Goal: Task Accomplishment & Management: Use online tool/utility

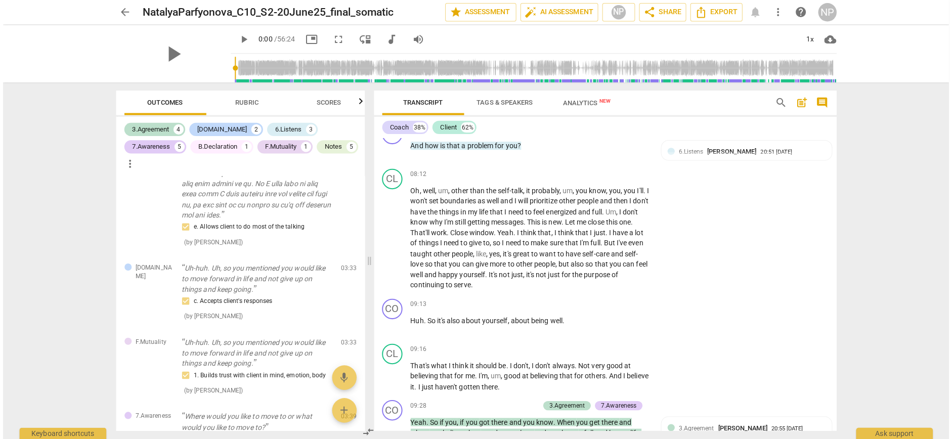
scroll to position [1389, 0]
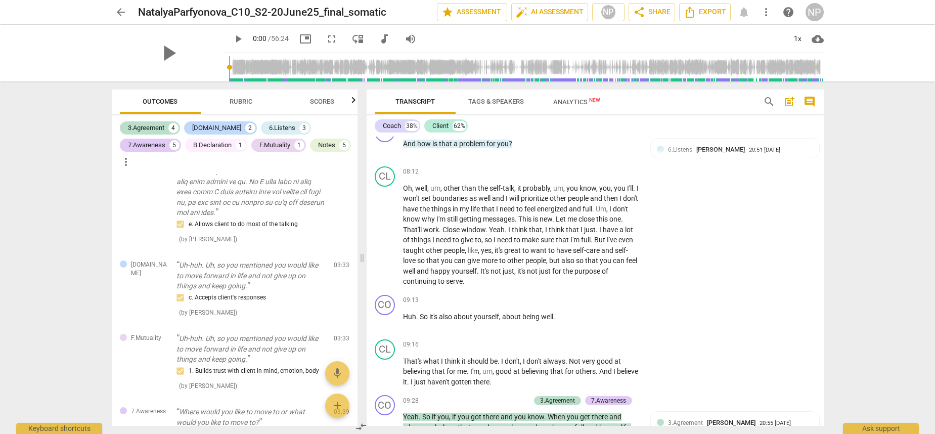
click at [764, 147] on div "arrow_back NatalyaParfyonova_C10_S2-20June25_final_somatic edit star Assessment…" at bounding box center [467, 217] width 935 height 434
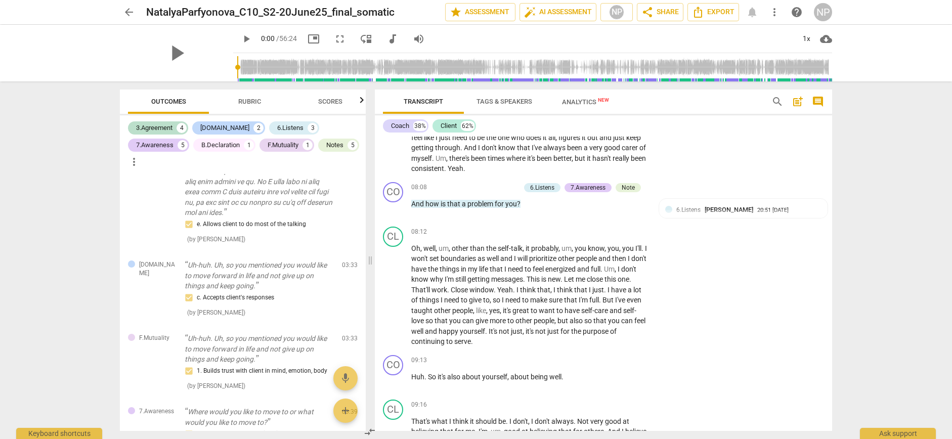
scroll to position [1385, 0]
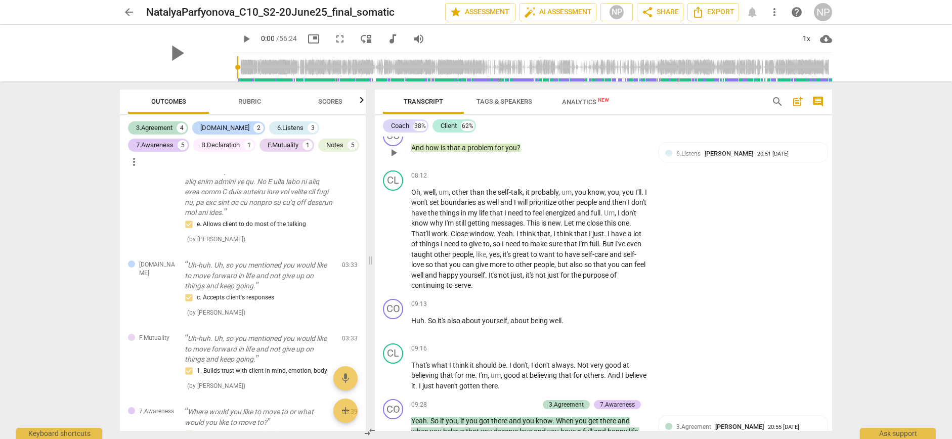
click at [629, 136] on div "Note" at bounding box center [627, 131] width 13 height 9
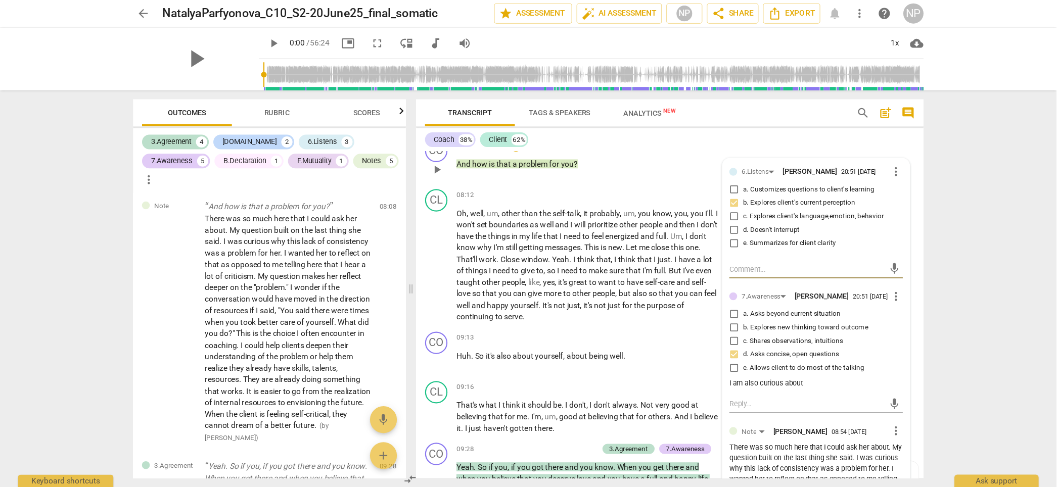
scroll to position [1385, 0]
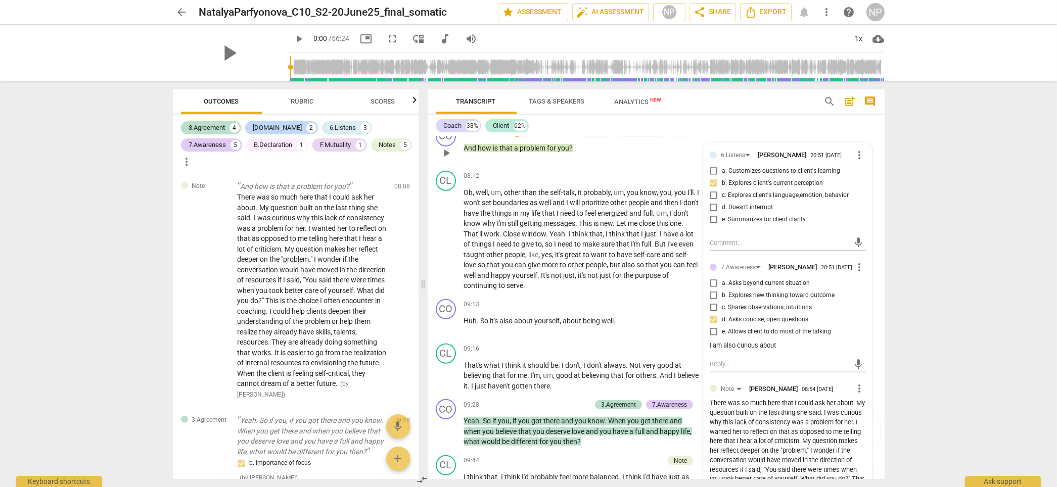
click at [764, 377] on div "There was so much here that I could ask her about. My question built on the las…" at bounding box center [788, 479] width 156 height 161
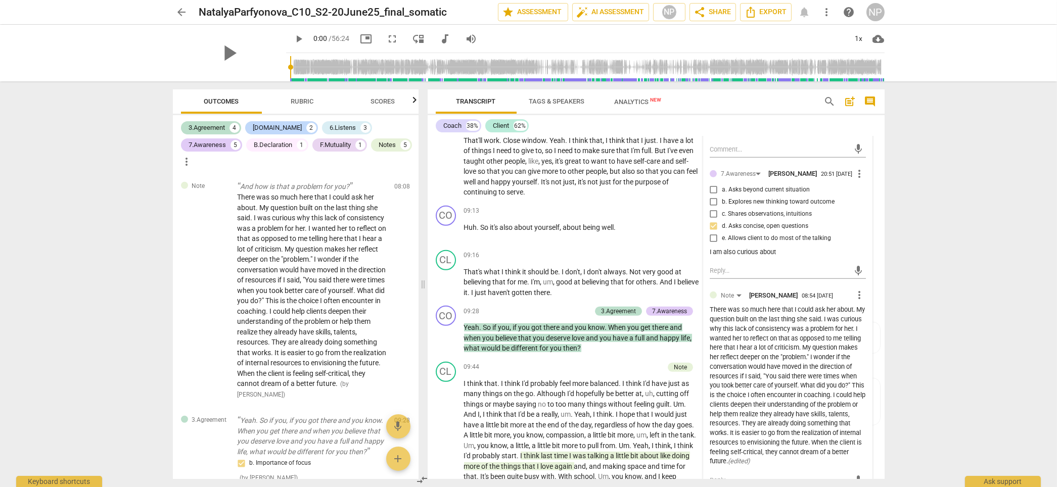
scroll to position [1497, 0]
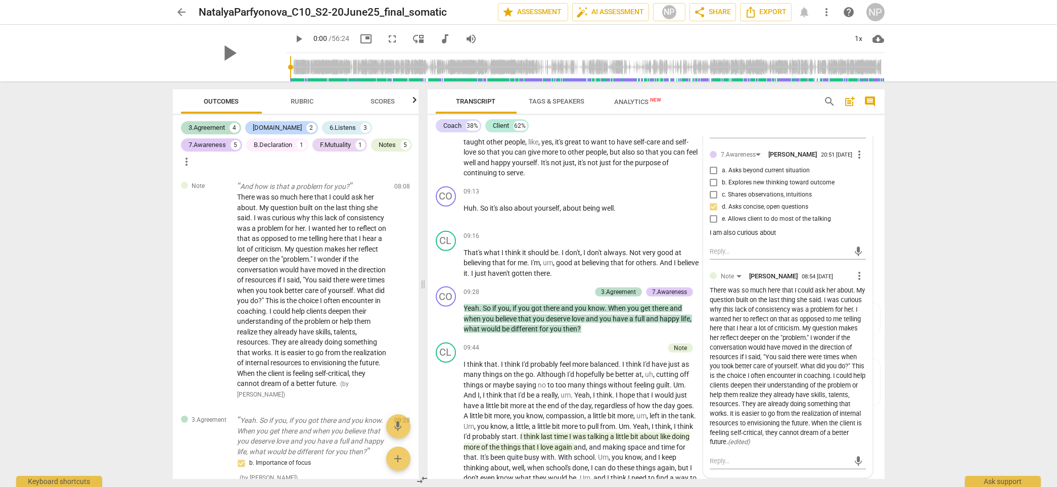
click at [764, 282] on span "more_vert" at bounding box center [860, 276] width 12 height 12
click at [764, 306] on li "Edit" at bounding box center [868, 302] width 35 height 19
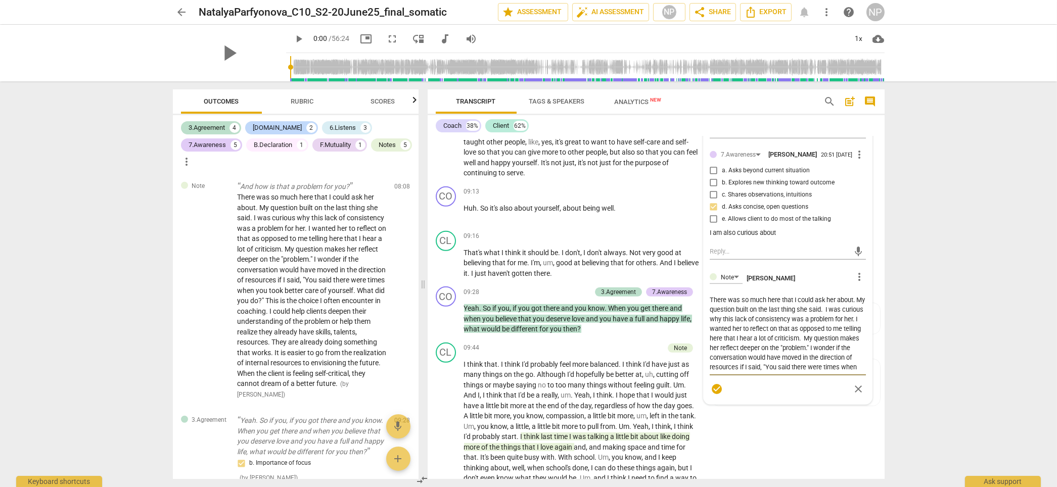
click at [764, 366] on textarea "There was so much here that I could ask her about. My question built on the las…" at bounding box center [788, 333] width 156 height 77
type textarea "There was so much here that I could ask her about. My question built on the las…"
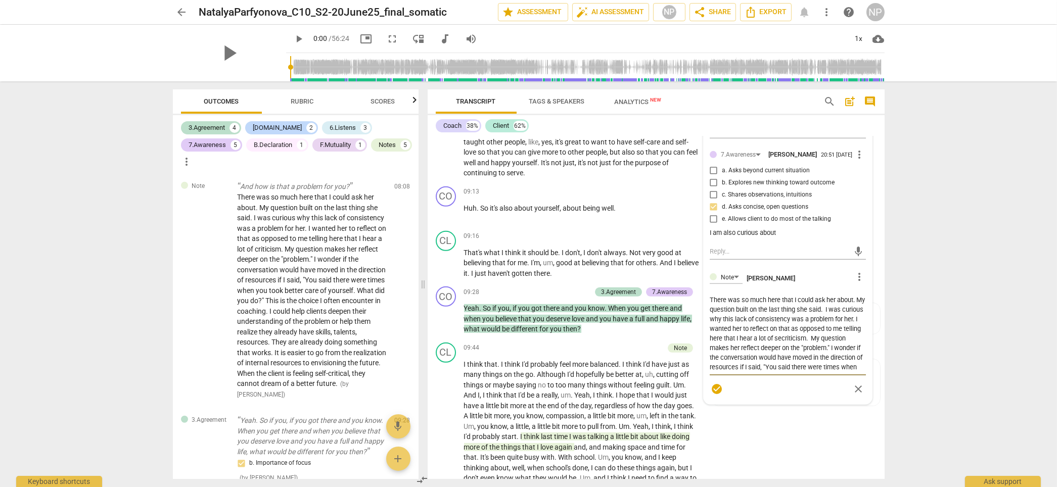
type textarea "There was so much here that I could ask her about. My question built on the las…"
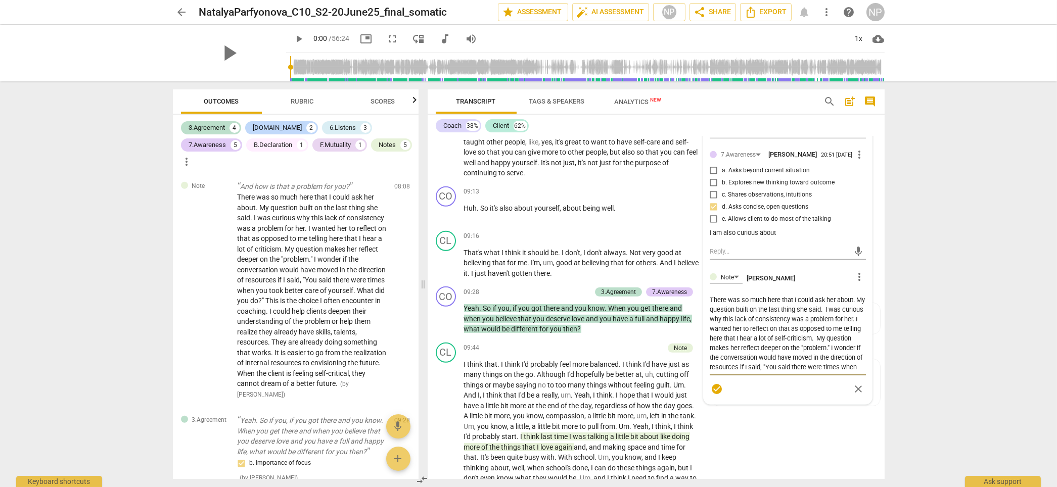
click at [764, 372] on textarea "There was so much here that I could ask her about. My question built on the las…" at bounding box center [788, 333] width 156 height 77
type textarea "There was so much here that I could ask her about. My question built on the las…"
click at [719, 377] on span "check_circle" at bounding box center [717, 389] width 12 height 12
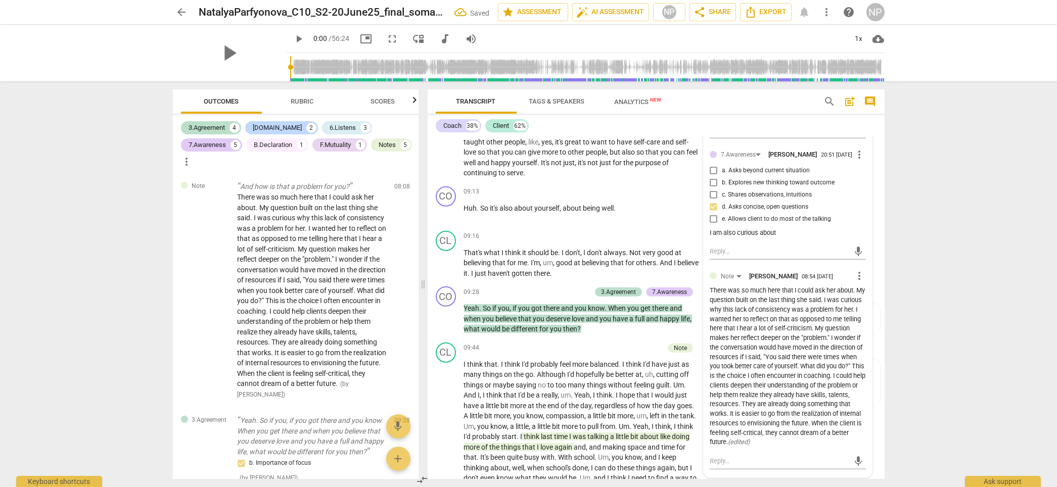
click at [565, 146] on span "it's" at bounding box center [561, 142] width 10 height 8
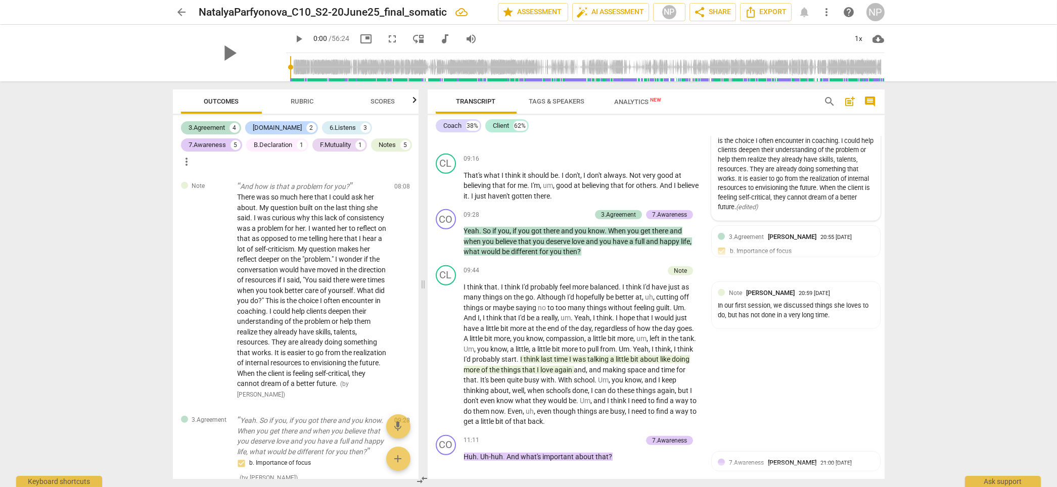
scroll to position [1592, 0]
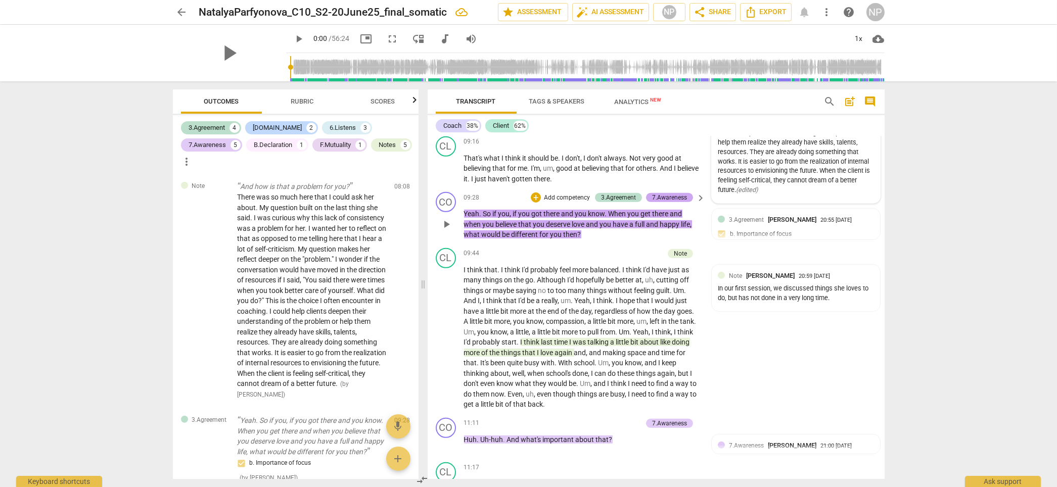
click at [674, 202] on div "7.Awareness" at bounding box center [669, 197] width 35 height 9
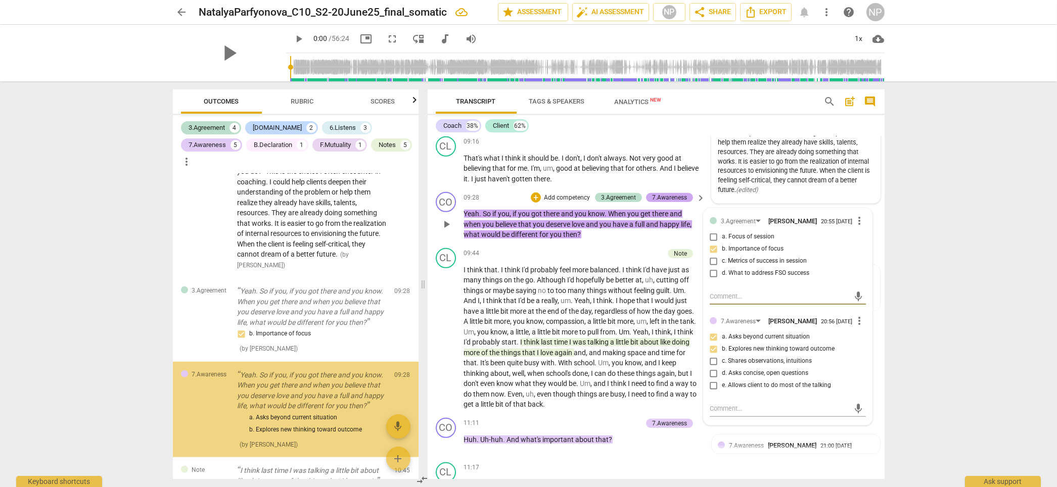
scroll to position [2069, 0]
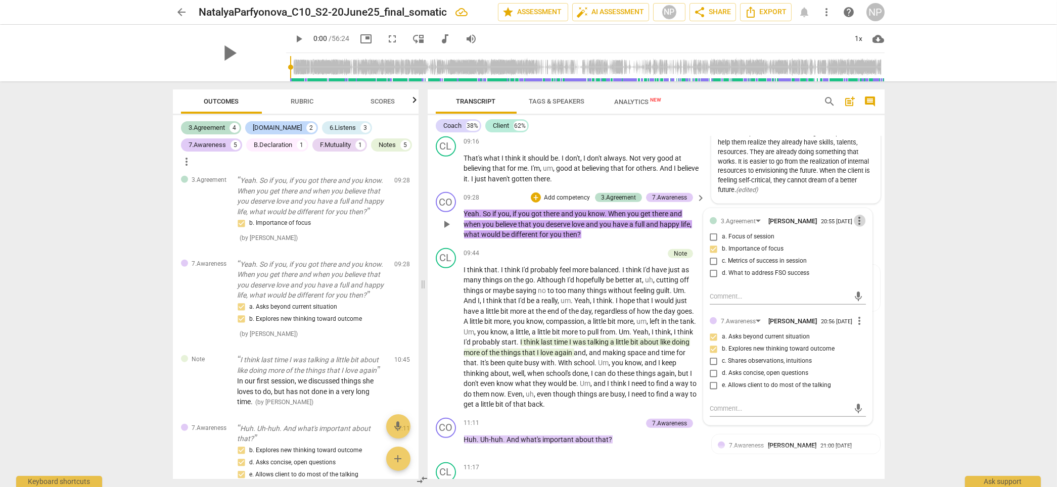
click at [764, 227] on span "more_vert" at bounding box center [860, 221] width 12 height 12
click at [764, 259] on li "Delete" at bounding box center [868, 257] width 35 height 19
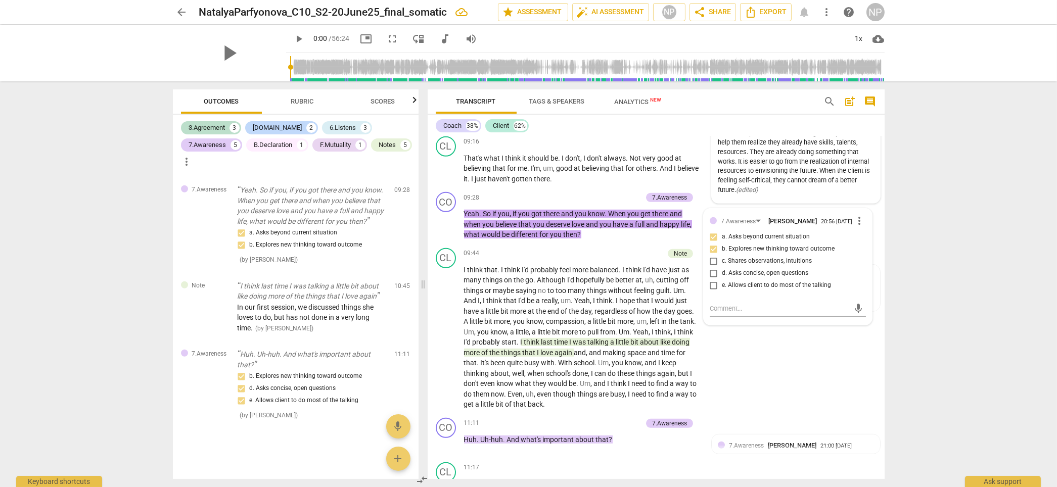
click at [297, 101] on span "Rubric" at bounding box center [302, 102] width 23 height 8
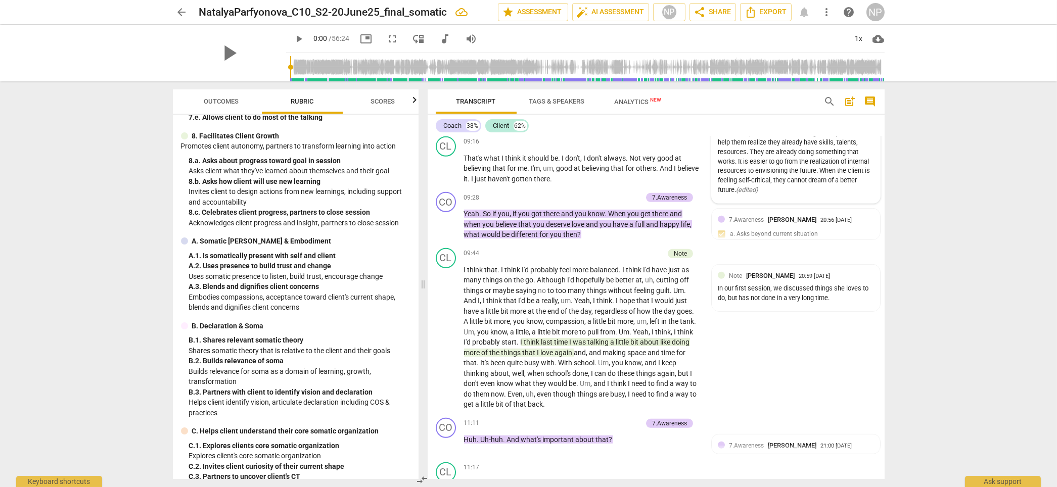
scroll to position [742, 0]
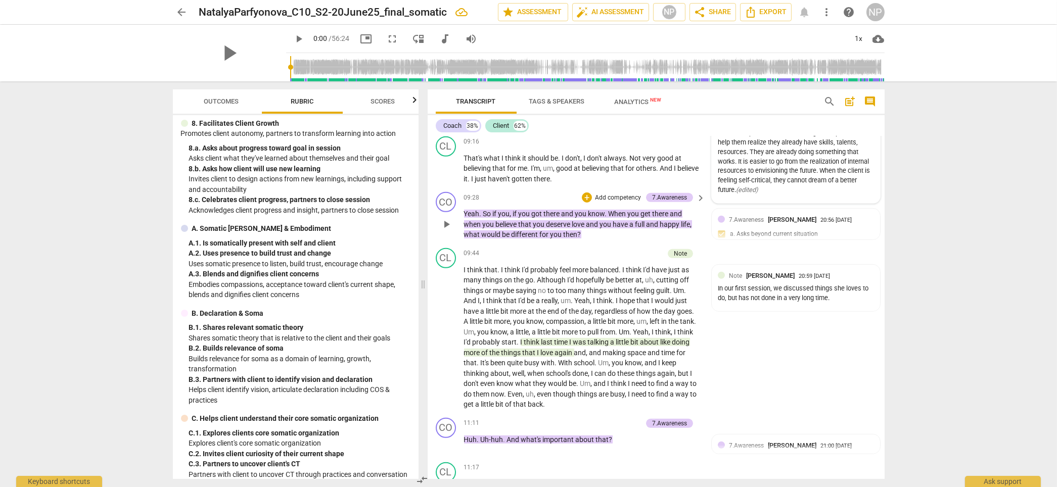
click at [627, 203] on p "Add competency" at bounding box center [618, 198] width 48 height 9
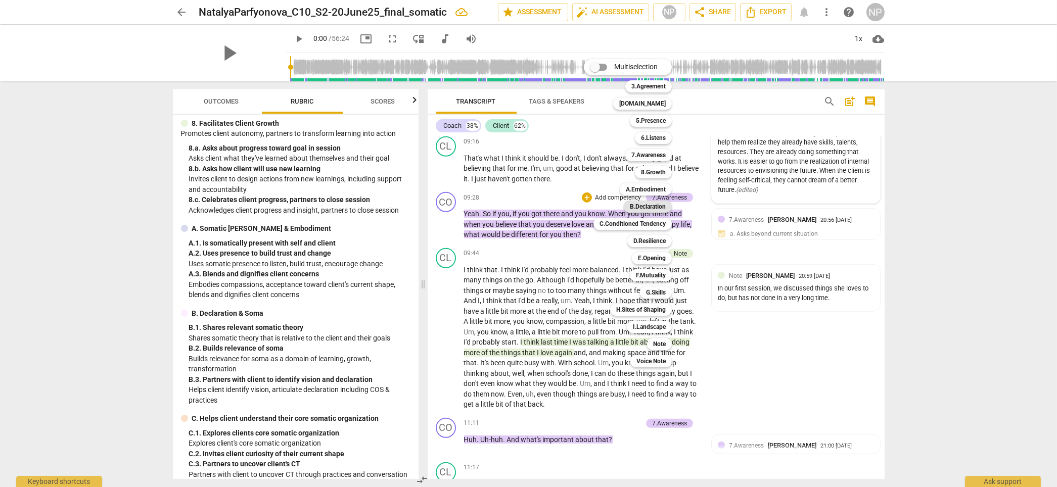
click at [645, 207] on b "B.Declaration" at bounding box center [648, 207] width 36 height 12
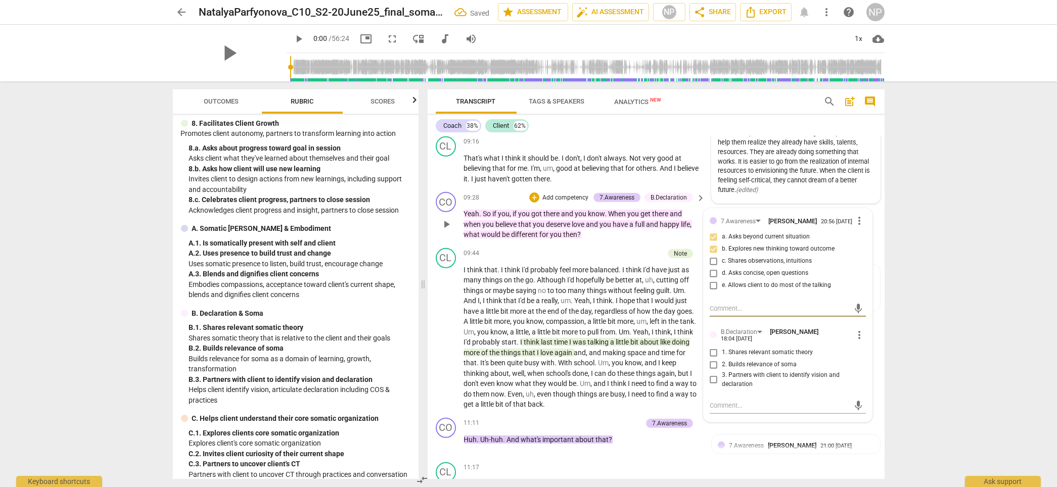
click at [713, 377] on input "3. Partners with client to identify vision and declaration" at bounding box center [714, 380] width 16 height 12
checkbox input "true"
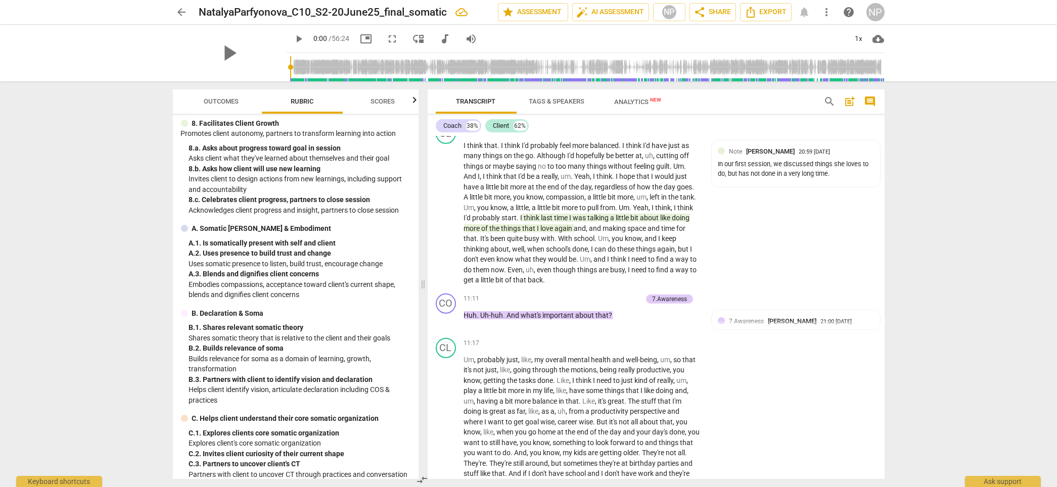
scroll to position [1733, 0]
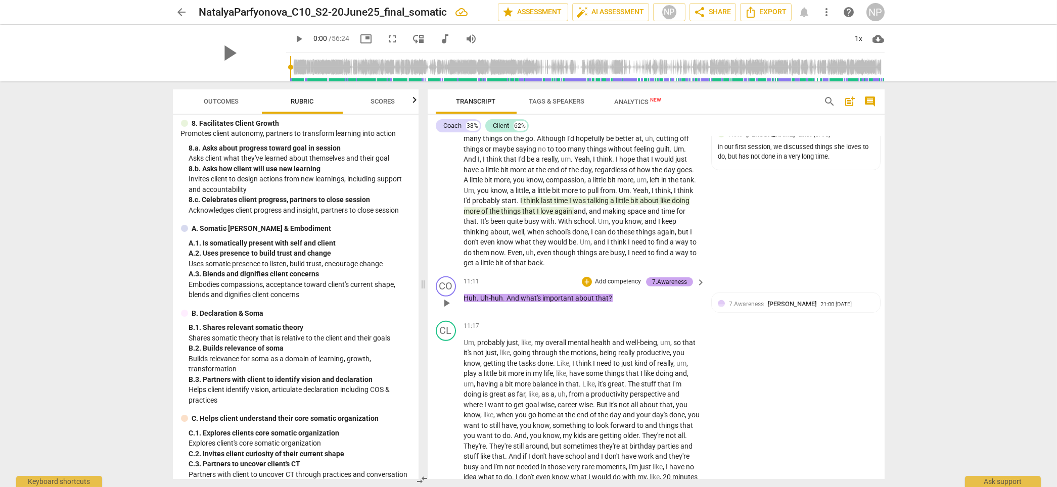
click at [673, 287] on div "7.Awareness" at bounding box center [669, 282] width 35 height 9
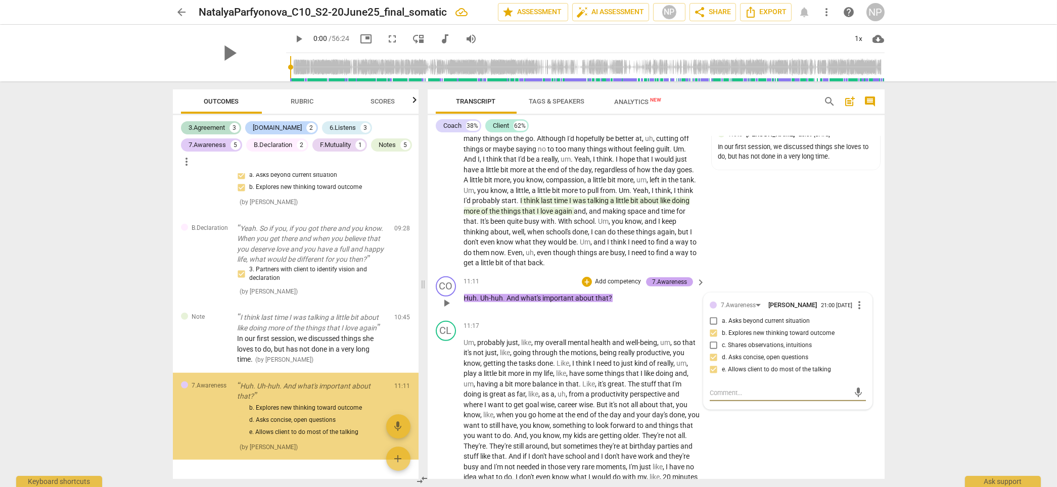
scroll to position [2172, 0]
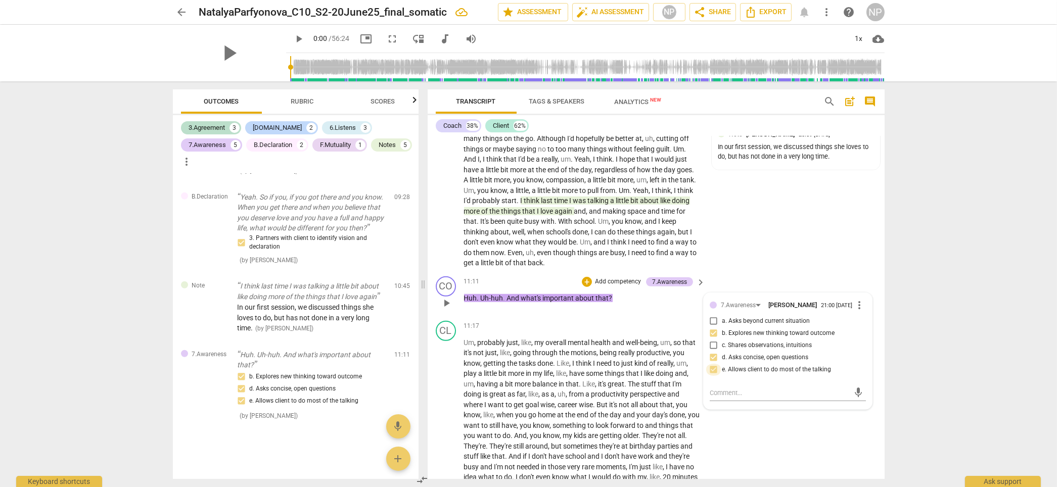
click at [714, 376] on input "e. Allows client to do most of the talking" at bounding box center [714, 370] width 16 height 12
checkbox input "true"
click at [764, 311] on span "more_vert" at bounding box center [860, 305] width 12 height 12
click at [764, 343] on li "Delete" at bounding box center [868, 341] width 35 height 19
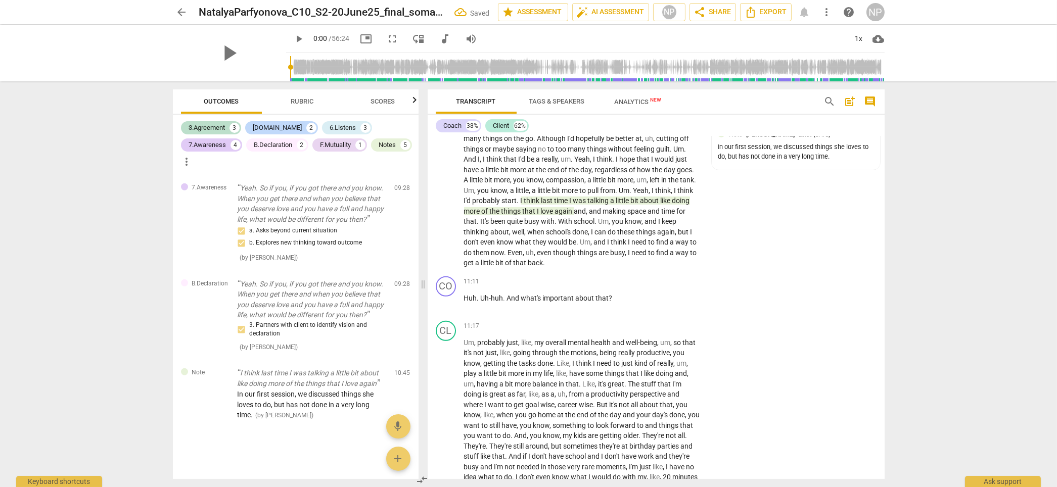
scroll to position [2085, 0]
click at [295, 99] on span "Rubric" at bounding box center [302, 102] width 23 height 8
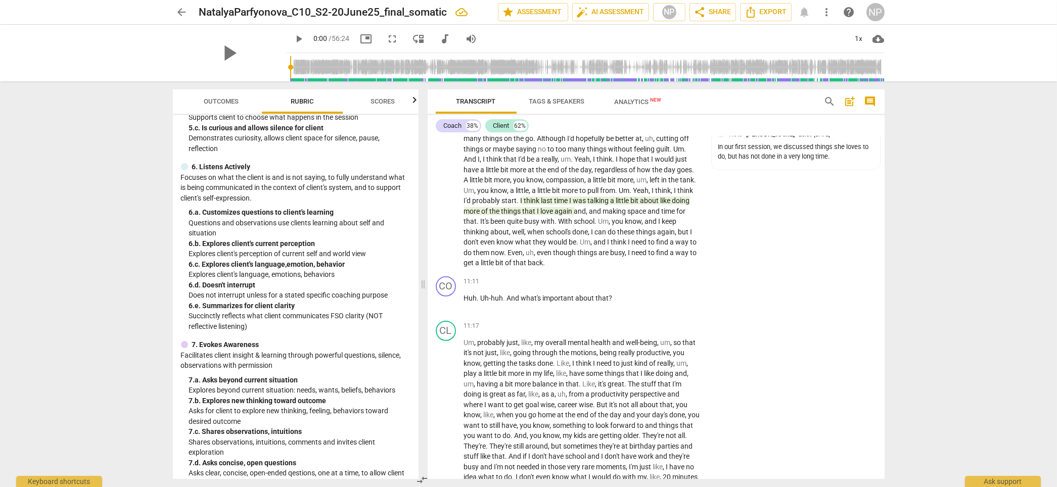
scroll to position [397, 0]
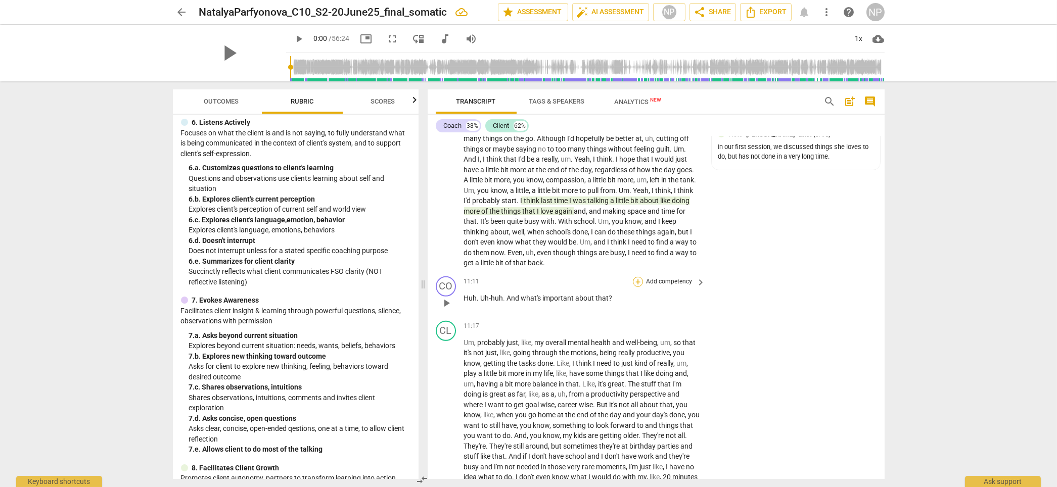
click at [640, 287] on div "+" at bounding box center [638, 282] width 10 height 10
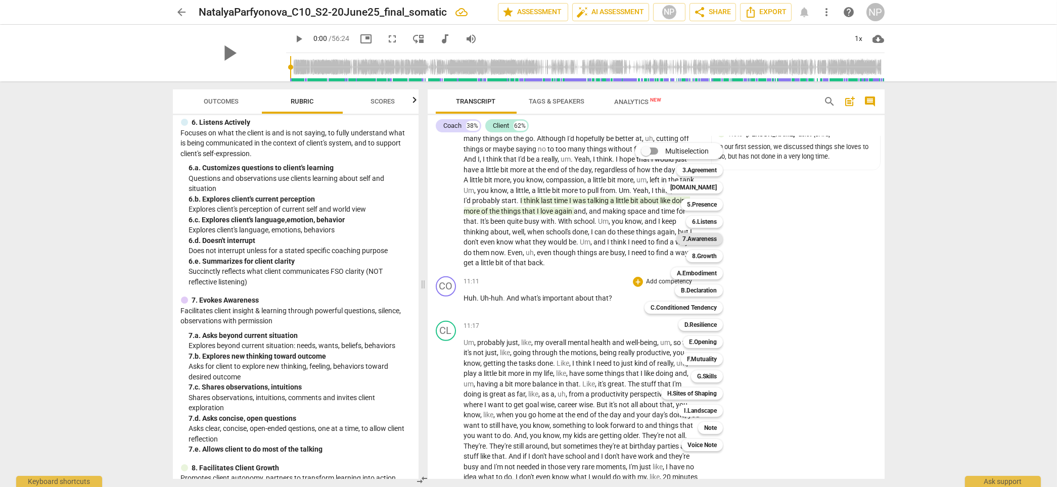
click at [711, 239] on b "7.Awareness" at bounding box center [700, 239] width 34 height 12
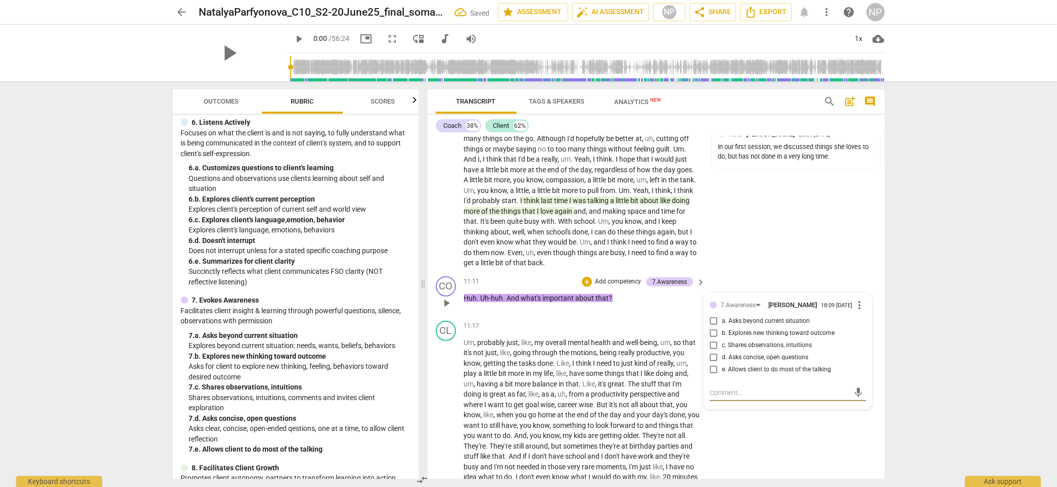
click at [711, 364] on input "d. Asks concise, open questions" at bounding box center [714, 358] width 16 height 12
checkbox input "true"
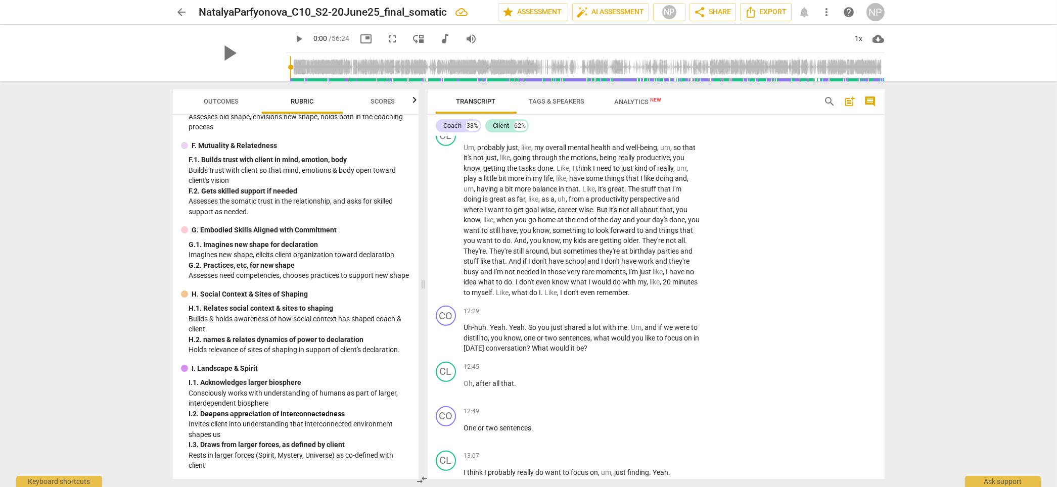
scroll to position [1946, 0]
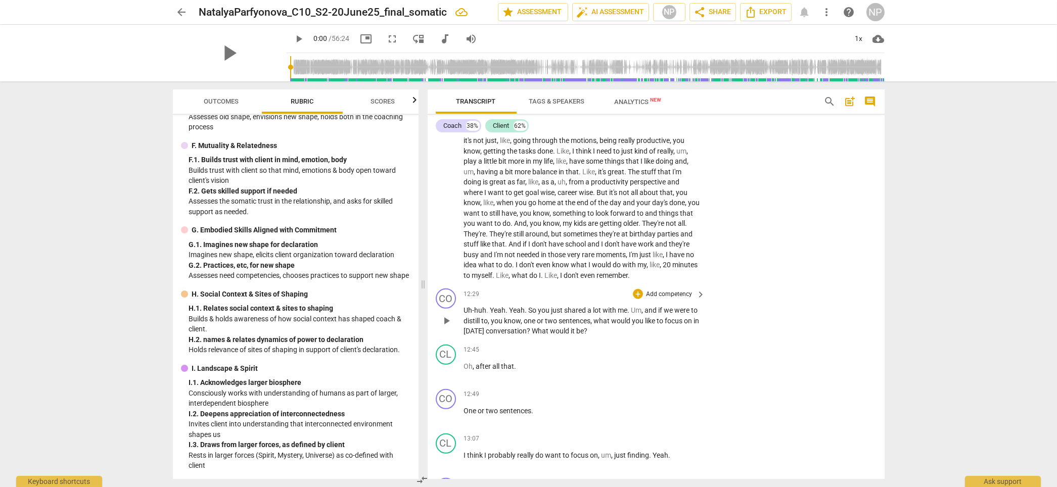
click at [676, 315] on span "were" at bounding box center [683, 310] width 17 height 8
click at [683, 315] on span "were" at bounding box center [683, 310] width 17 height 8
drag, startPoint x: 640, startPoint y: 336, endPoint x: 620, endPoint y: 336, distance: 19.2
click at [620, 336] on p "Uh-huh . Yeah . Yeah . So you just shared a lot with me . Um , and if we were t…" at bounding box center [582, 320] width 237 height 31
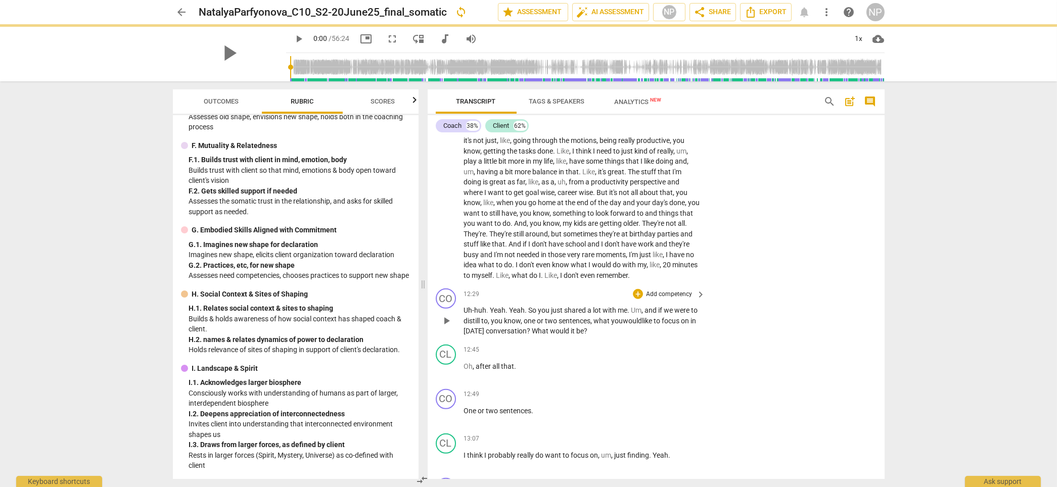
click at [532, 335] on span "?" at bounding box center [529, 331] width 5 height 8
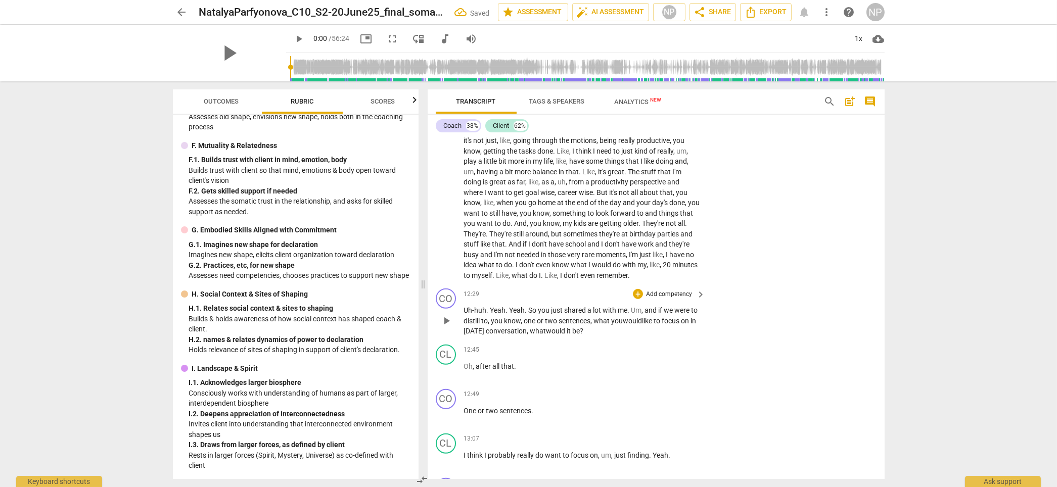
click at [598, 341] on div "CO play_arrow pause 12:29 + Add competency keyboard_arrow_right Uh-huh . Yeah .…" at bounding box center [656, 313] width 457 height 56
click at [586, 335] on span "?" at bounding box center [584, 331] width 4 height 8
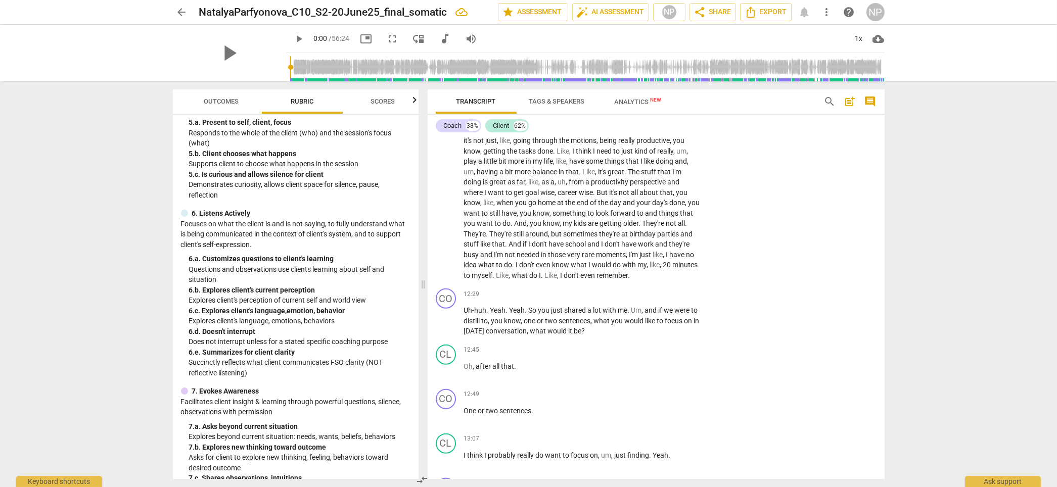
scroll to position [0, 0]
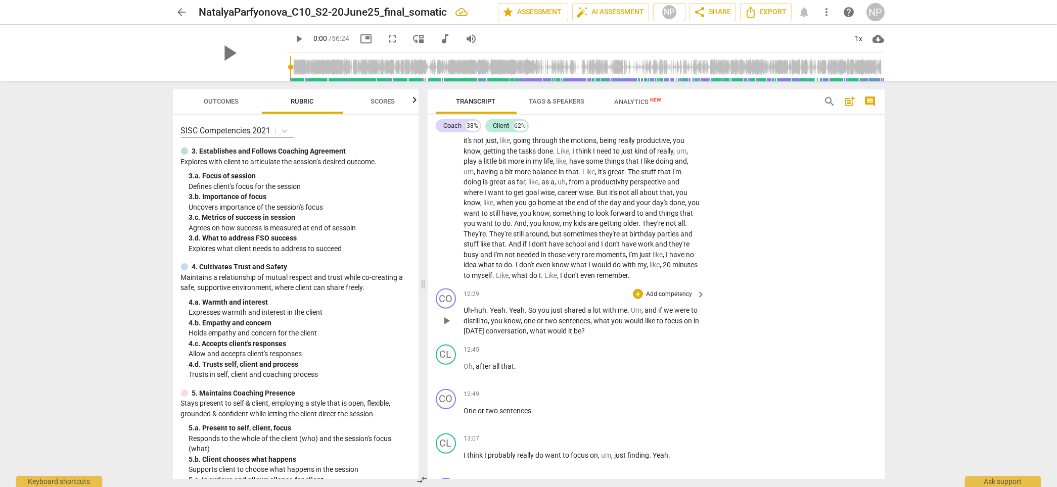
click at [662, 299] on p "Add competency" at bounding box center [669, 294] width 48 height 9
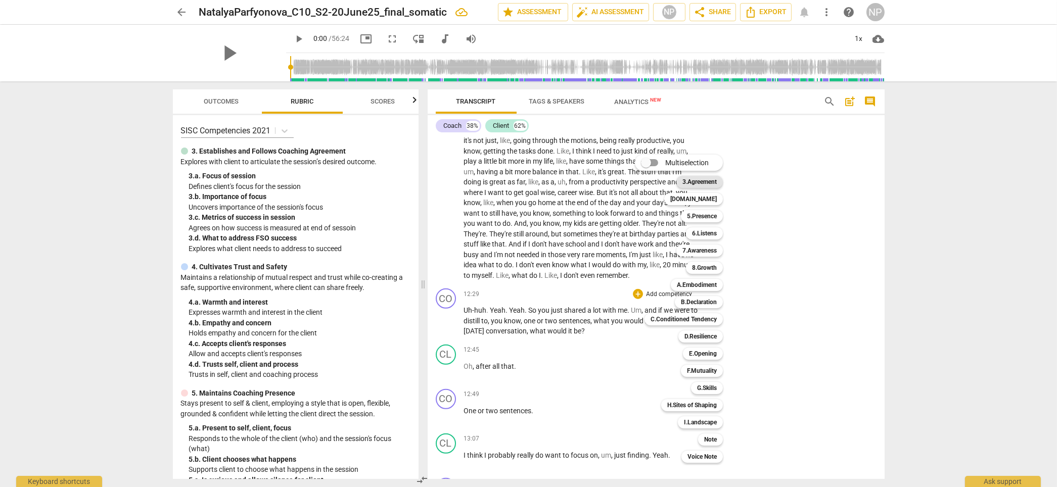
click at [707, 182] on b "3.Agreement" at bounding box center [700, 182] width 34 height 12
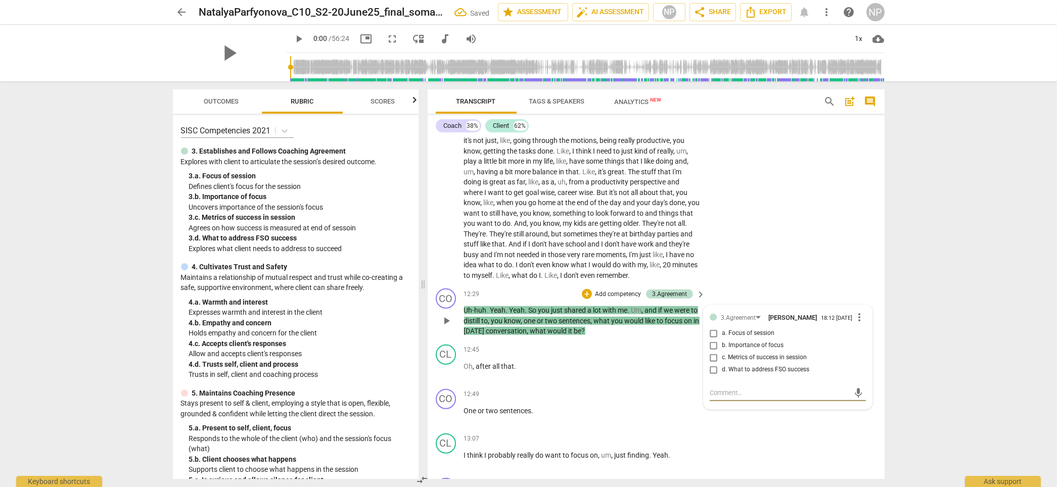
click at [715, 352] on input "b. Importance of focus" at bounding box center [714, 346] width 16 height 12
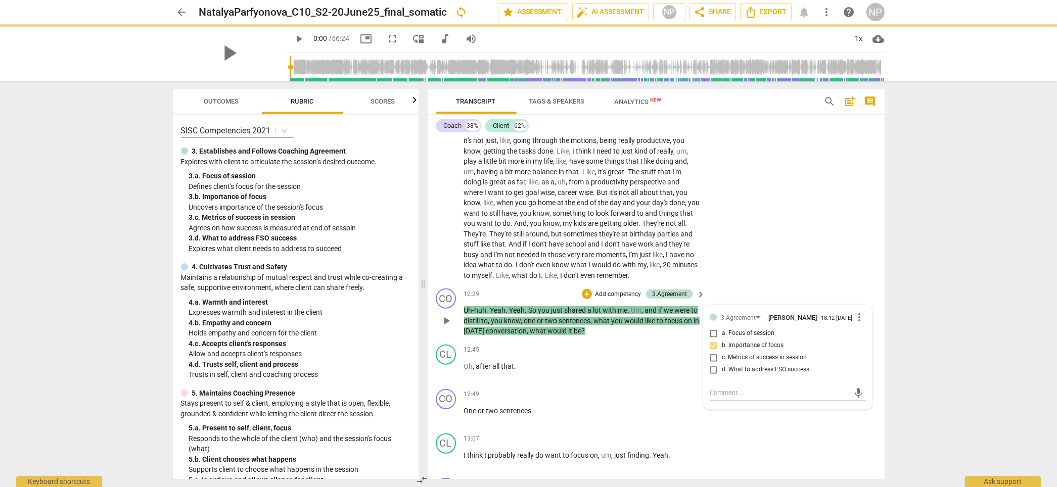
click at [715, 352] on input "b. Importance of focus" at bounding box center [714, 346] width 16 height 12
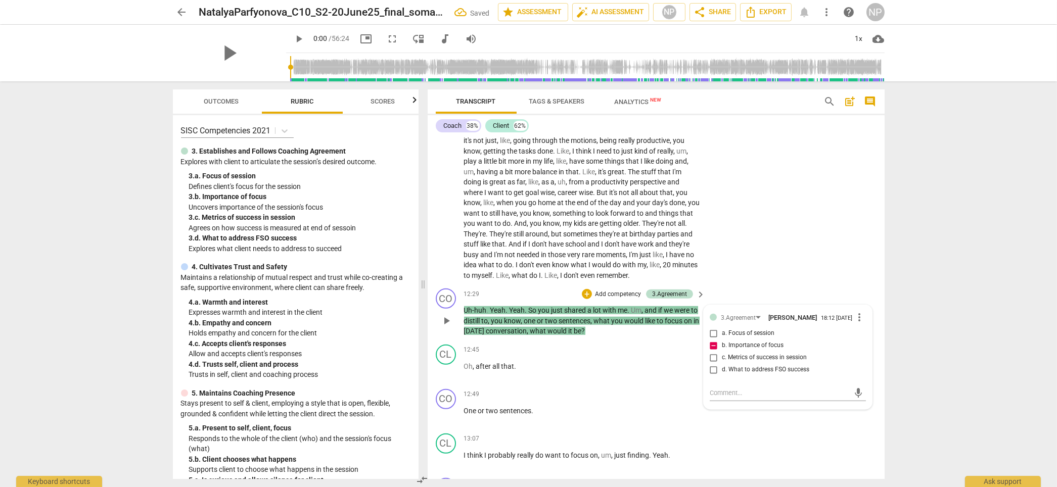
click at [714, 352] on input "b. Importance of focus" at bounding box center [714, 346] width 16 height 12
checkbox input "false"
click at [711, 340] on input "a. Focus of session" at bounding box center [714, 334] width 16 height 12
checkbox input "true"
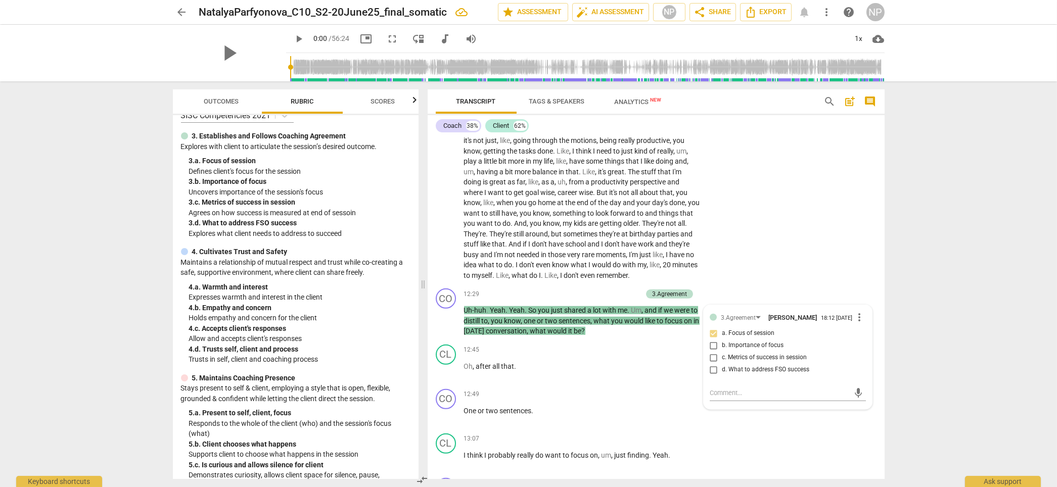
scroll to position [39, 0]
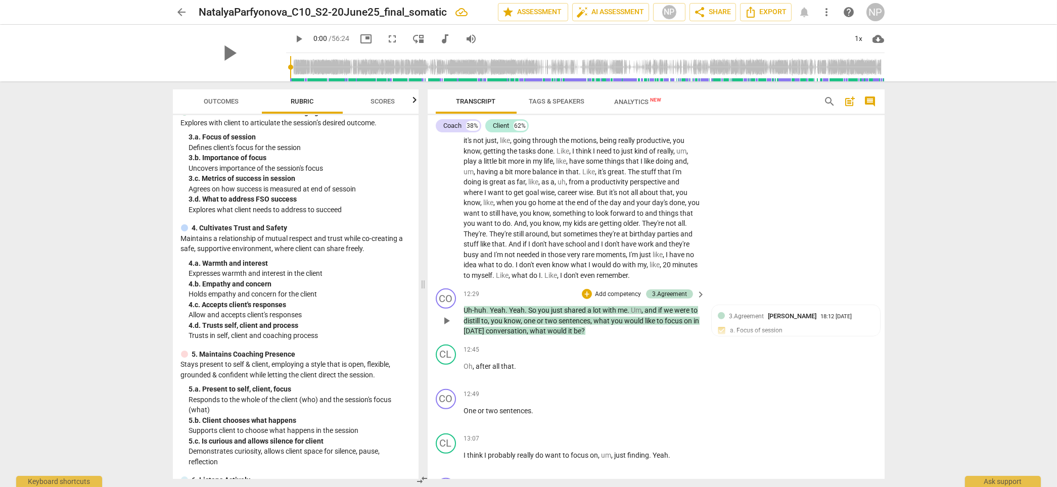
click at [611, 299] on p "Add competency" at bounding box center [618, 294] width 48 height 9
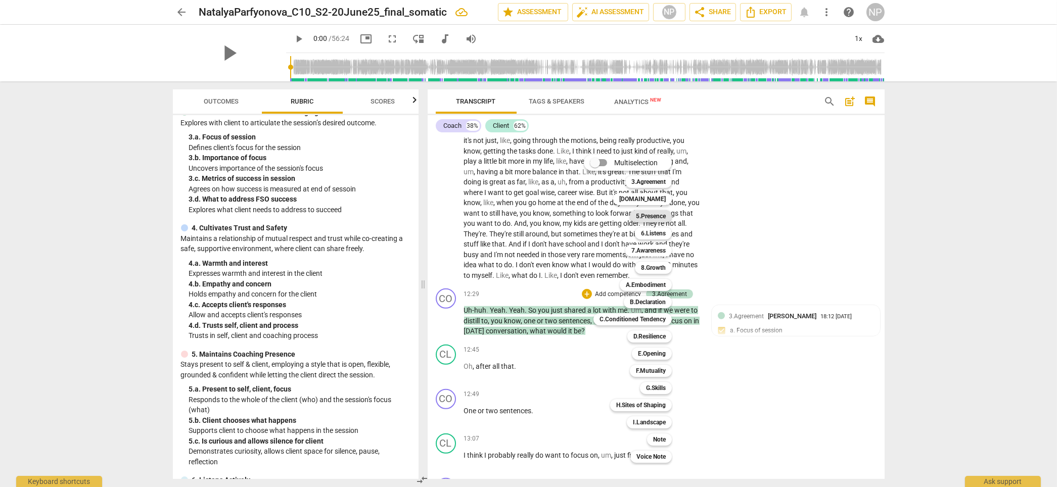
click at [657, 215] on b "5.Presence" at bounding box center [651, 216] width 30 height 12
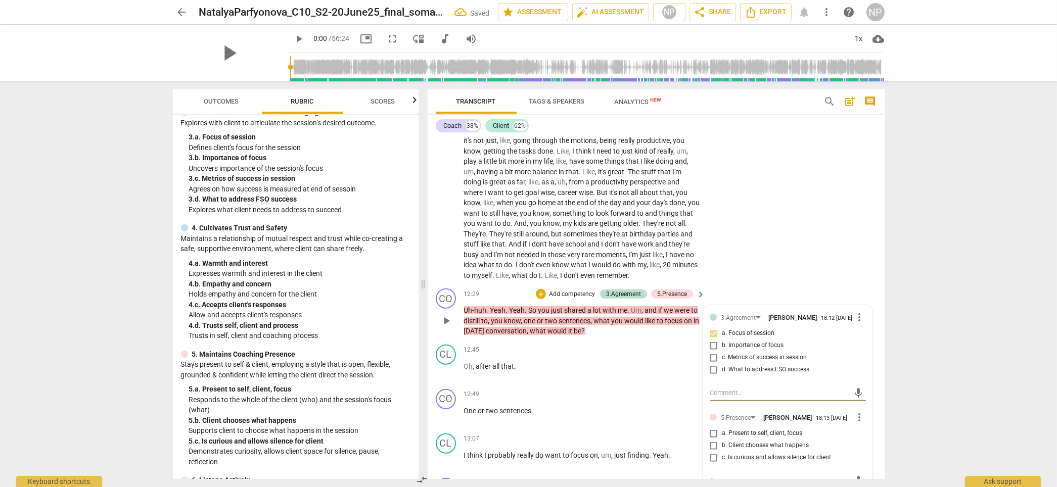
click at [715, 377] on input "b. Client chooses what happens" at bounding box center [714, 446] width 16 height 12
checkbox input "true"
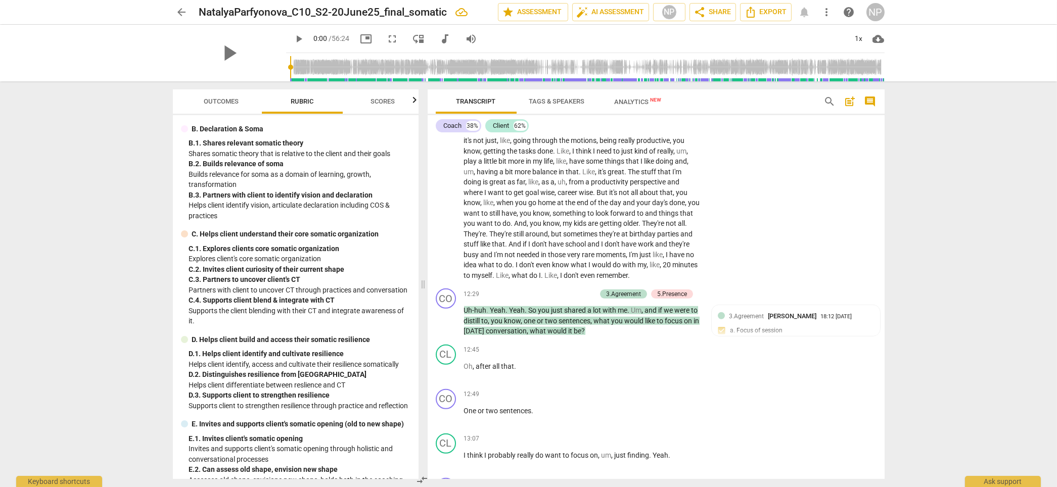
scroll to position [2017, 0]
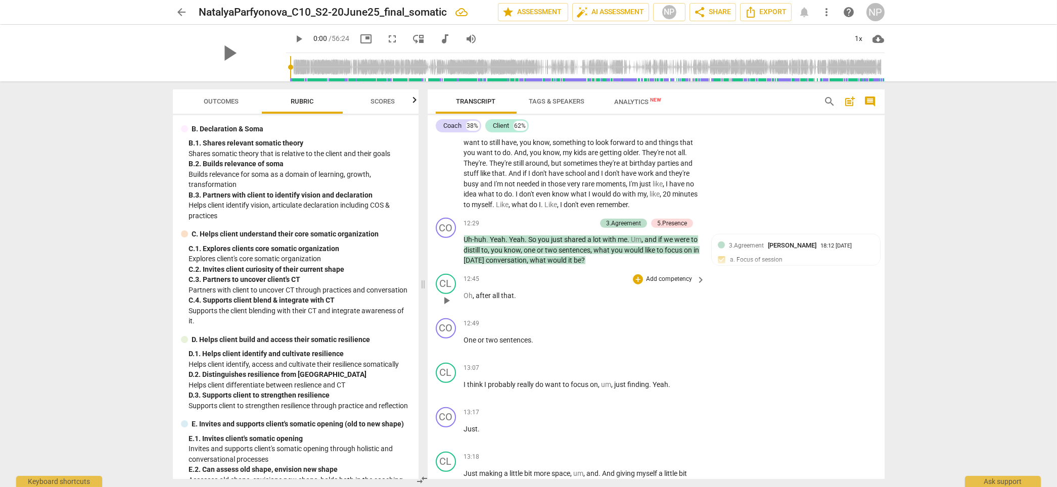
click at [447, 307] on span "play_arrow" at bounding box center [446, 301] width 12 height 12
click at [464, 344] on span "One" at bounding box center [471, 340] width 14 height 8
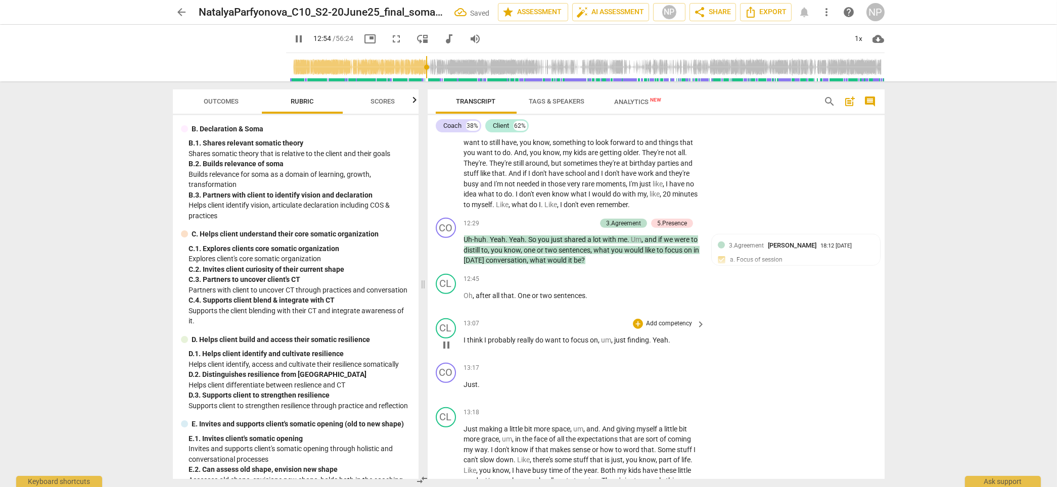
click at [464, 344] on span "I" at bounding box center [466, 340] width 4 height 8
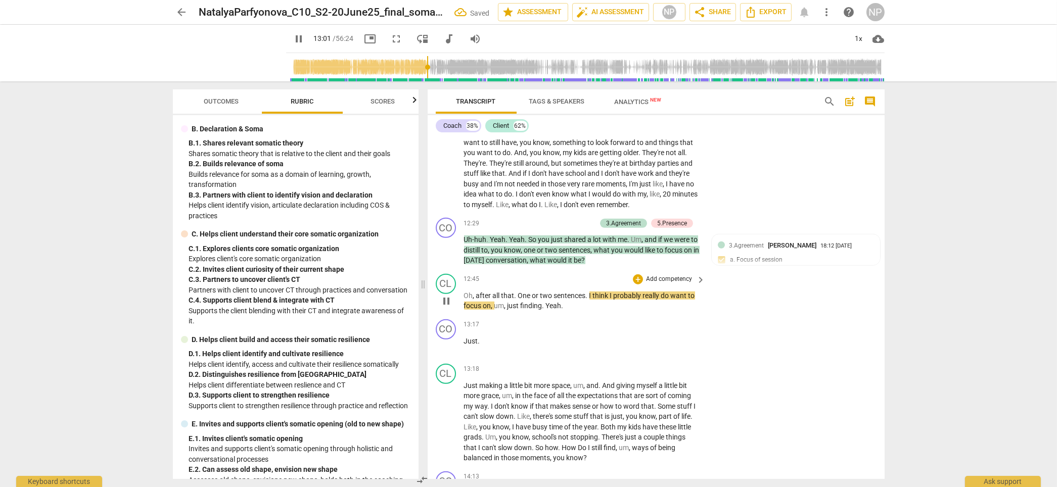
click at [590, 300] on span "I" at bounding box center [592, 296] width 4 height 8
type input "783"
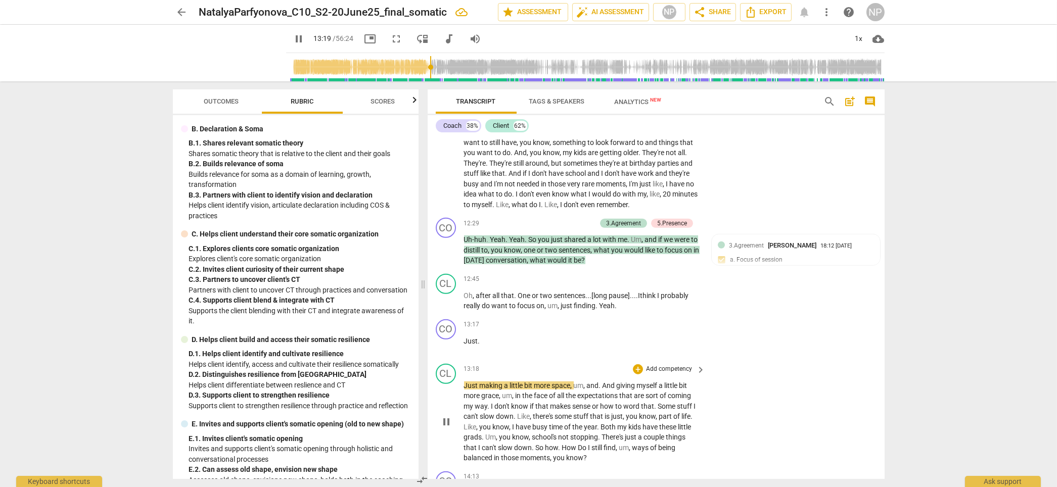
click at [445, 377] on span "pause" at bounding box center [446, 422] width 12 height 12
type input "800"
click at [464, 377] on span "Just" at bounding box center [472, 386] width 16 height 8
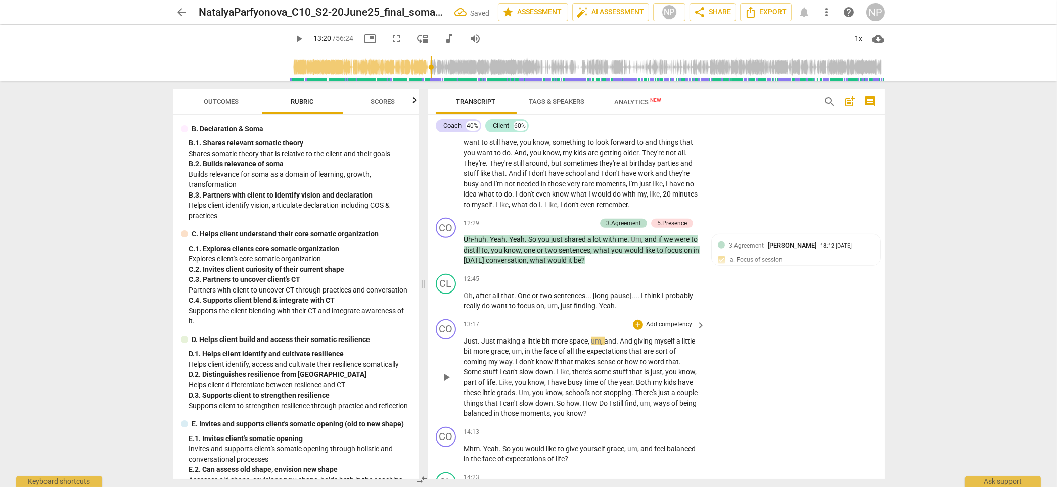
click at [464, 345] on span "Just" at bounding box center [471, 341] width 14 height 8
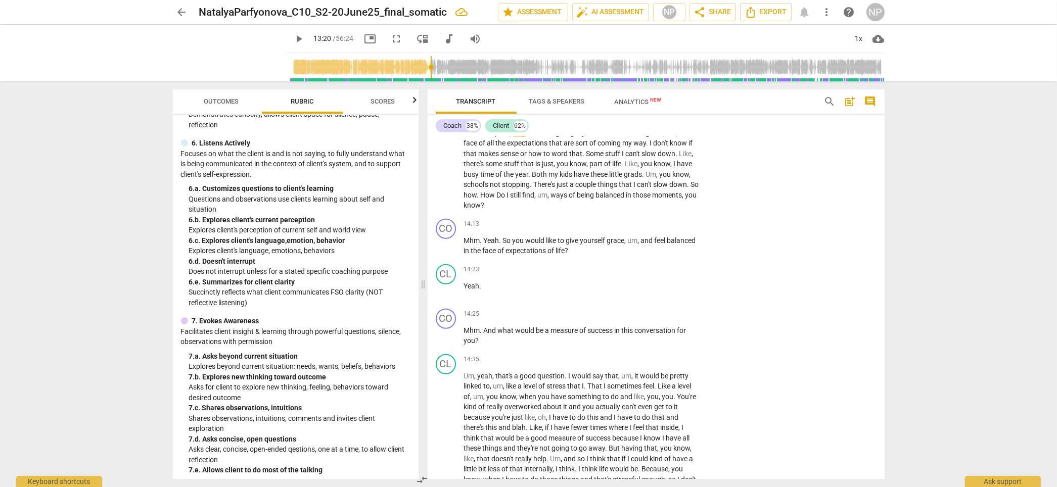
scroll to position [373, 0]
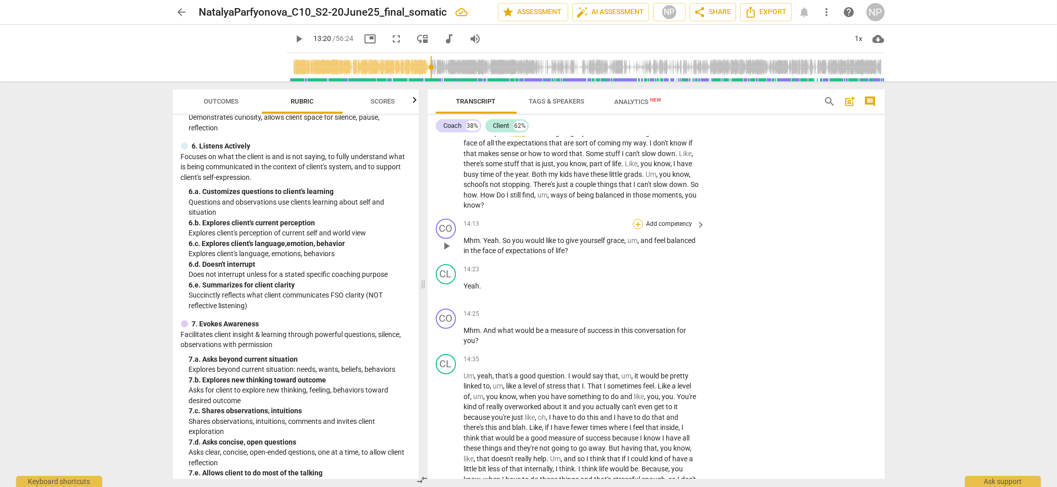
click at [636, 230] on div "+" at bounding box center [638, 224] width 10 height 10
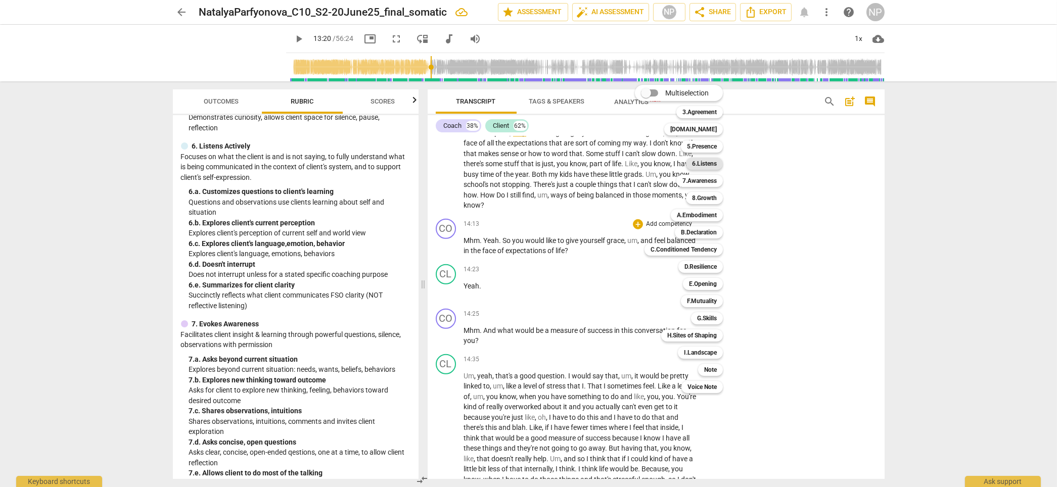
click at [704, 161] on b "6.Listens" at bounding box center [704, 164] width 25 height 12
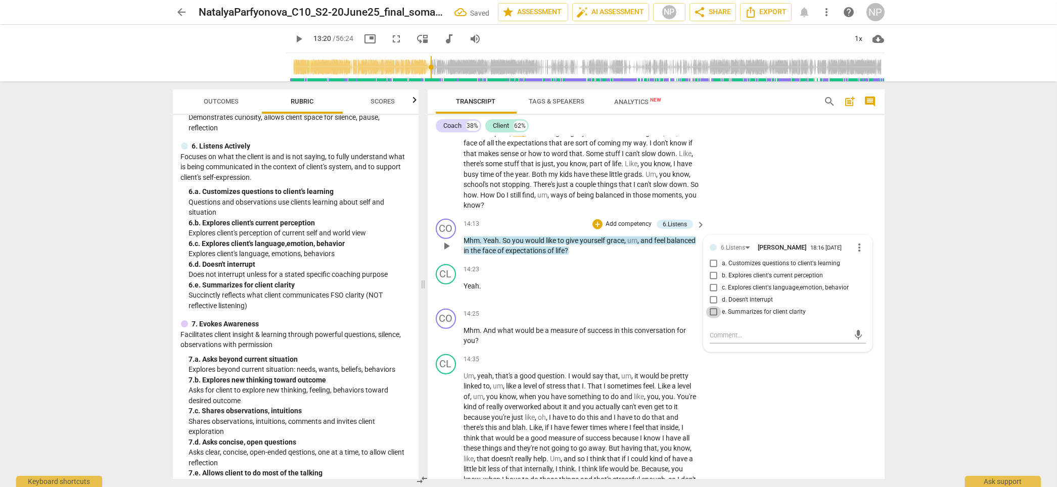
click at [712, 319] on input "e. Summarizes for client clarity" at bounding box center [714, 312] width 16 height 12
checkbox input "true"
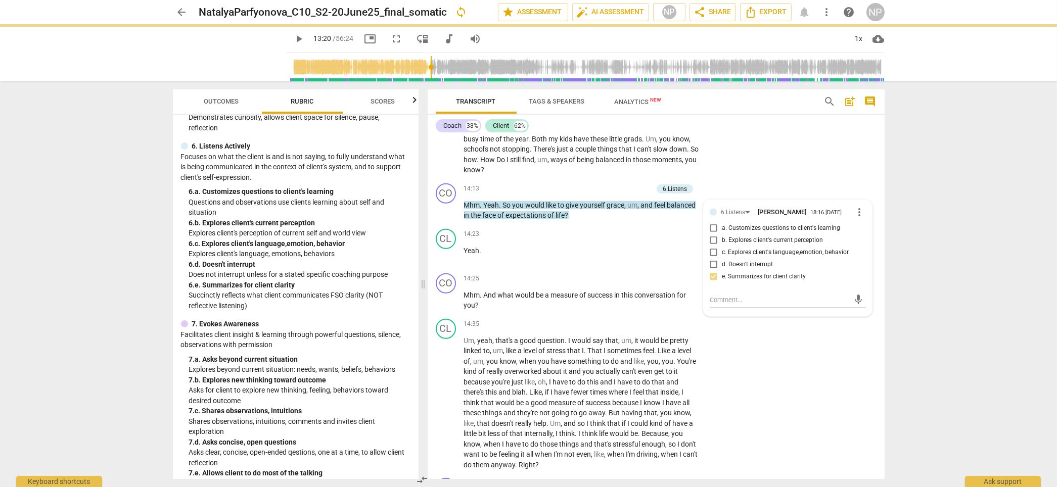
scroll to position [2252, 0]
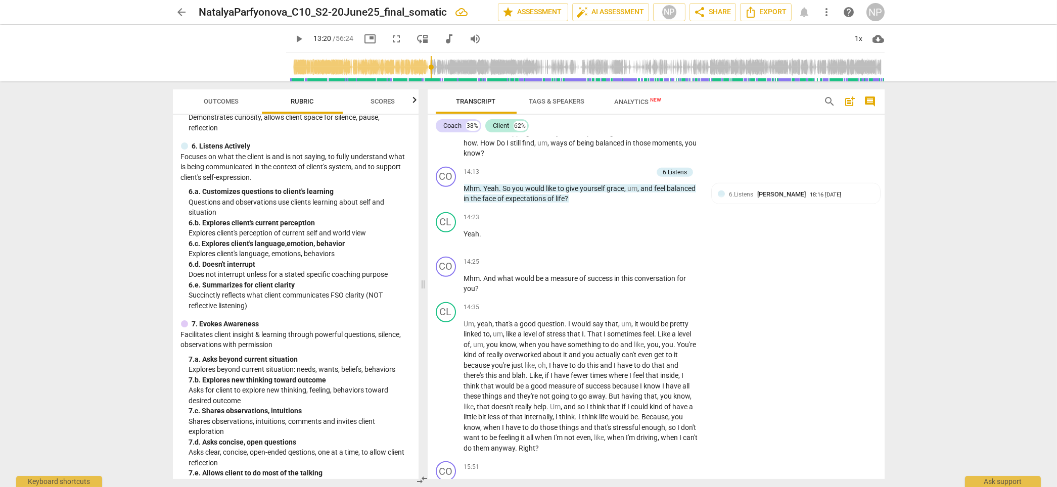
click at [764, 214] on div "arrow_back NatalyaParfyonova_C10_S2-20June25_final_somatic edit star Assessment…" at bounding box center [528, 243] width 1057 height 487
click at [635, 267] on div "+" at bounding box center [638, 262] width 10 height 10
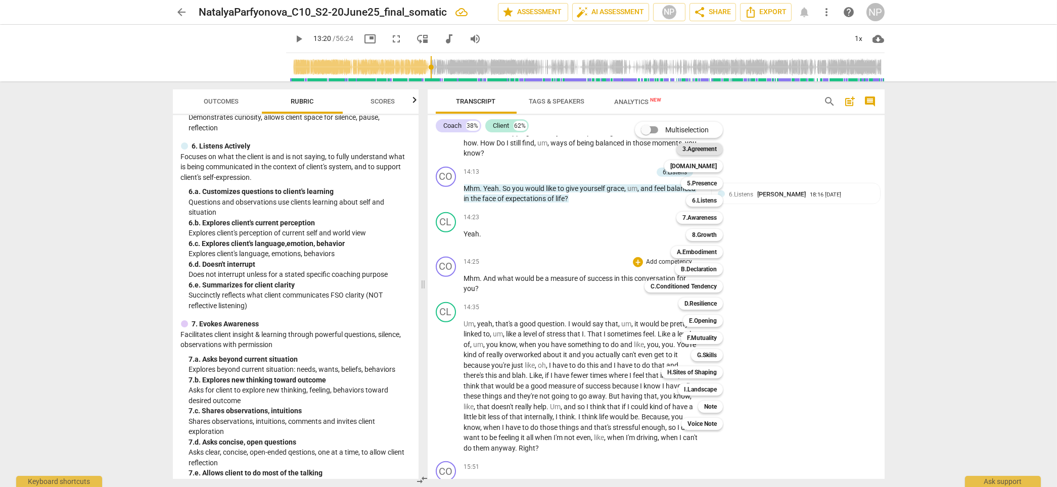
click at [712, 151] on b "3.Agreement" at bounding box center [700, 149] width 34 height 12
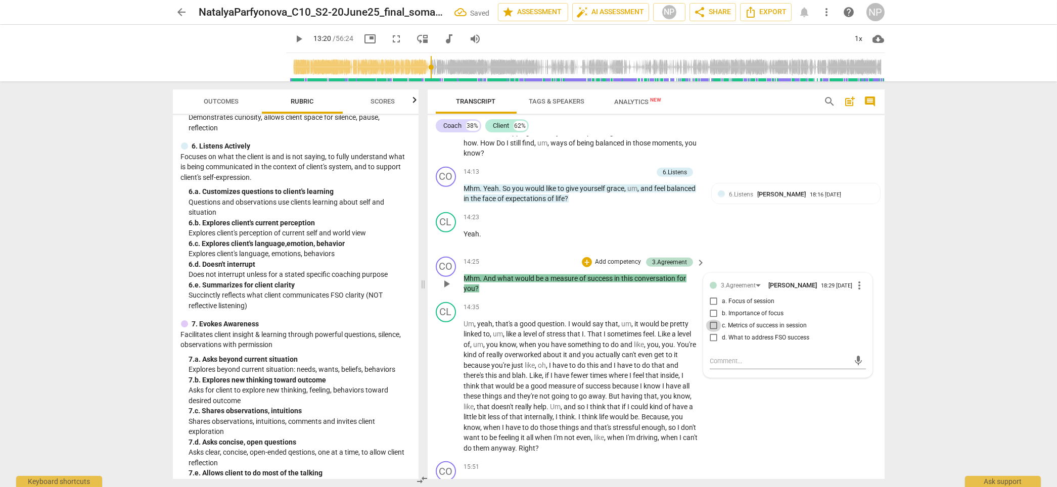
click at [714, 332] on input "c. Metrics of success in session" at bounding box center [714, 326] width 16 height 12
checkbox input "true"
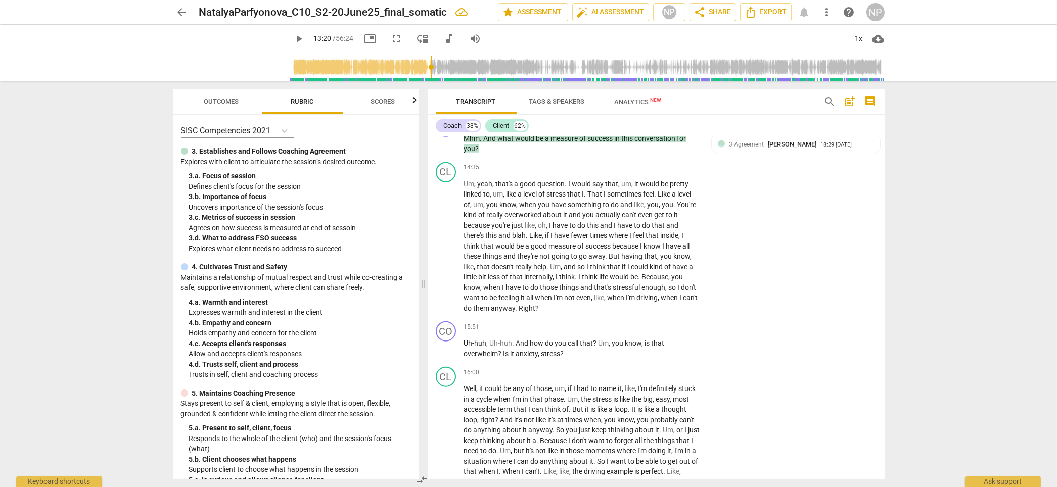
scroll to position [2410, 0]
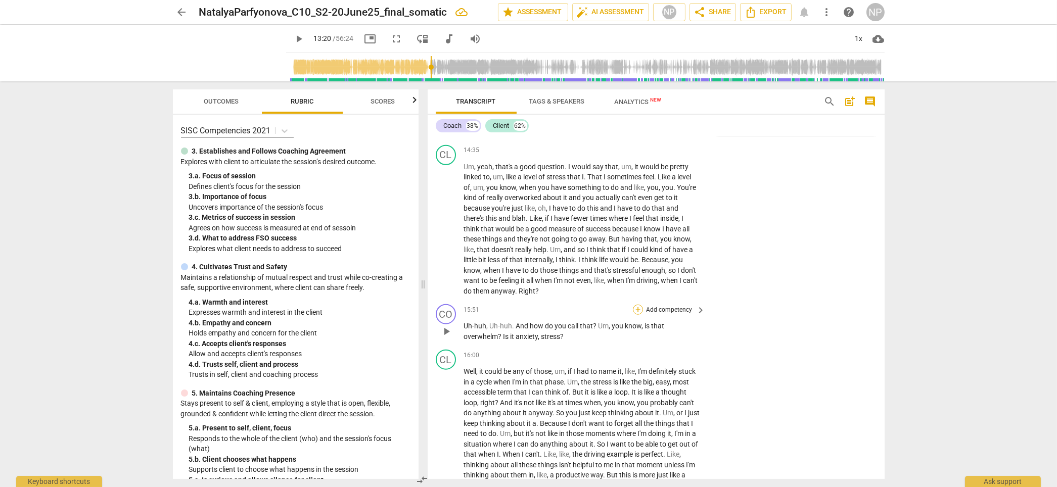
click at [634, 315] on div "+" at bounding box center [638, 310] width 10 height 10
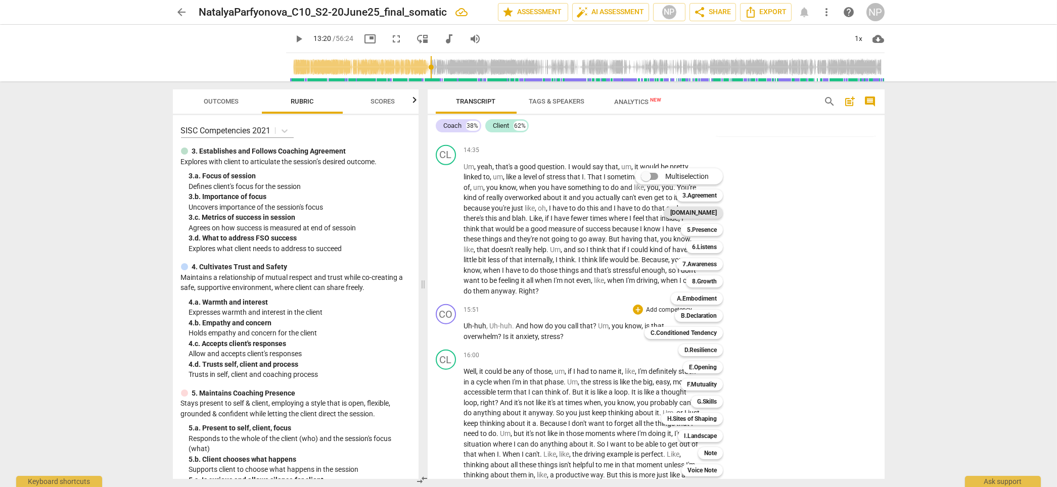
click at [708, 213] on b "[DOMAIN_NAME]" at bounding box center [694, 213] width 47 height 12
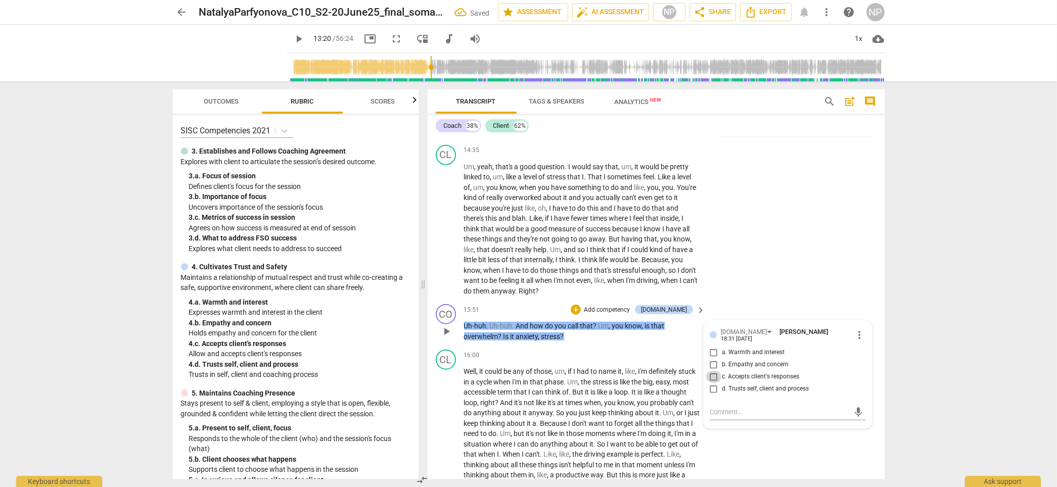
click at [712, 377] on input "c. Accepts client's responses" at bounding box center [714, 377] width 16 height 12
checkbox input "true"
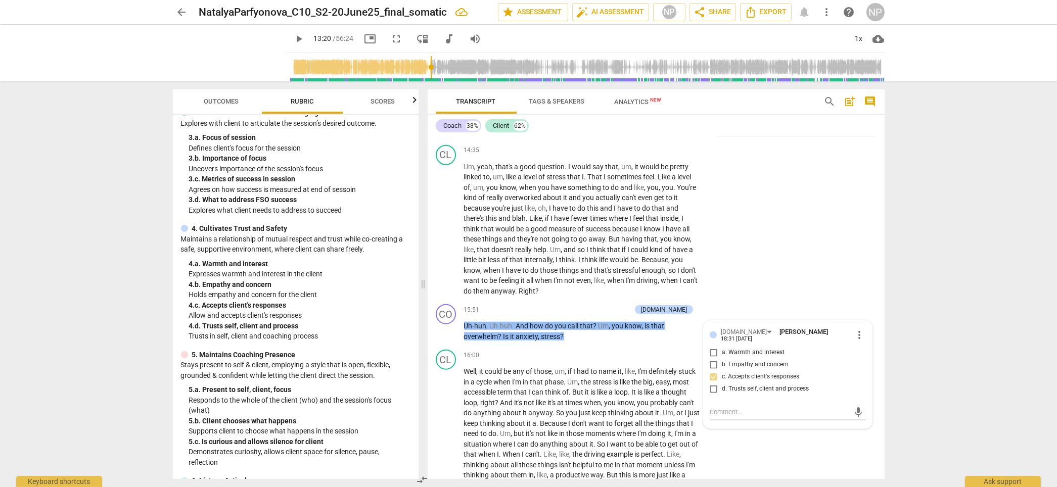
scroll to position [41, 0]
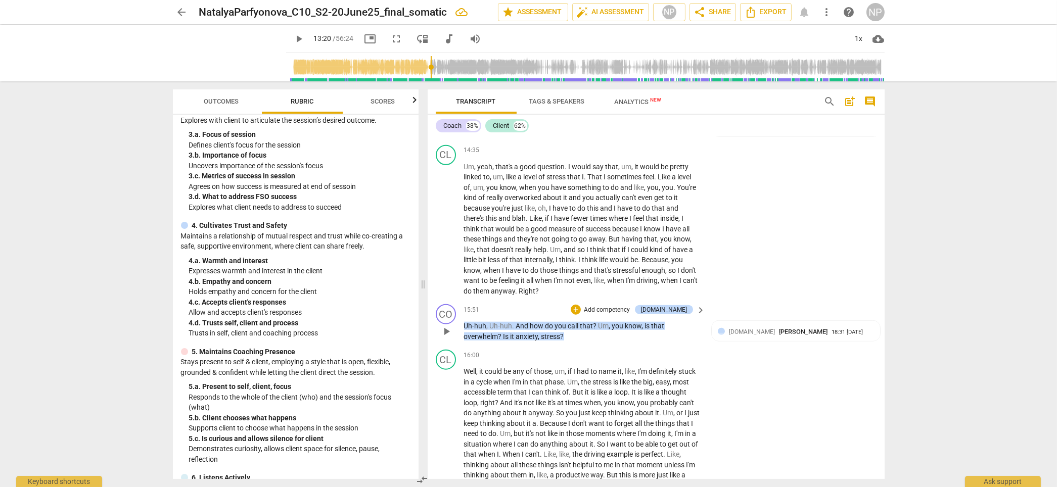
click at [631, 315] on p "Add competency" at bounding box center [607, 310] width 48 height 9
click at [669, 228] on b "5.Presence" at bounding box center [667, 230] width 30 height 12
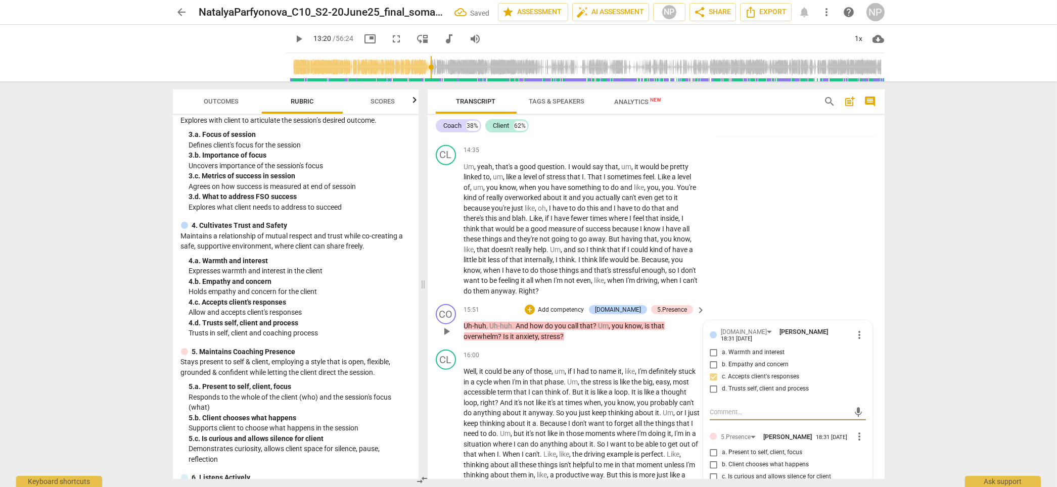
click at [764, 377] on div "[DOMAIN_NAME] [PERSON_NAME] 18:31 [DATE] more_vert a. Warmth and interest b. Em…" at bounding box center [788, 419] width 168 height 196
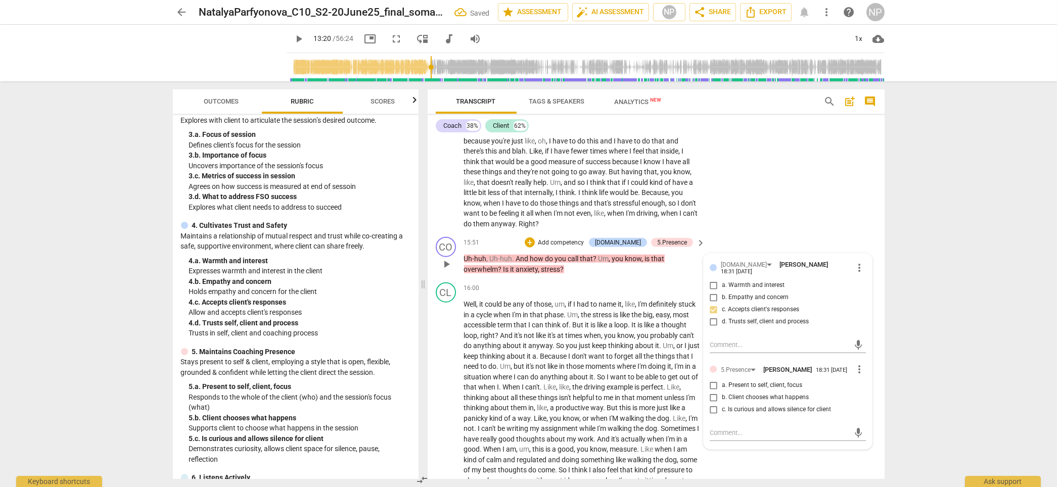
scroll to position [2500, 0]
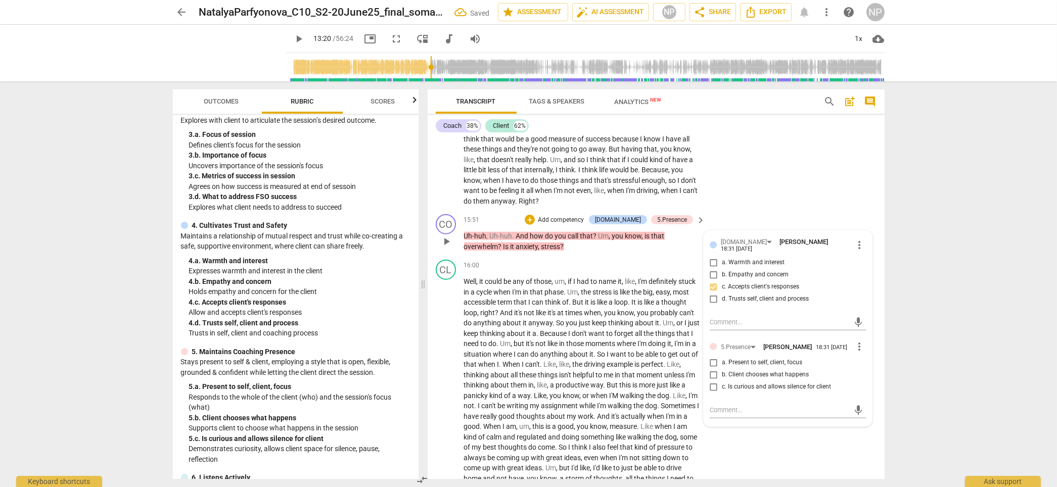
click at [711, 377] on input "c. Is curious and allows silence for client" at bounding box center [714, 387] width 16 height 12
checkbox input "true"
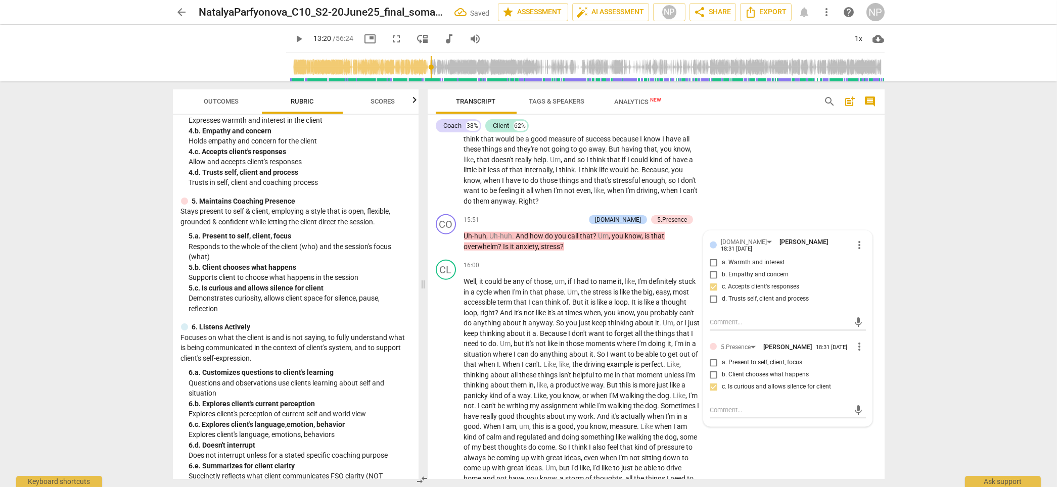
scroll to position [205, 0]
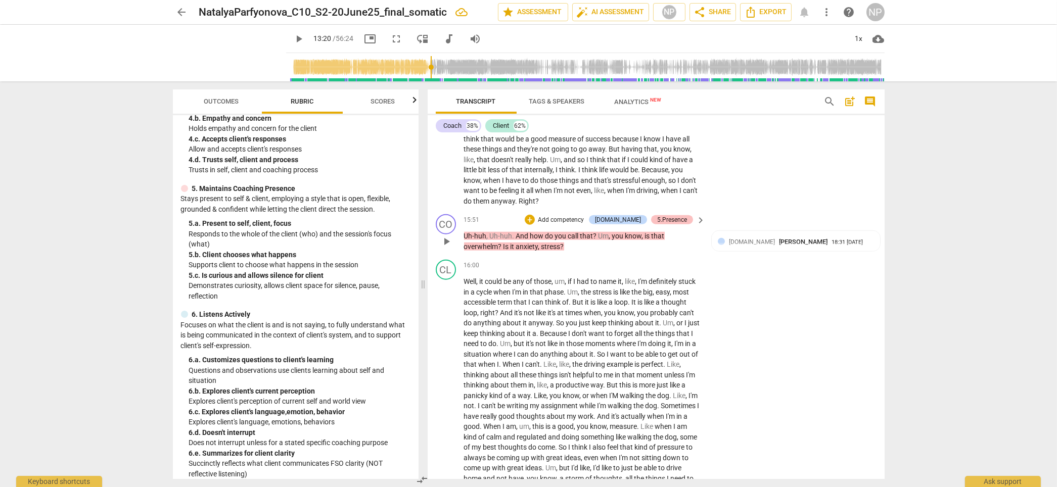
click at [684, 225] on div "5.Presence" at bounding box center [672, 219] width 30 height 9
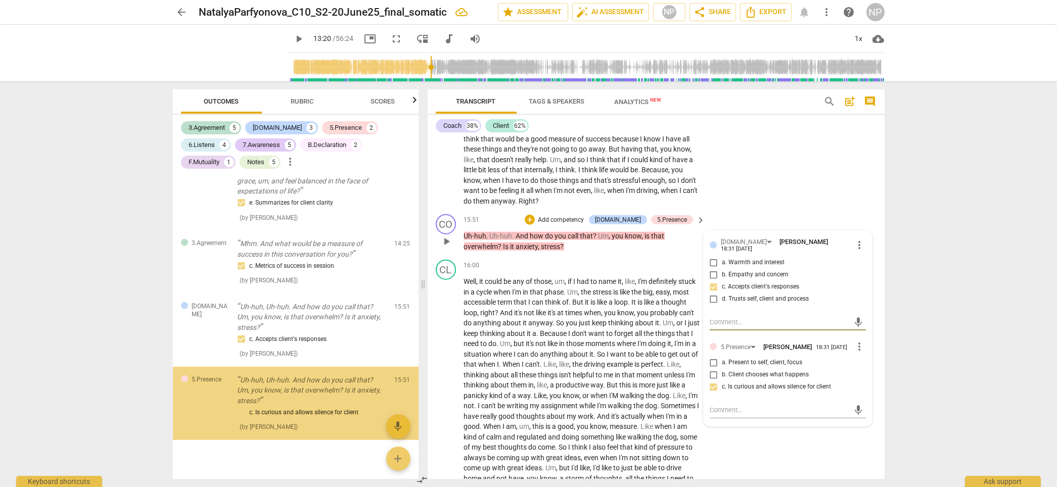
scroll to position [2636, 0]
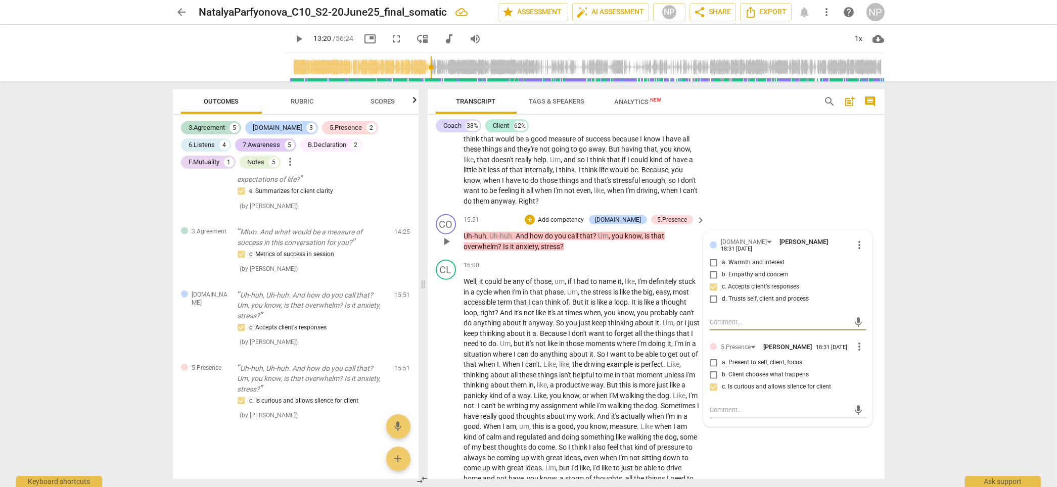
click at [764, 353] on span "more_vert" at bounding box center [860, 347] width 12 height 12
click at [764, 377] on li "Delete" at bounding box center [868, 381] width 35 height 19
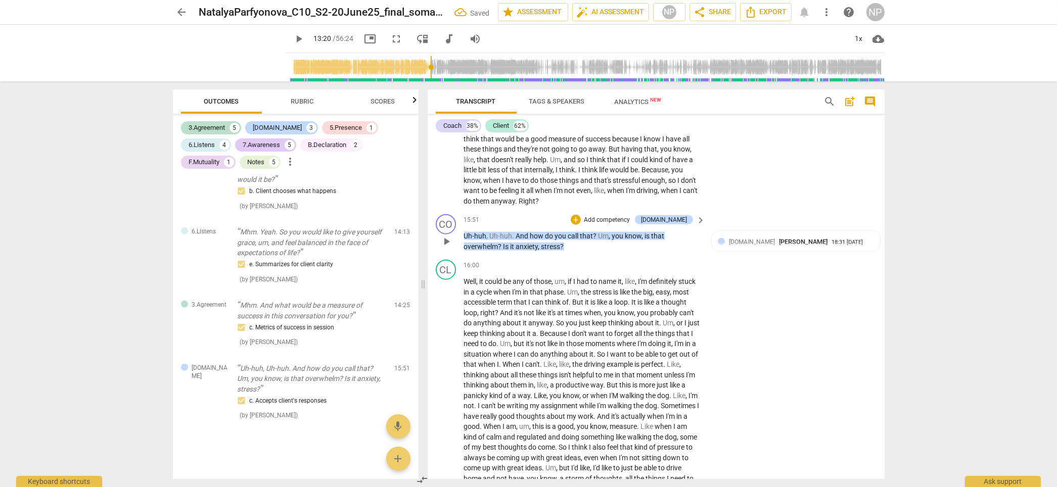
scroll to position [2562, 0]
click at [628, 225] on p "Add competency" at bounding box center [607, 220] width 48 height 9
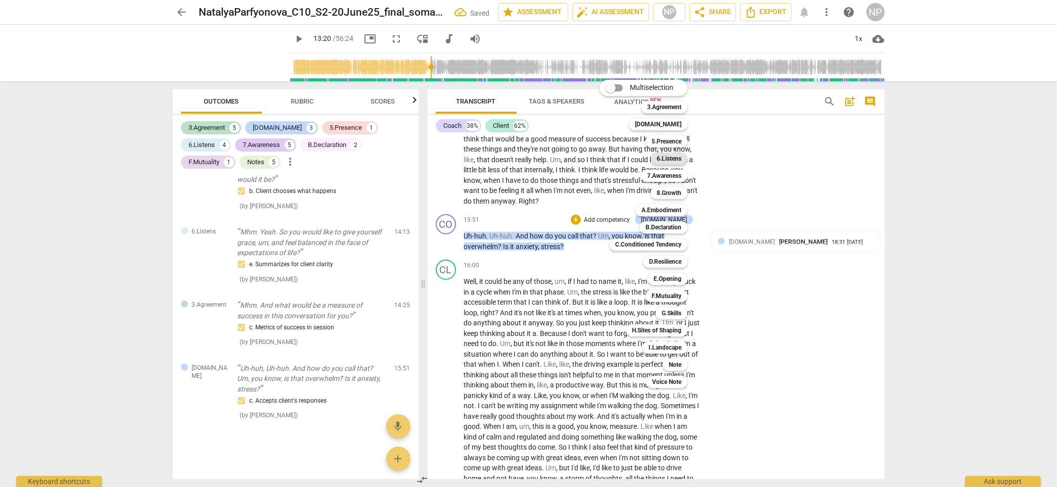
click at [676, 158] on b "6.Listens" at bounding box center [669, 159] width 25 height 12
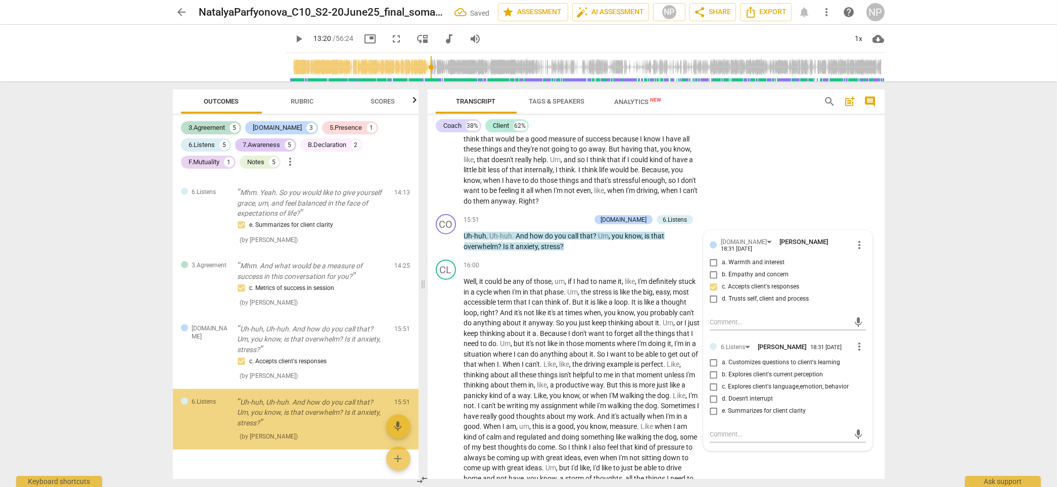
scroll to position [2623, 0]
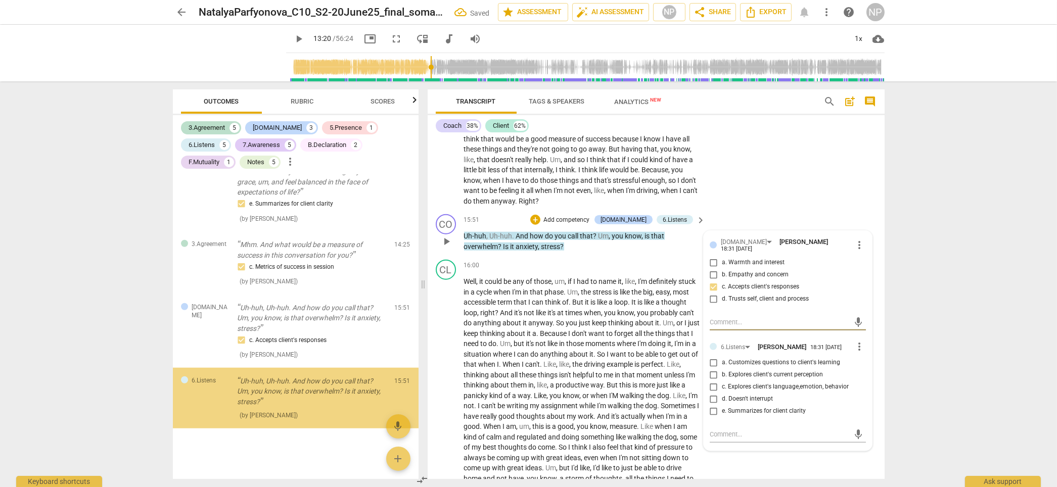
click at [714, 377] on input "c. Explores client's language,emotion, behavior" at bounding box center [714, 387] width 16 height 12
checkbox input "true"
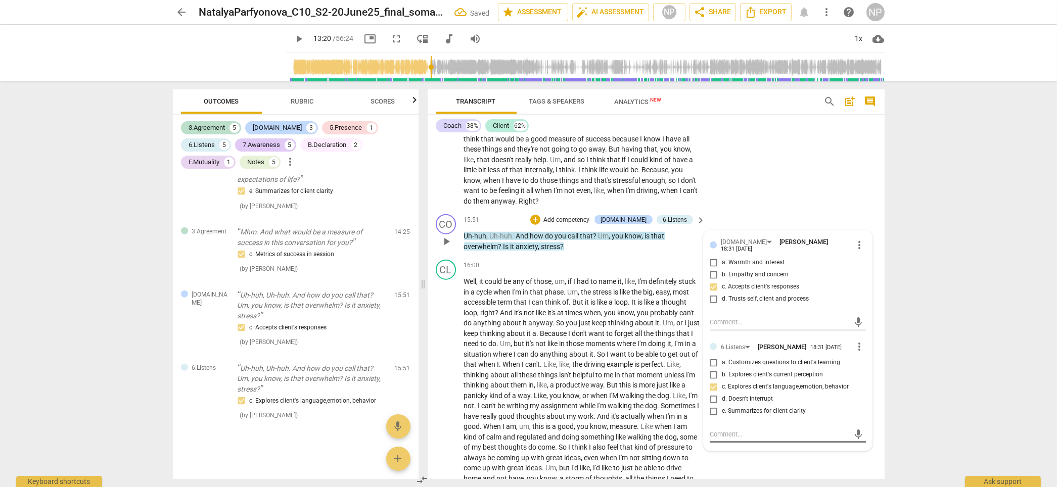
scroll to position [2636, 0]
click at [721, 377] on textarea at bounding box center [780, 435] width 140 height 10
type textarea "A"
type textarea "An"
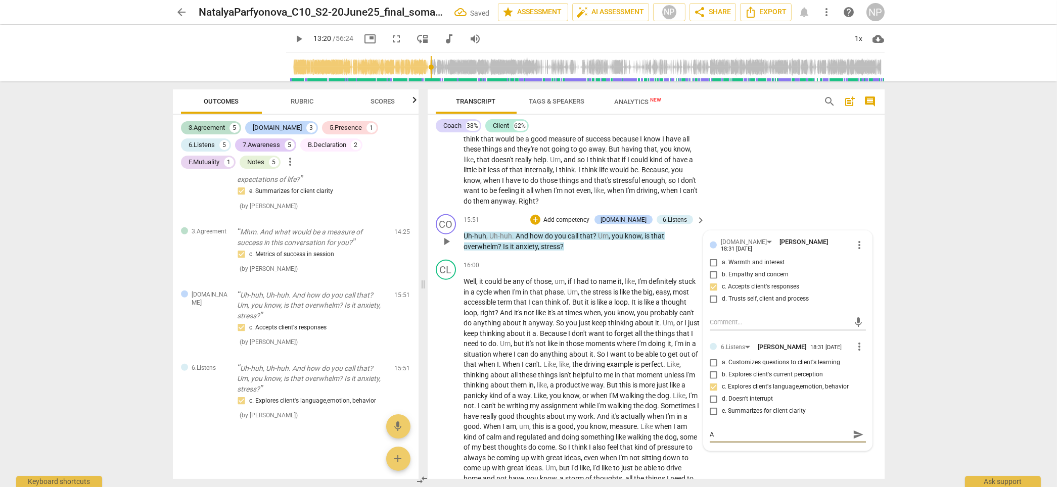
type textarea "An"
type textarea "Ane"
type textarea "Aner"
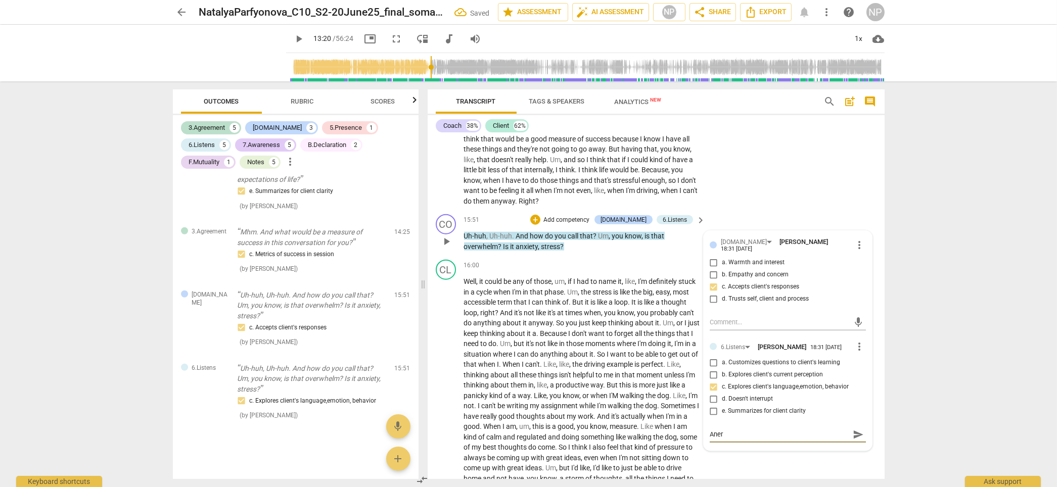
type textarea "Ane"
type textarea "An"
type textarea "And"
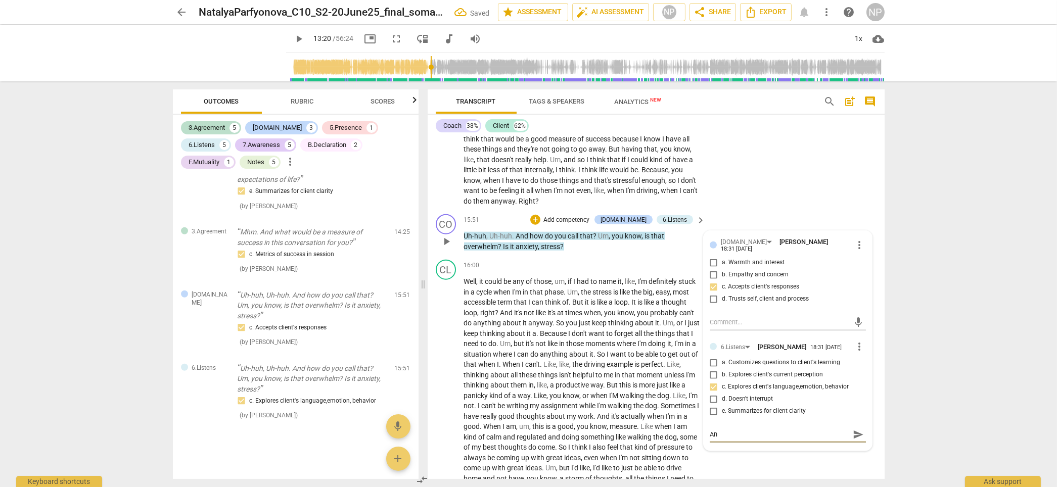
type textarea "And"
type textarea "And e"
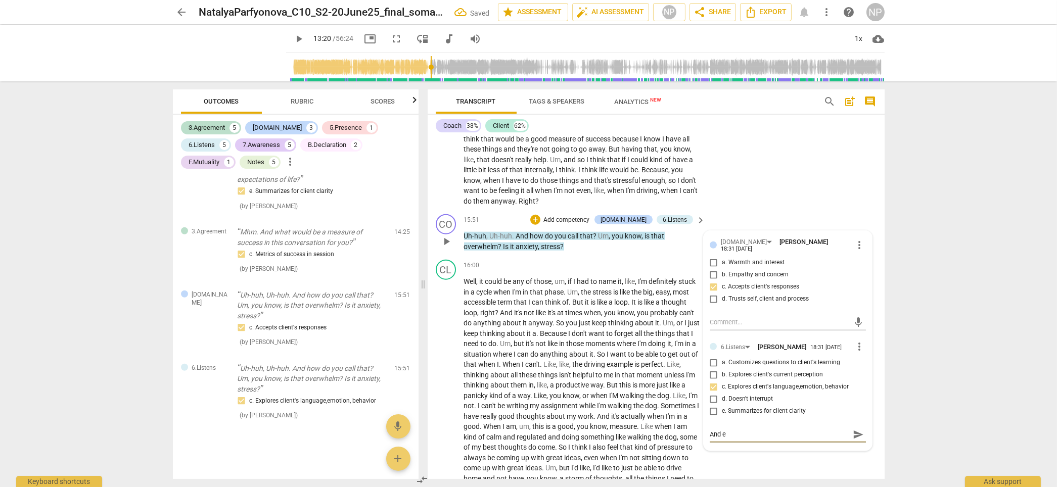
type textarea "And er"
type textarea "And e"
type textarea "And"
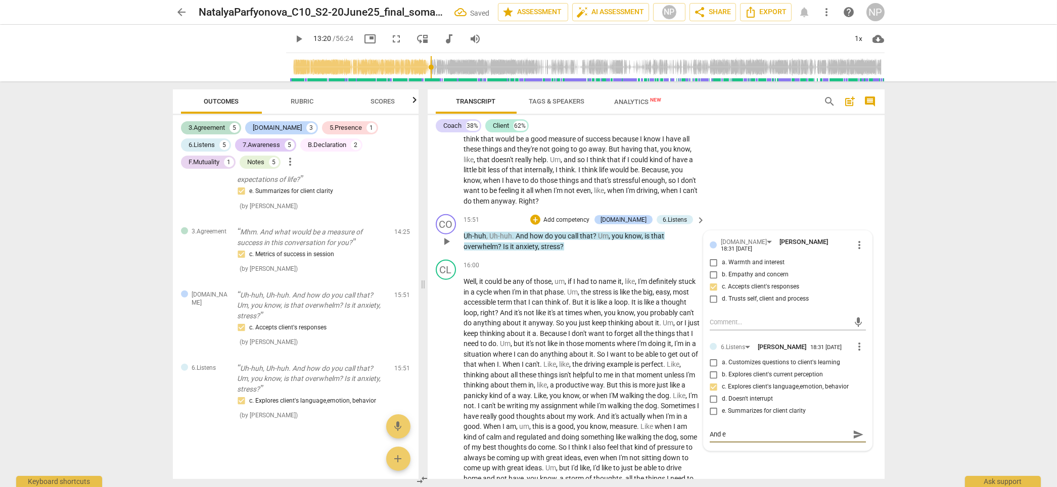
type textarea "And"
type textarea "And t"
type textarea "And te"
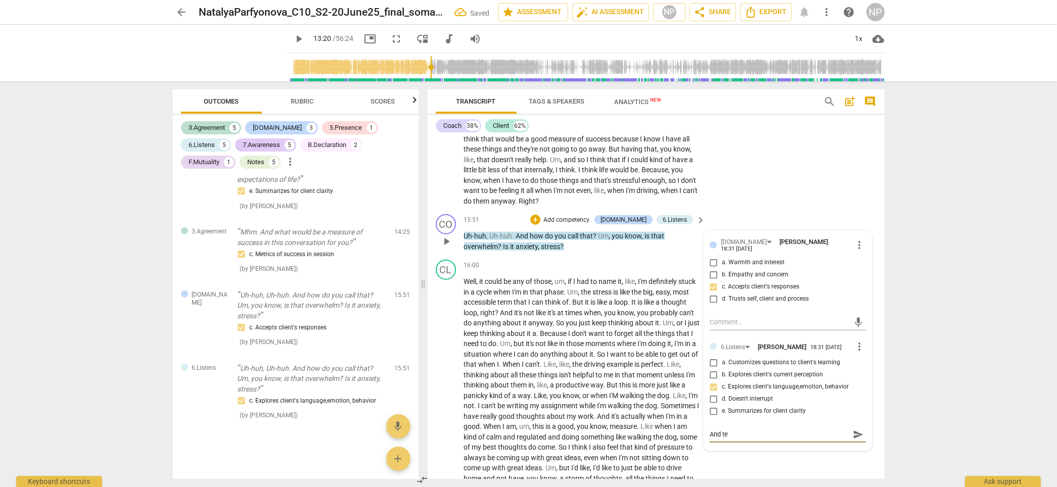
type textarea "And tee"
type textarea "And [PERSON_NAME]"
type textarea "And tee"
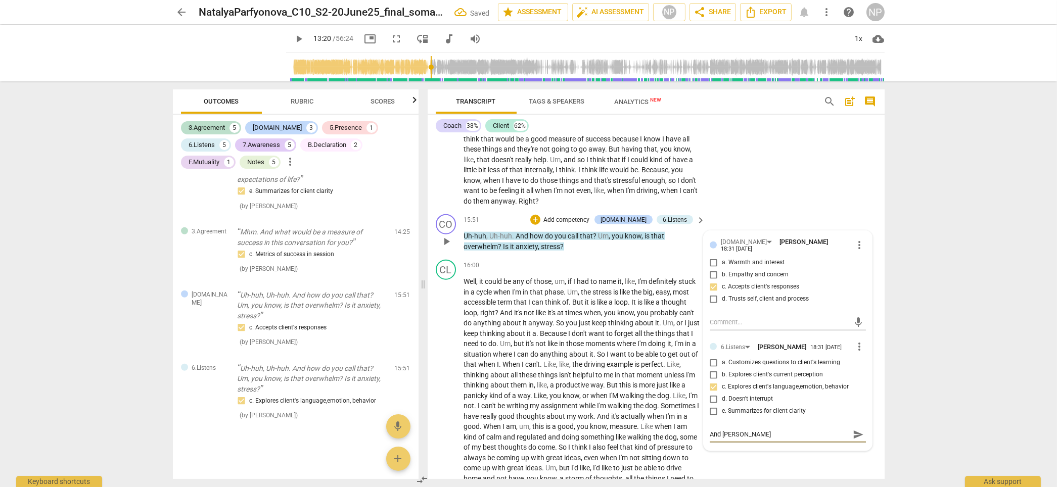
type textarea "And tee"
type textarea "And te"
type textarea "And t"
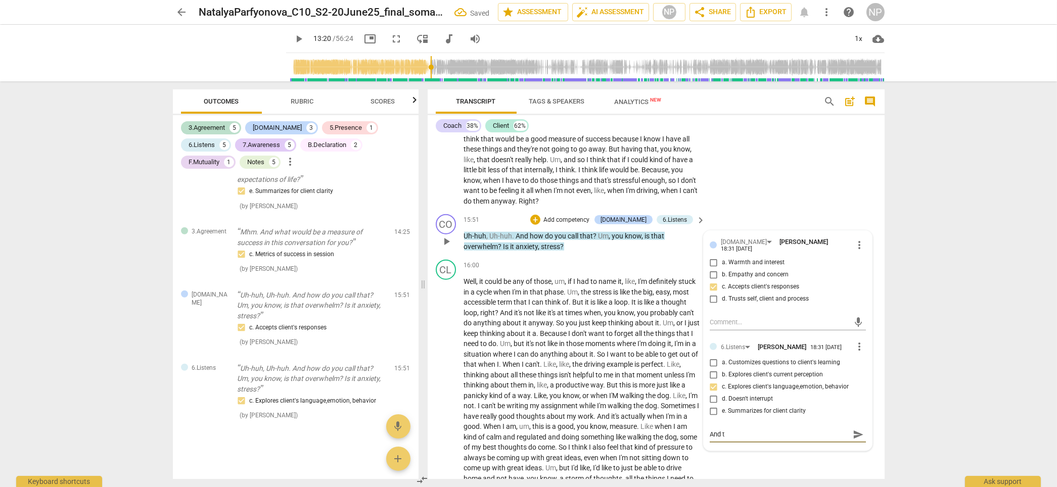
type textarea "And"
type textarea "And i"
type textarea "And if"
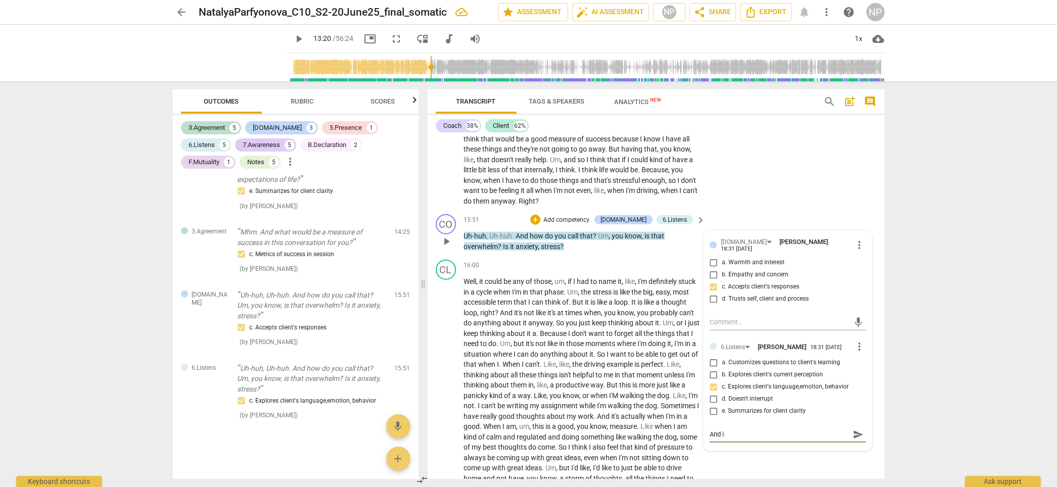
type textarea "And if"
type textarea "And if h"
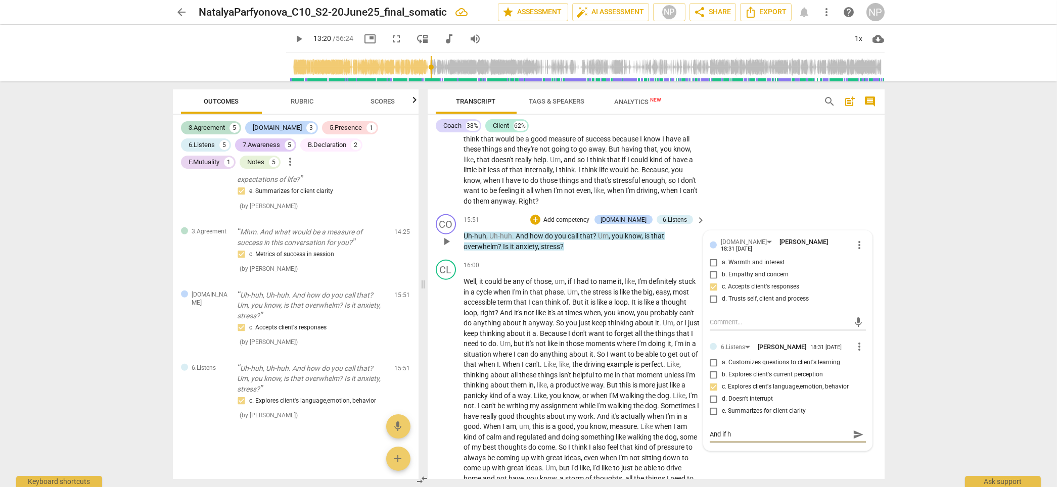
type textarea "And if he"
type textarea "And if her"
type textarea "And if here"
type textarea "And if herew"
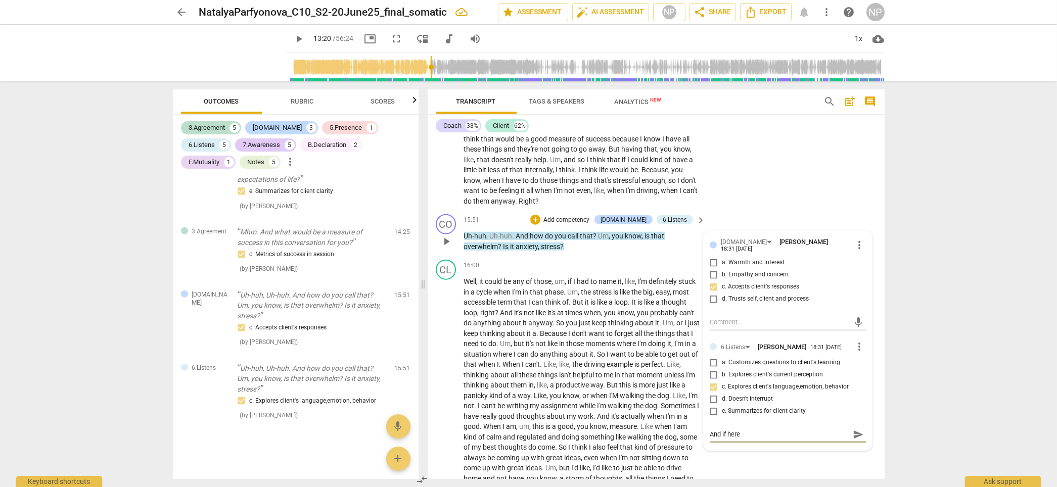
type textarea "And if herew"
type textarea "And if here"
type textarea "And if her"
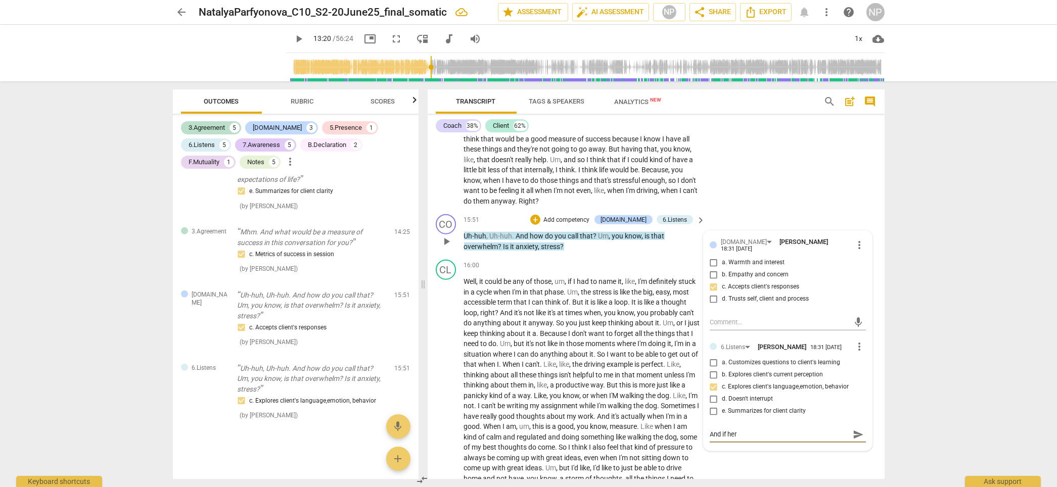
type textarea "And if he"
type textarea "And if h"
type textarea "And if"
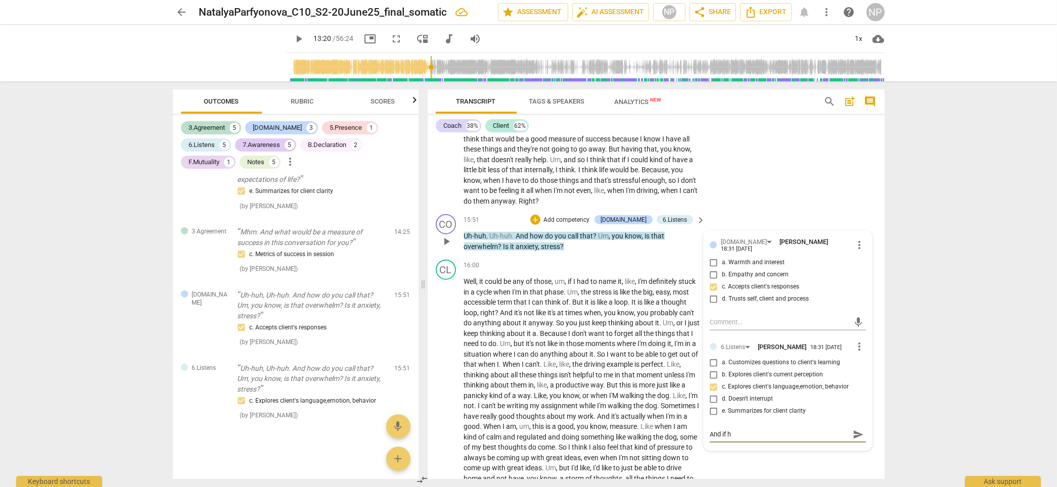
type textarea "And if"
type textarea "And if t"
type textarea "And if th"
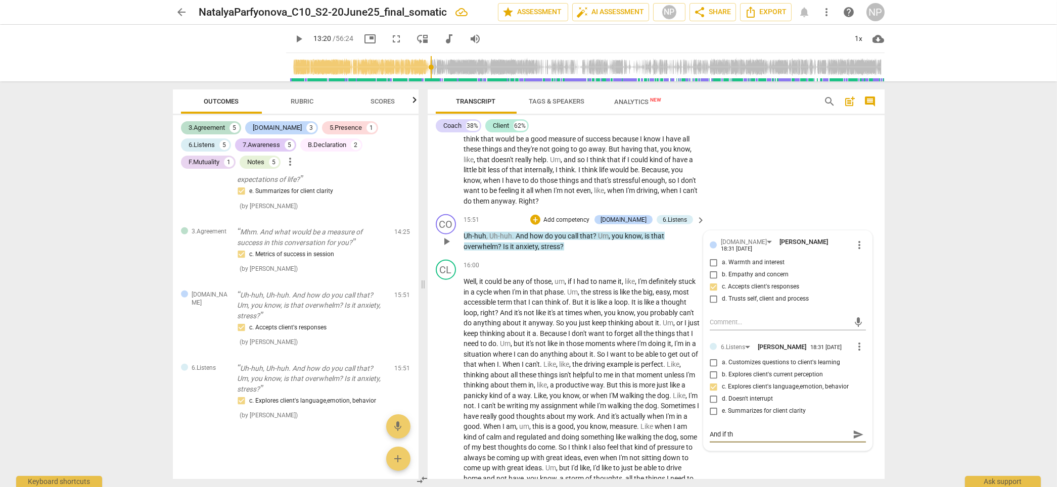
type textarea "And if the"
type textarea "And if the w"
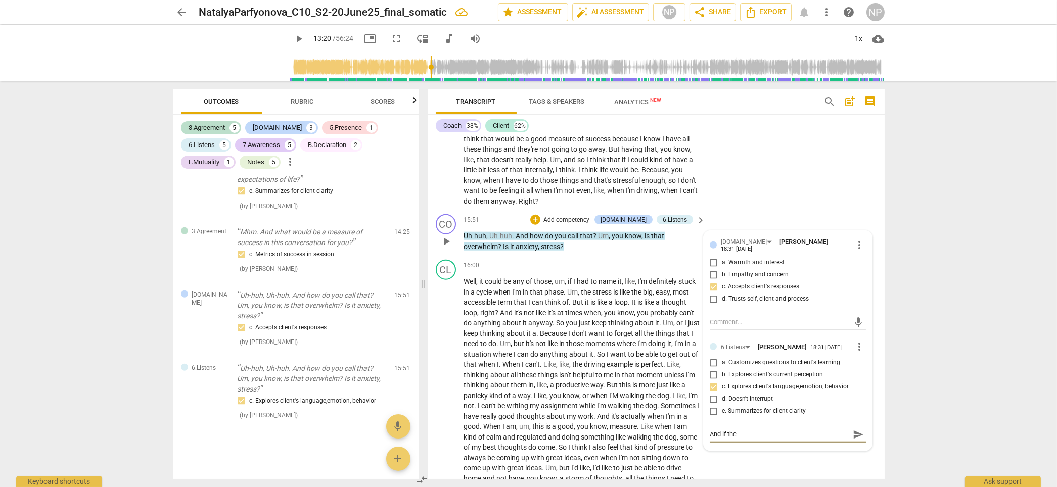
type textarea "And if the w"
type textarea "And if the"
type textarea "And if ther"
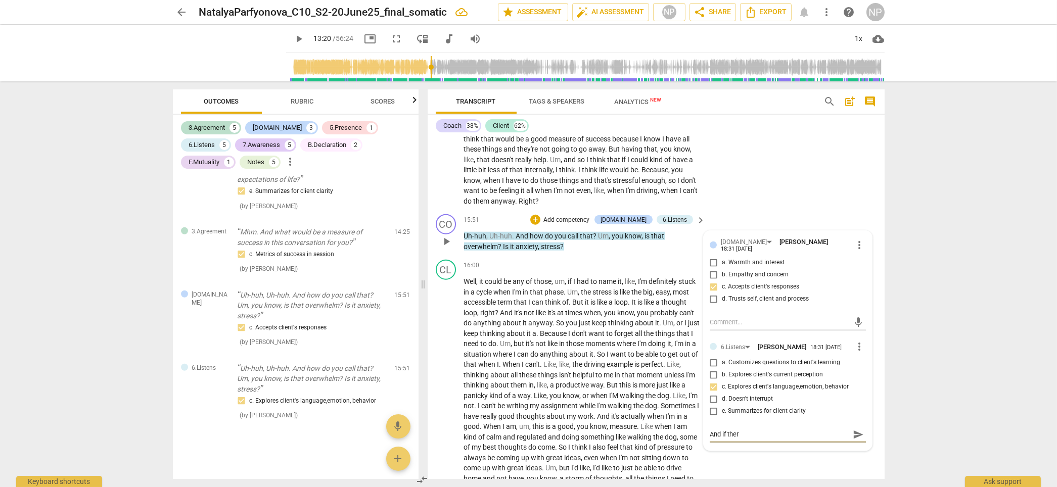
type textarea "And if there"
type textarea "And if there w"
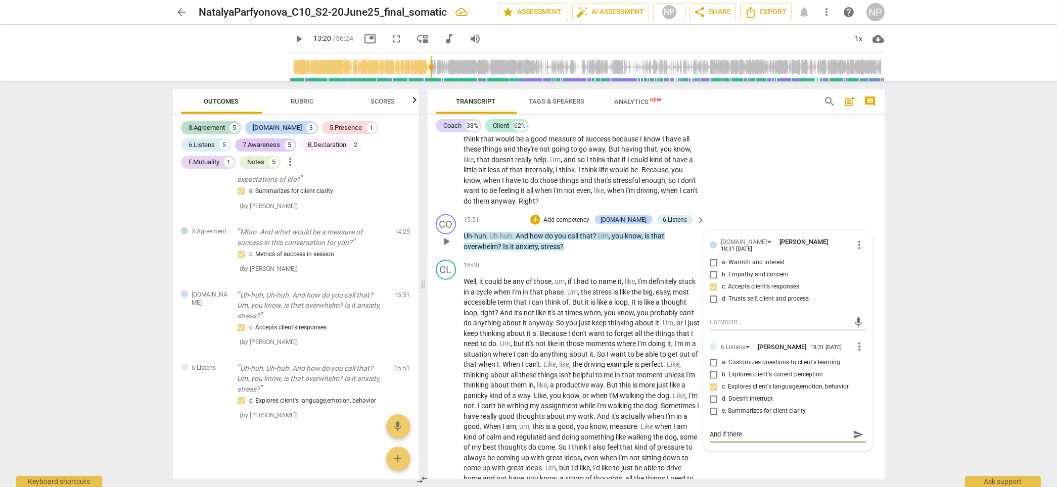
type textarea "And if there w"
type textarea "And if there we"
type textarea "And if there wer"
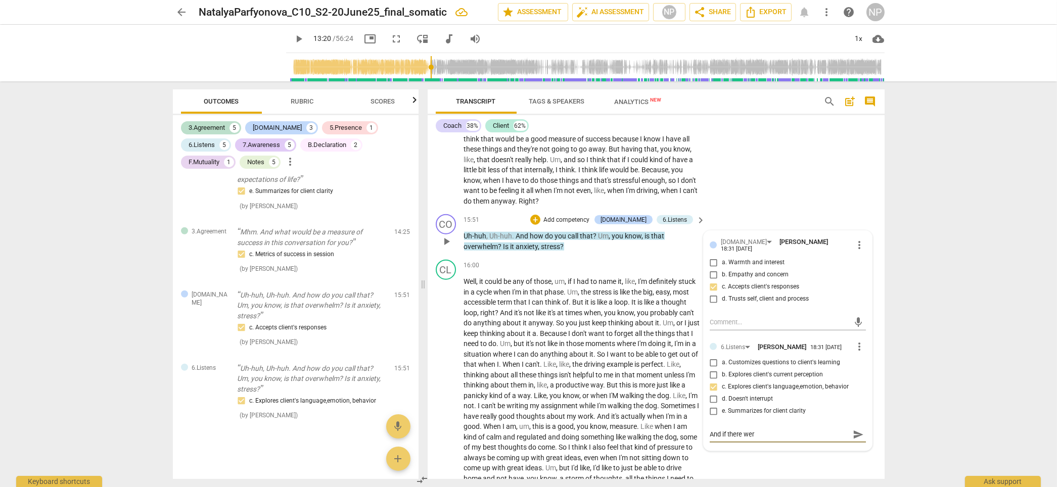
type textarea "And if there were"
type textarea "And if there were a"
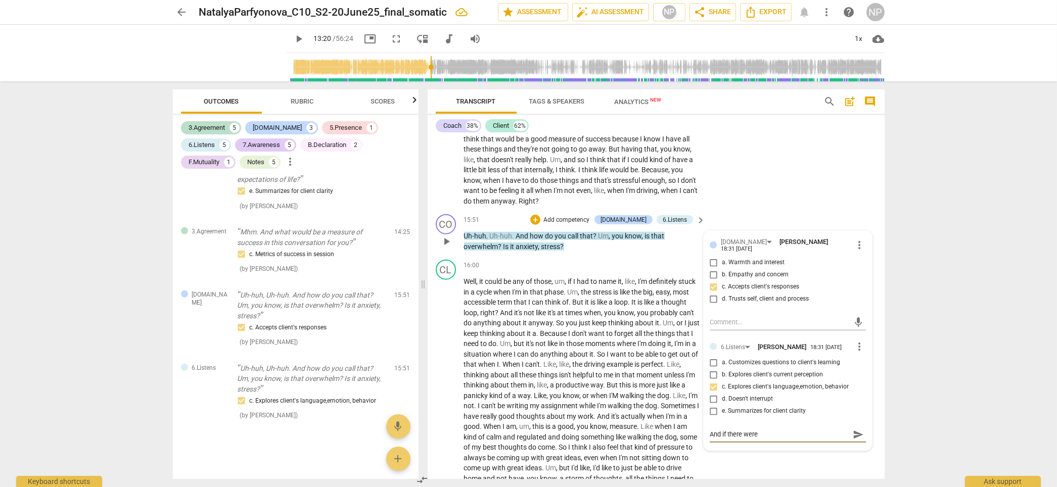
type textarea "And if there were a"
type textarea "And if there were a c"
type textarea "And if there were a co"
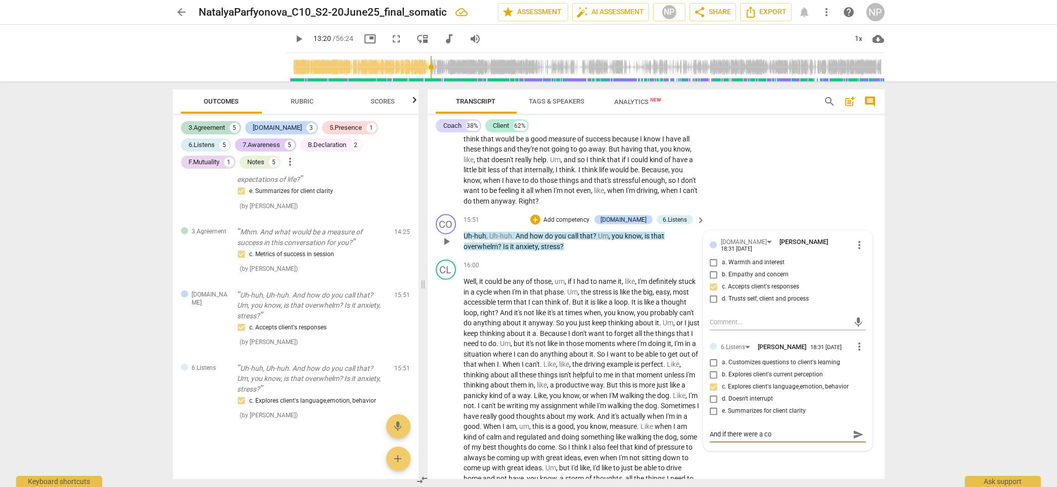
type textarea "And if there were a com"
type textarea "And if there were a como"
type textarea "And if there were a comoe"
type textarea "And if there were a como"
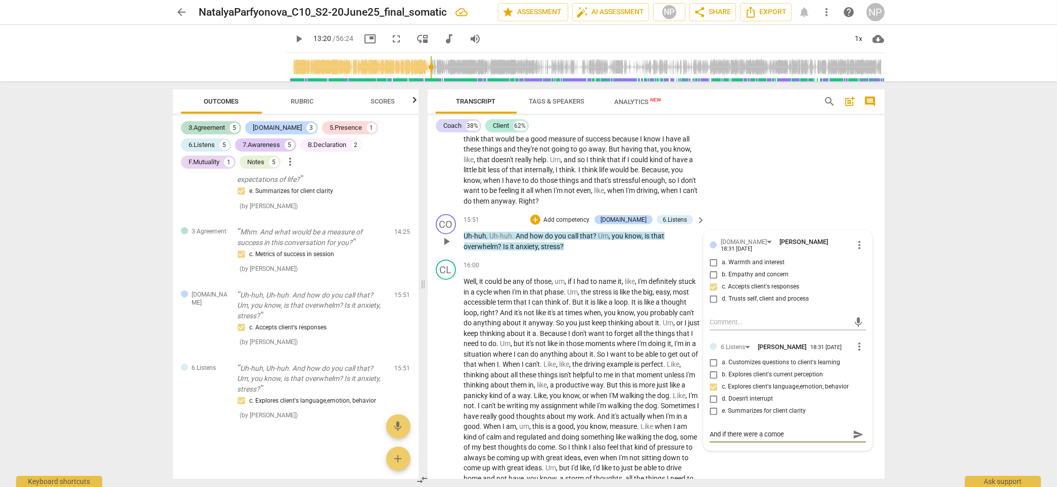
type textarea "And if there were a como"
type textarea "And if there were a com"
type textarea "And if there were a comp"
type textarea "And if there were a compe"
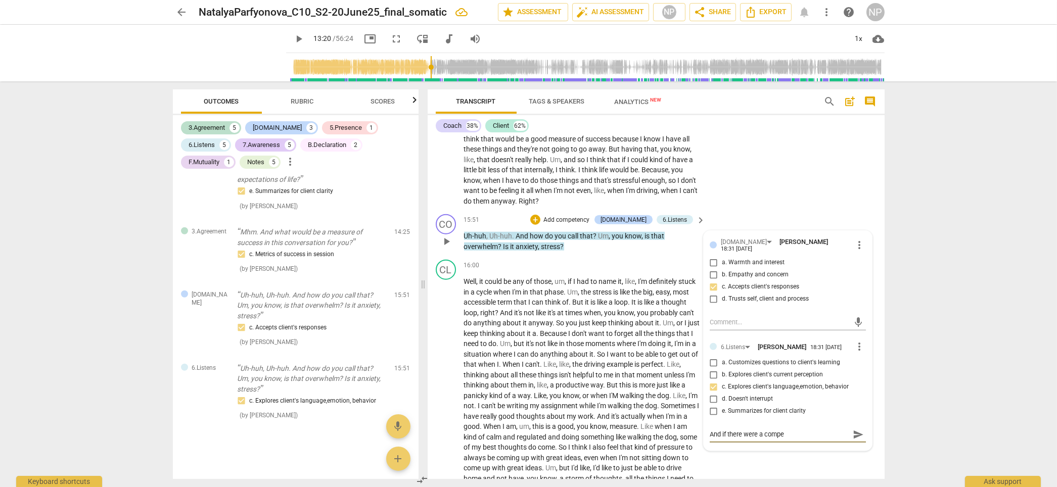
type textarea "And if there were a compet"
type textarea "And if there were a compete"
type textarea "And if there were a competen"
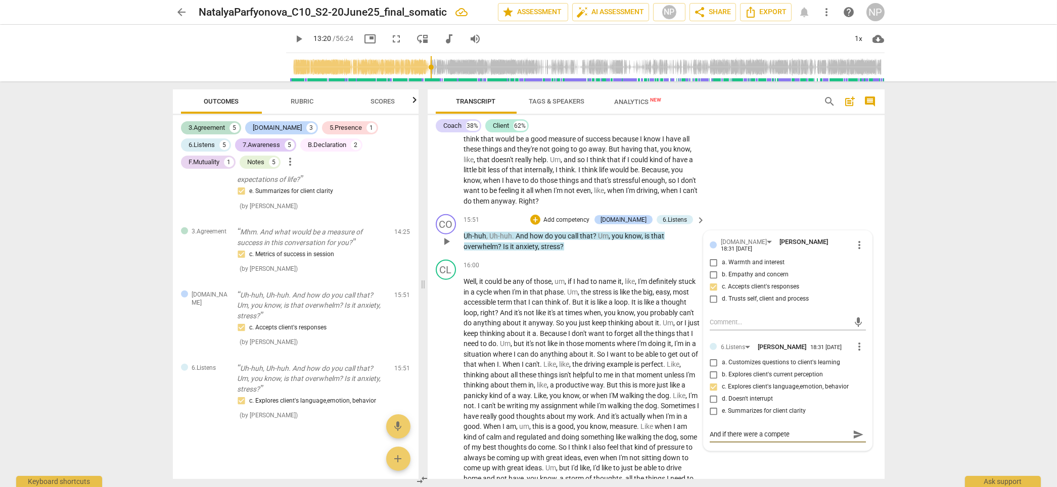
type textarea "And if there were a competen"
type textarea "And if there were a competenc"
type textarea "And if there were a competency"
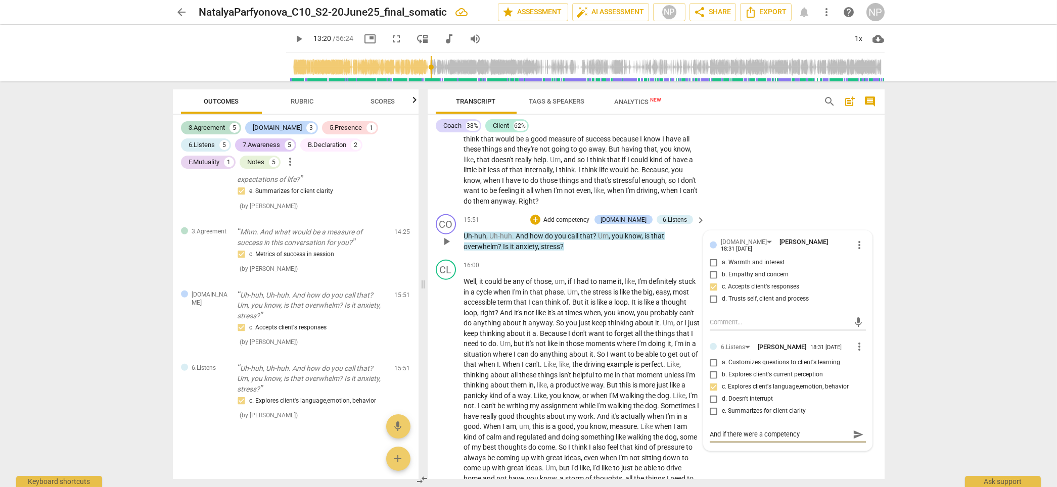
type textarea "And if there were a competency"
type textarea "And if there were a competency ""
type textarea "And if there were a competency "E"
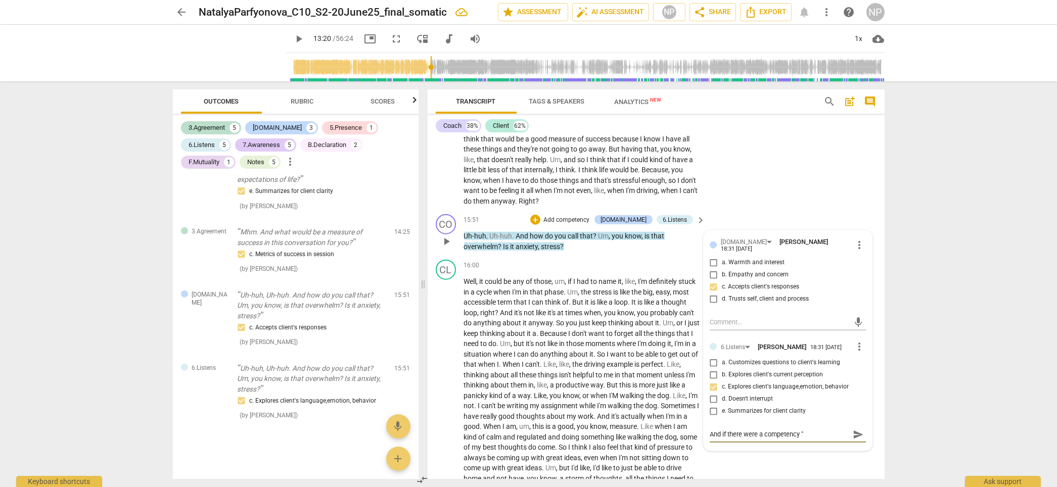
type textarea "And if there were a competency "E"
type textarea "And if there were a competency "Ex"
type textarea "And if there were a competency "Exp"
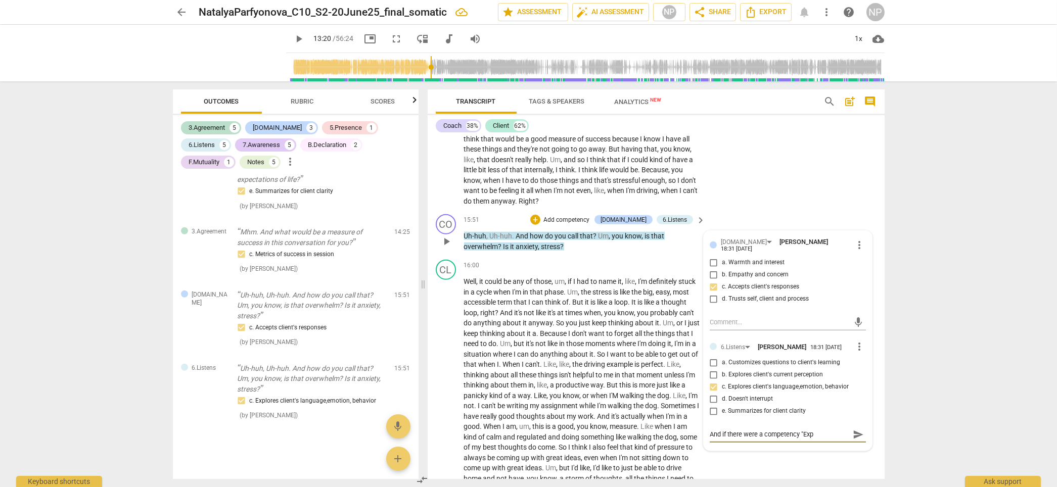
type textarea "And if there were a competency "Expr"
type textarea "And if there were a competency "Expre"
type textarea "And if there were a competency "Expres"
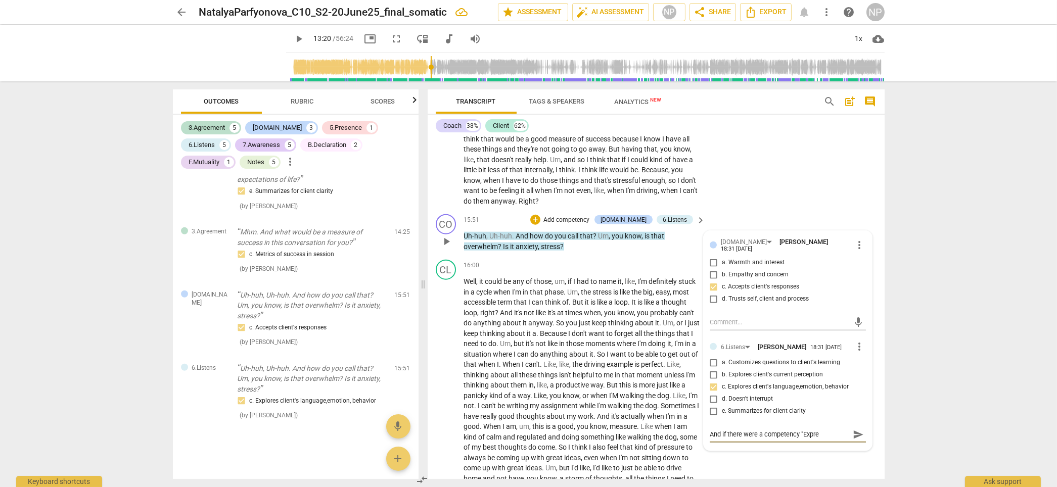
type textarea "And if there were a competency "Expres"
type textarea "And if there were a competency "Express"
type textarea "And if there were a competency "Expresse"
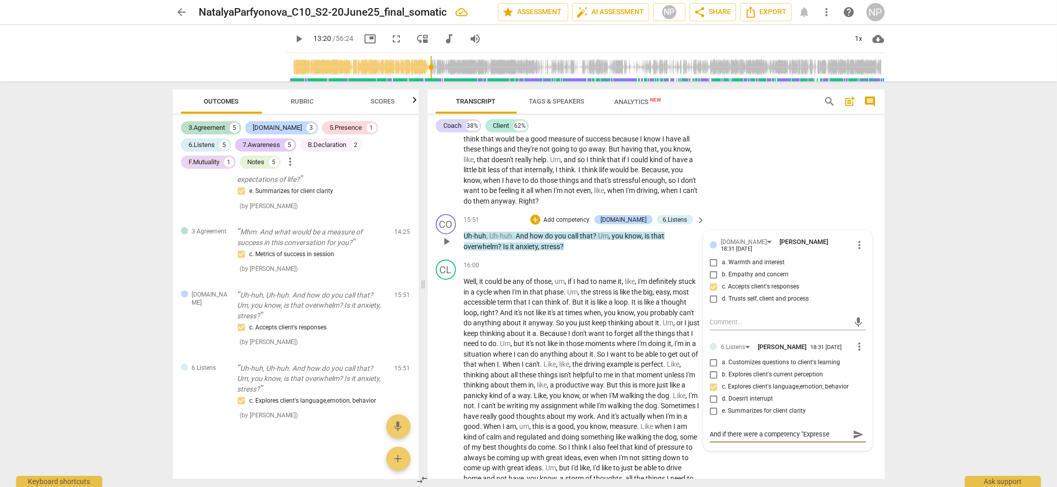
type textarea "And if there were a competency "Expresses"
type textarea "And if there were a competency "Expresses c"
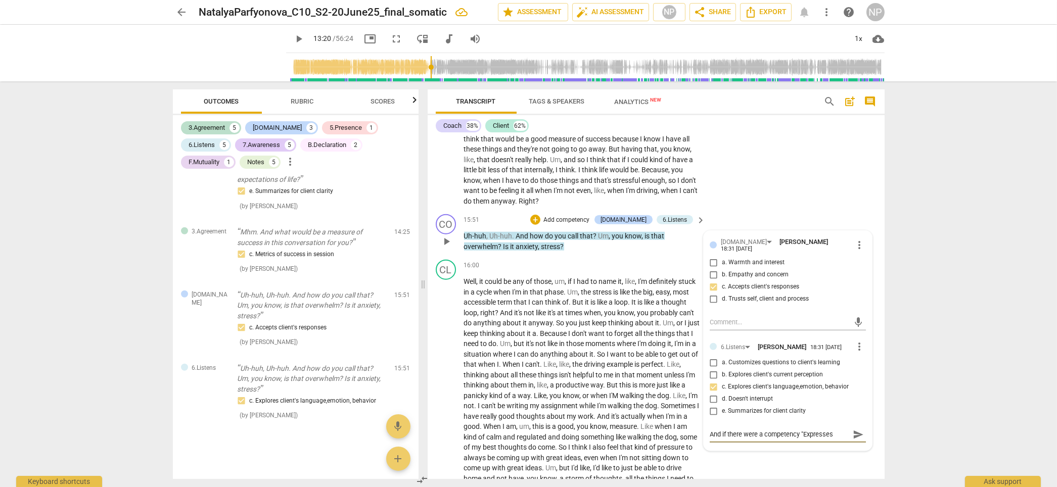
type textarea "And if there were a competency "Expresses c"
type textarea "And if there were a competency "Expresses cu"
type textarea "And if there were a competency "Expresses cur"
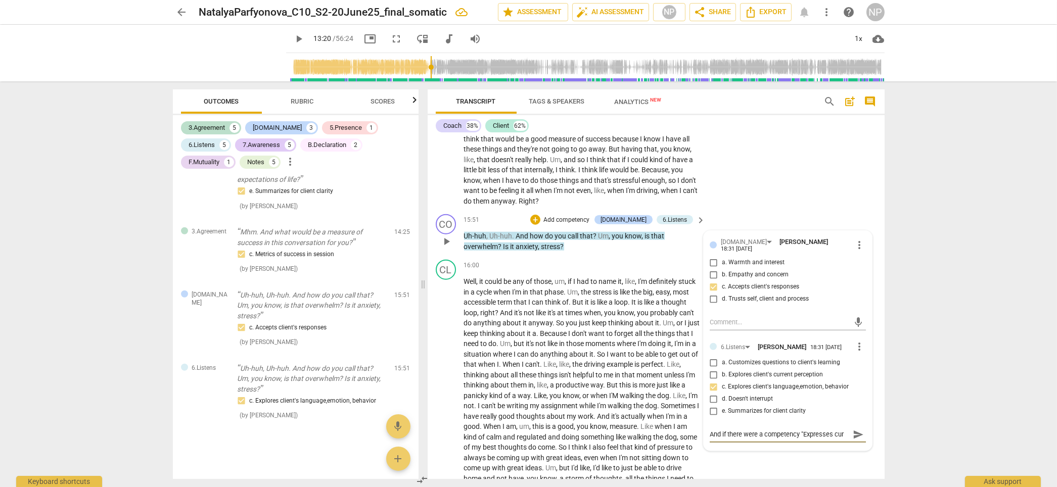
type textarea "And if there were a competency "Expresses curi"
type textarea "And if there were a competency "Expresses curio"
type textarea "And if there were a competency "Expresses curiou"
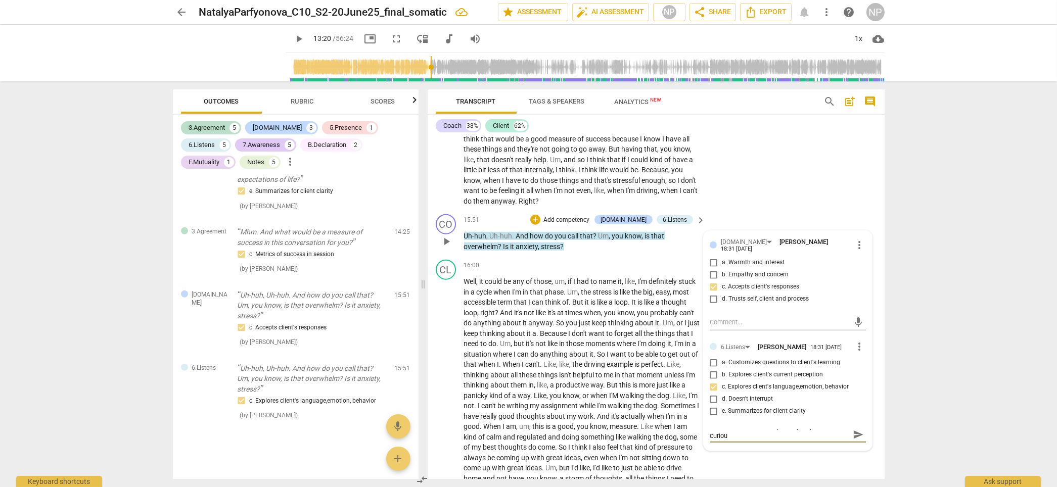
type textarea "And if there were a competency "Expresses curio"
type textarea "And if there were a competency "Expresses curios"
type textarea "And if there were a competency "Expresses curiosi"
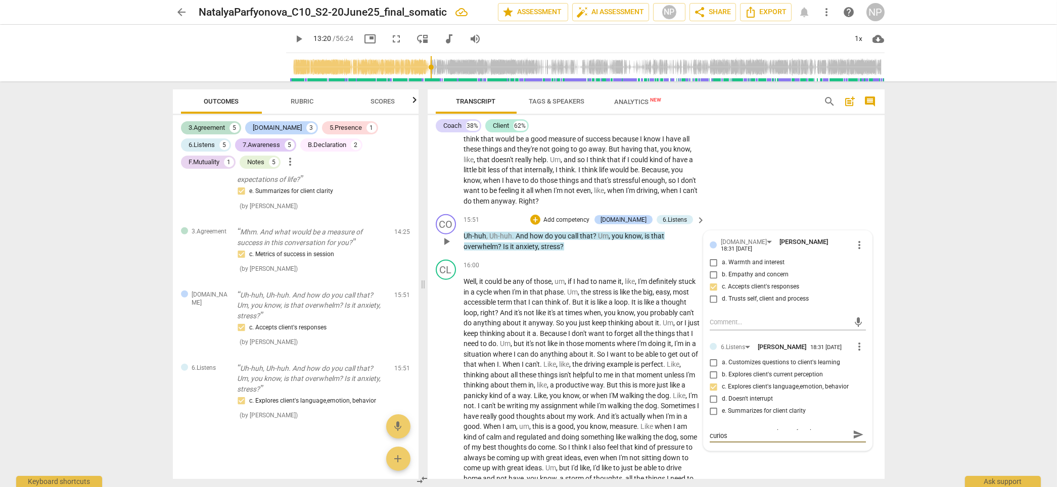
type textarea "And if there were a competency "Expresses curiosi"
type textarea "And if there were a competency "Expresses curiosit"
type textarea "And if there were a competency "Expresses curiosity"
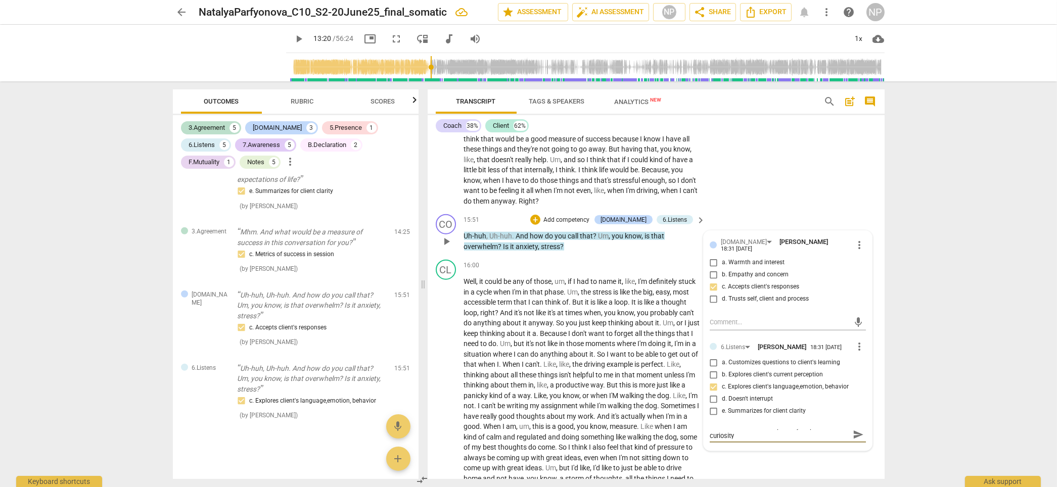
type textarea "And if there were a competency "Expresses curiosity"
type textarea "And if there were a competency "Expresses curiosity,"
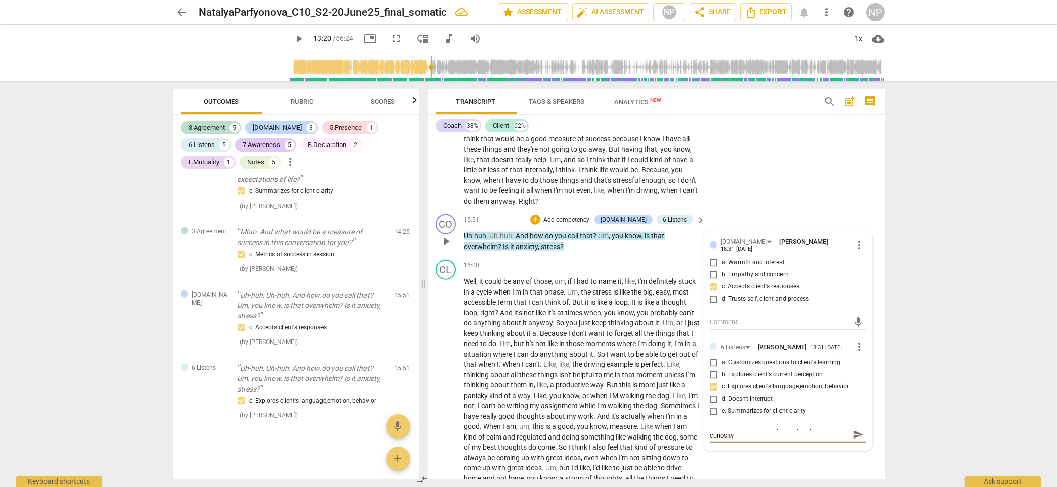
type textarea "And if there were a competency "Expresses curiosity,"
type textarea "And if there were a competency "Expresses curiosity,""
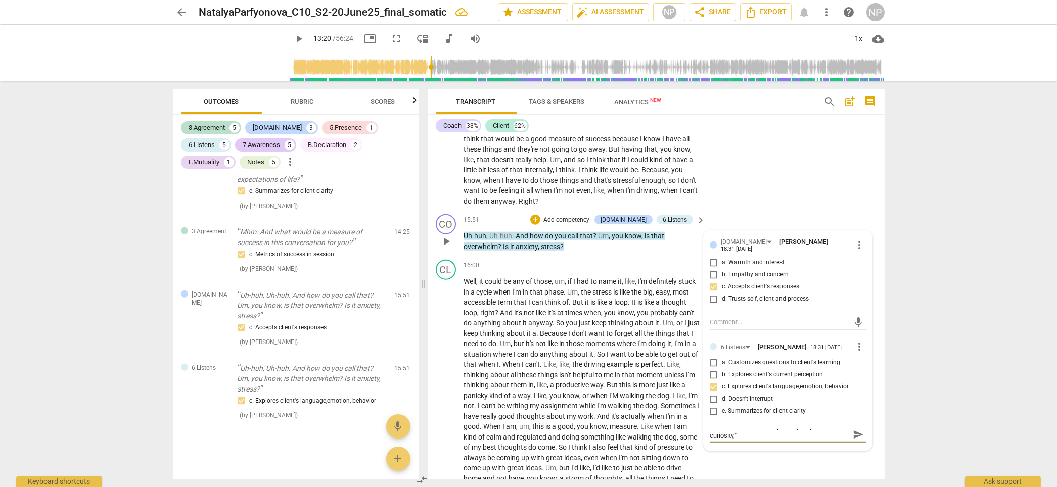
type textarea "And if there were a competency "Expresses curiosity," I"
click at [733, 377] on textarea "And if there were a competency "Expresses curiosity," I would have assess" at bounding box center [780, 439] width 140 height 19
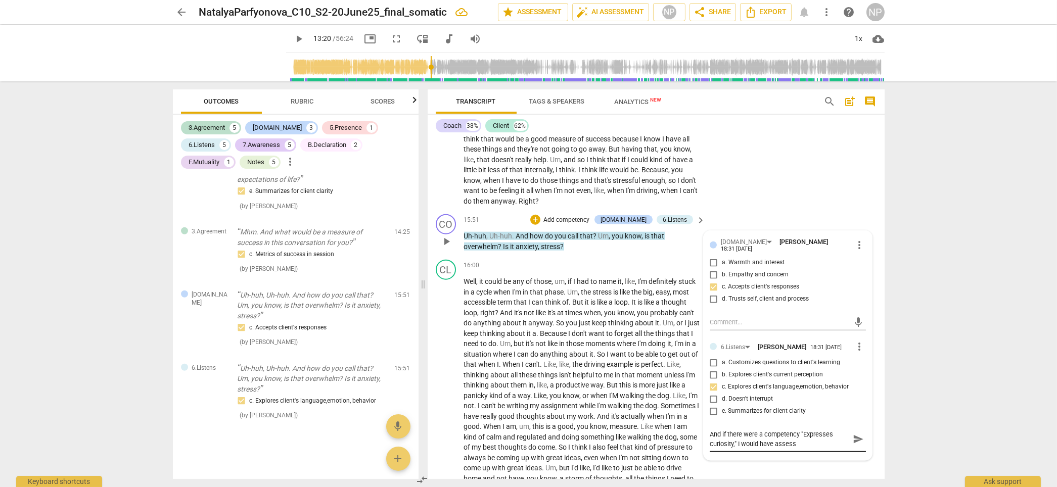
click at [764, 377] on div "And if there were a competency "Expresses curiosity," I would have assess And i…" at bounding box center [788, 440] width 156 height 26
click at [764, 377] on textarea "And if there were a competency "Expresses curiosity," I would have assess" at bounding box center [780, 439] width 140 height 19
click at [764, 377] on textarea "And if there were a competency "Expresses curiosity," I would have asigned" at bounding box center [780, 439] width 140 height 19
click at [764, 377] on textarea "And if there were a competency "Expresses curiosity," I would have assigned" at bounding box center [780, 439] width 140 height 19
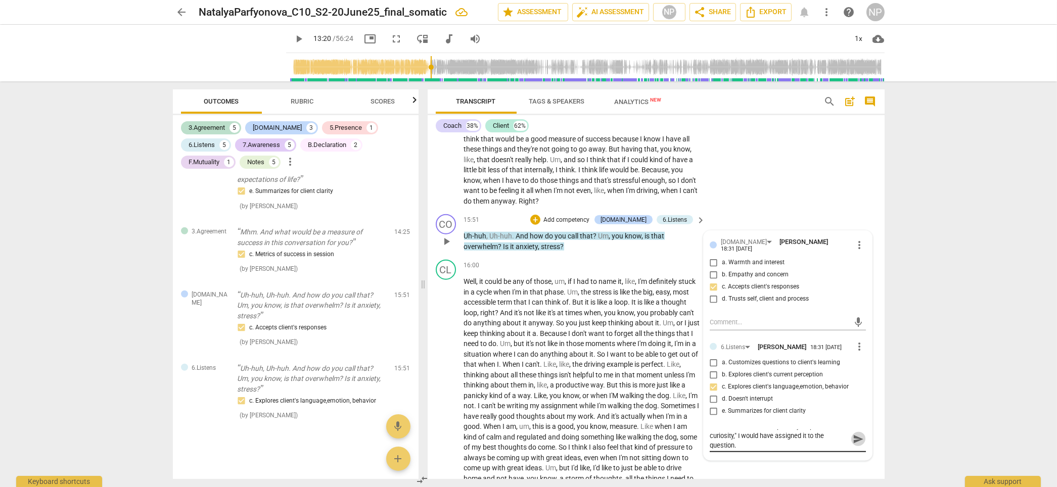
click at [764, 377] on span "send" at bounding box center [858, 439] width 11 height 11
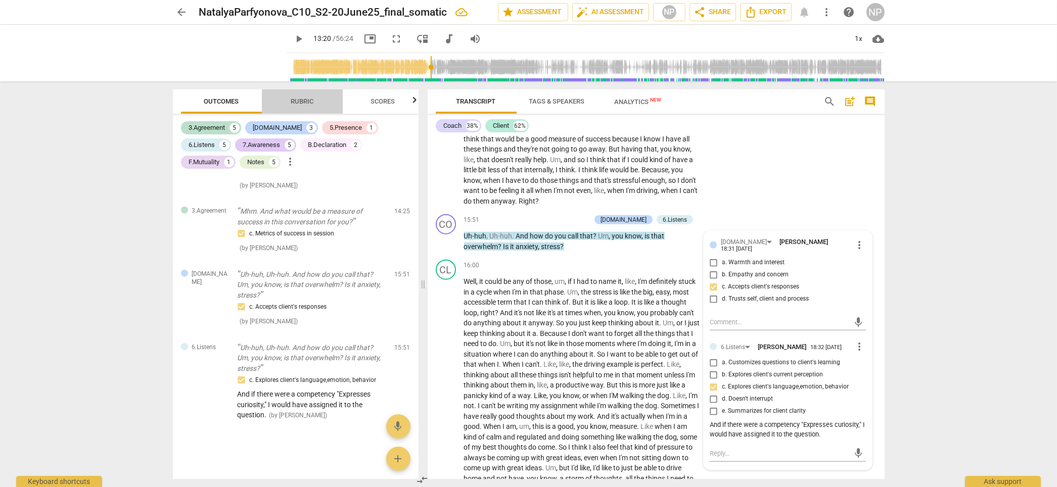
click at [304, 98] on span "Rubric" at bounding box center [302, 102] width 23 height 8
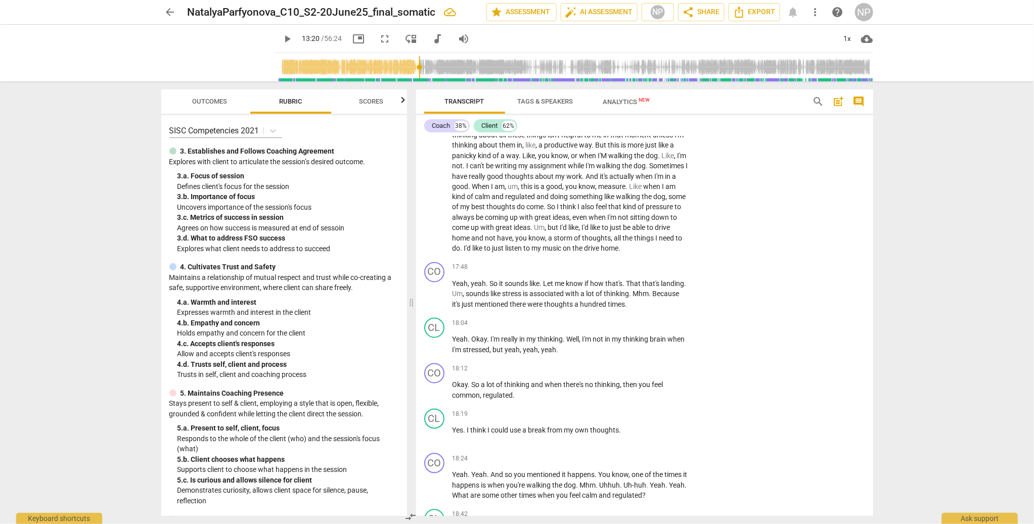
scroll to position [2756, 0]
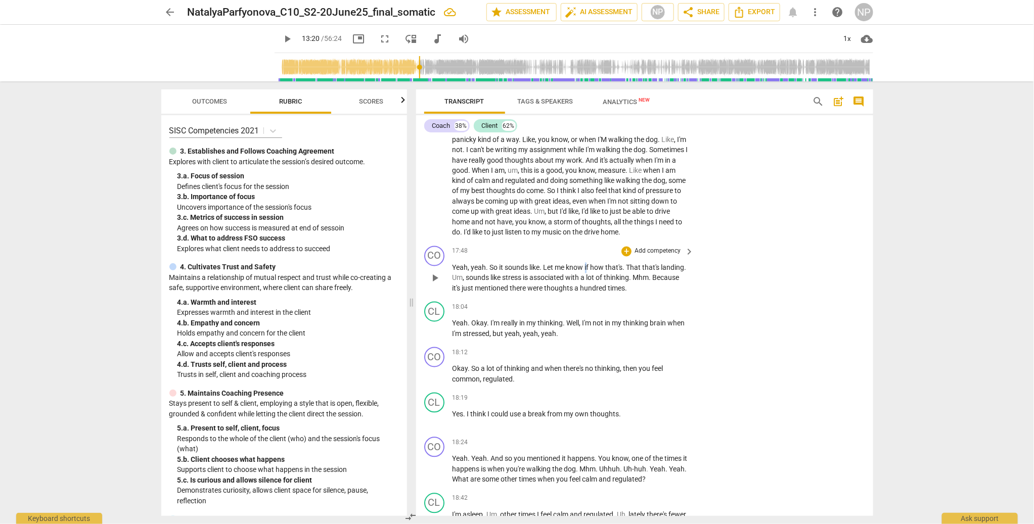
click at [586, 272] on span "if" at bounding box center [588, 268] width 6 height 8
drag, startPoint x: 592, startPoint y: 293, endPoint x: 585, endPoint y: 293, distance: 7.6
click at [585, 293] on p "Yeah , yeah . So it sounds like . Let me know if how that's . That that's landi…" at bounding box center [571, 278] width 237 height 31
drag, startPoint x: 651, startPoint y: 294, endPoint x: 618, endPoint y: 294, distance: 33.4
click at [618, 294] on p "Yeah , yeah . So it sounds like . Let me know how that's . That that's landing …" at bounding box center [571, 278] width 237 height 31
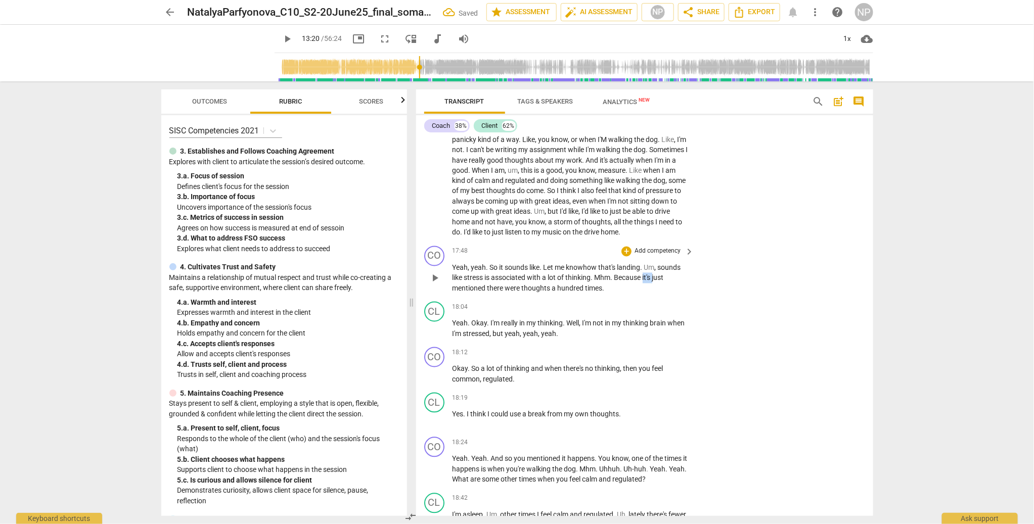
drag, startPoint x: 654, startPoint y: 304, endPoint x: 644, endPoint y: 304, distance: 10.1
click at [644, 294] on p "Yeah , yeah . So it sounds like . Let me know how that's landing . Um , sounds …" at bounding box center [571, 278] width 237 height 31
click at [434, 285] on span "play_arrow" at bounding box center [435, 279] width 12 height 12
click at [584, 272] on span "knowhow" at bounding box center [582, 268] width 32 height 8
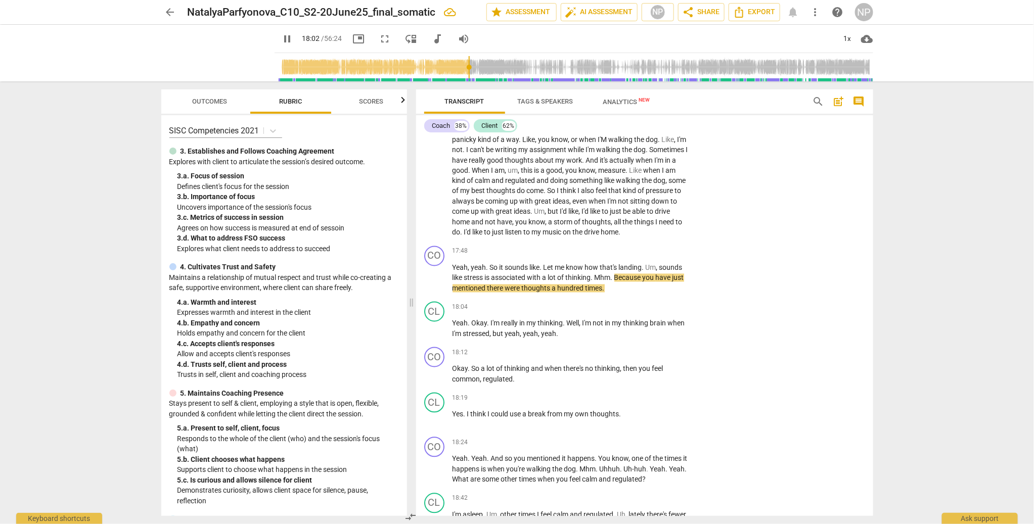
click at [434, 285] on span "pause" at bounding box center [435, 279] width 12 height 12
click at [597, 282] on span "Mhm" at bounding box center [603, 278] width 16 height 8
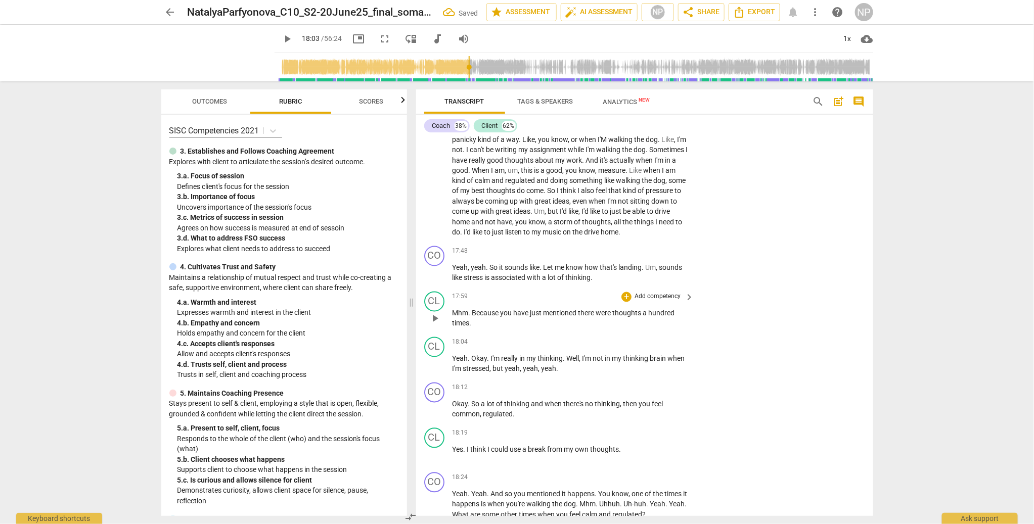
click at [472, 318] on span "Because" at bounding box center [486, 313] width 28 height 8
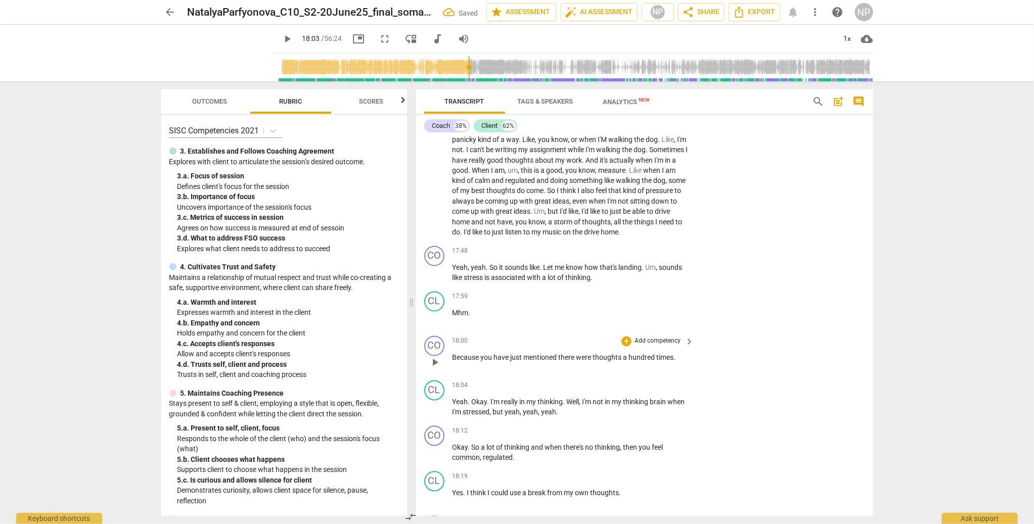
click at [573, 362] on span "there" at bounding box center [568, 358] width 18 height 8
click at [614, 362] on span "thoughts" at bounding box center [603, 358] width 30 height 8
click at [586, 362] on span "word" at bounding box center [579, 358] width 18 height 8
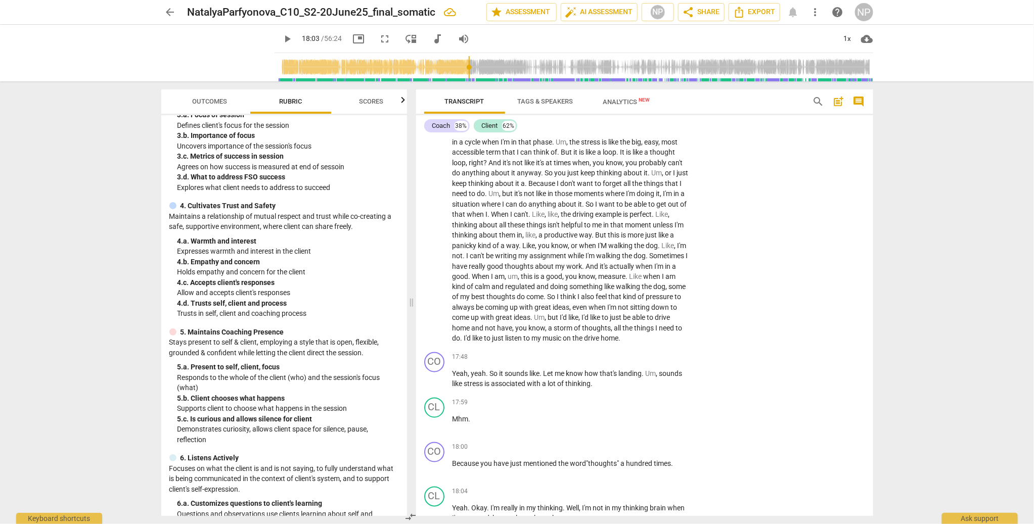
scroll to position [2586, 0]
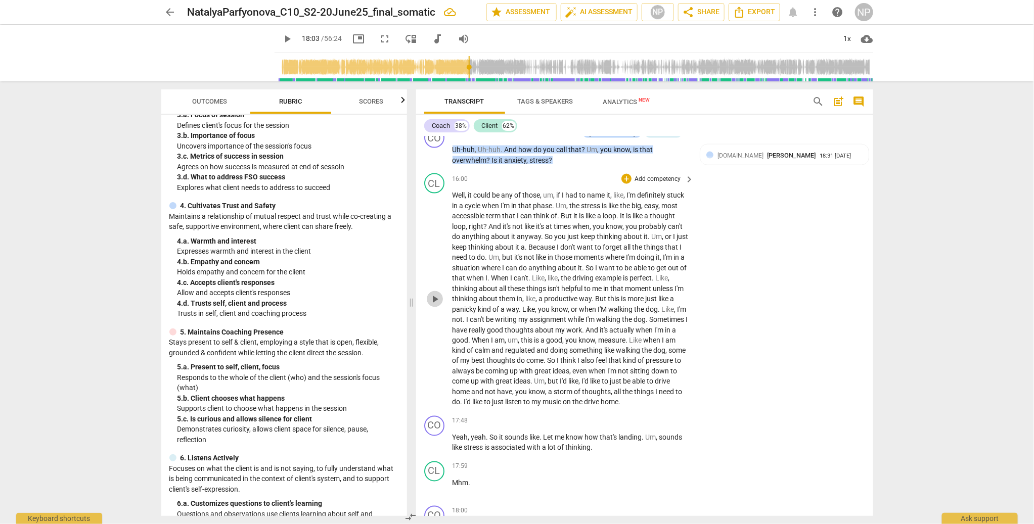
click at [435, 305] on span "play_arrow" at bounding box center [435, 299] width 12 height 12
click at [436, 305] on span "pause" at bounding box center [435, 299] width 12 height 12
click at [432, 305] on span "play_arrow" at bounding box center [435, 299] width 12 height 12
click at [525, 251] on span "a" at bounding box center [523, 247] width 4 height 8
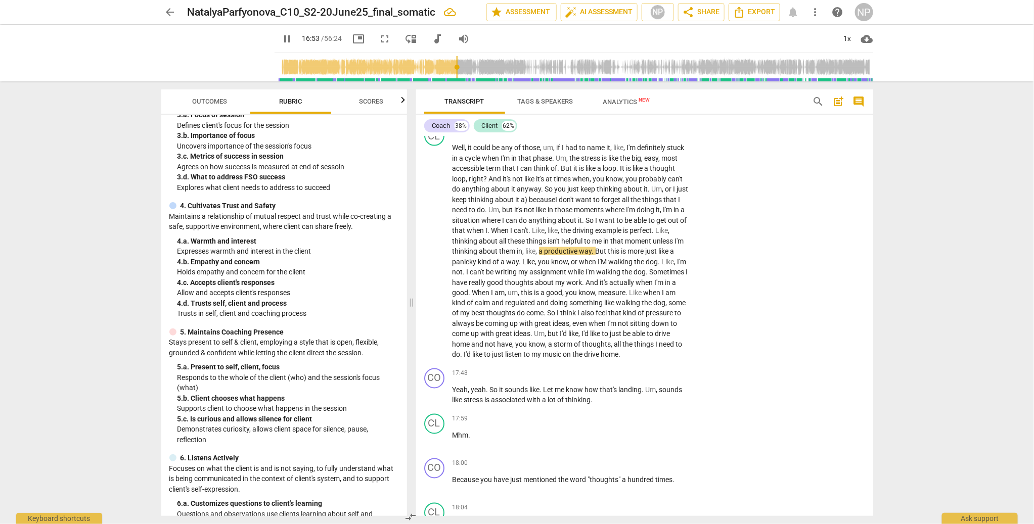
scroll to position [2650, 0]
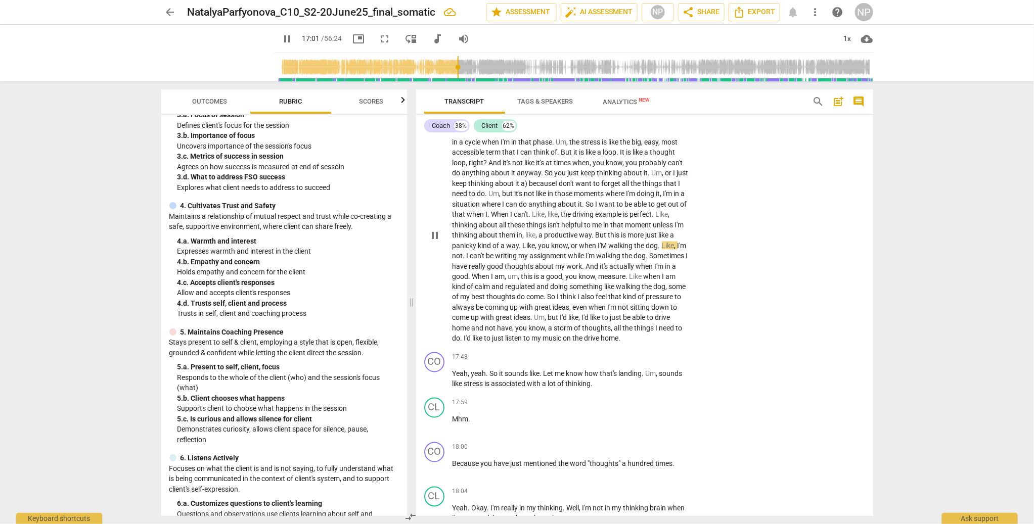
click at [598, 250] on span "I'M" at bounding box center [603, 246] width 11 height 8
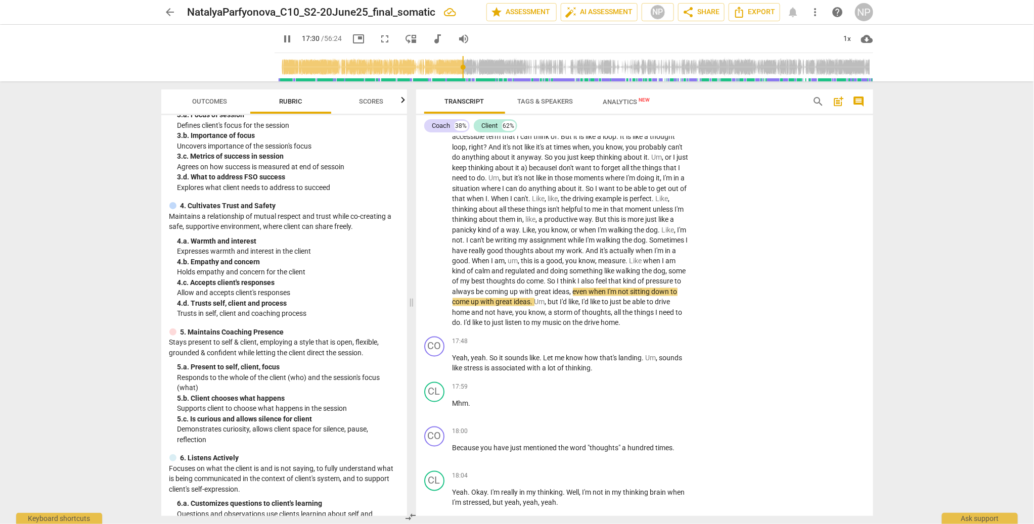
scroll to position [2681, 0]
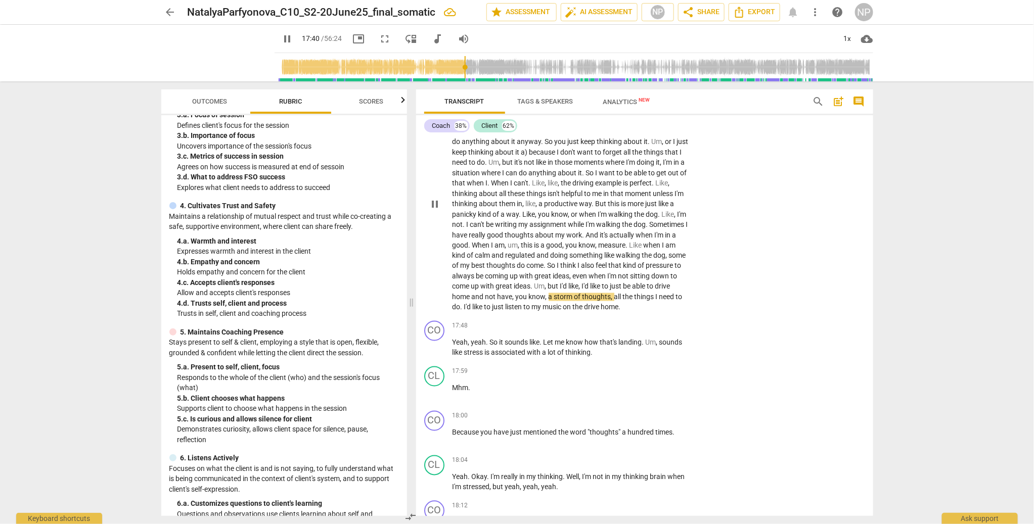
click at [764, 235] on div "CL play_arrow pause 16:00 + Add competency keyboard_arrow_right Well , it could…" at bounding box center [644, 195] width 457 height 243
click at [437, 210] on span "pause" at bounding box center [435, 204] width 12 height 12
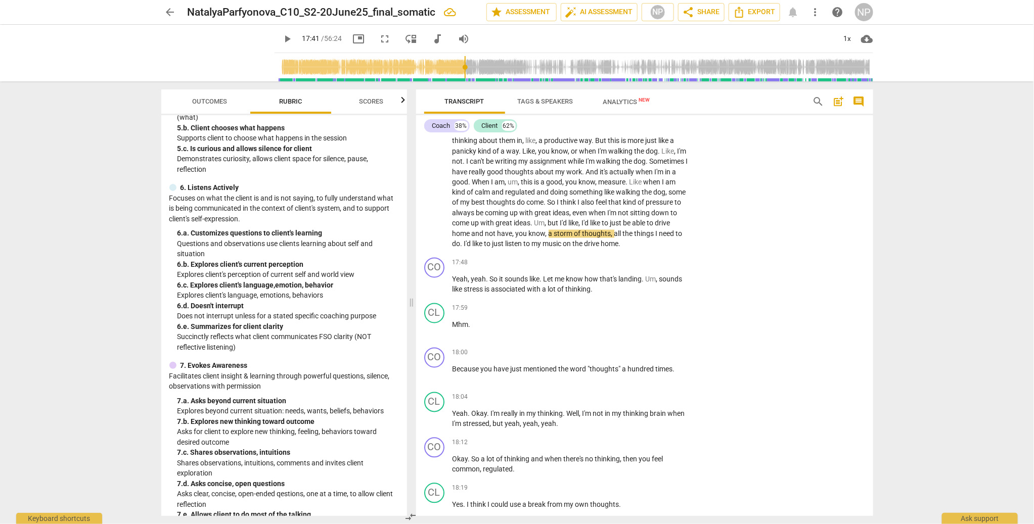
scroll to position [335, 0]
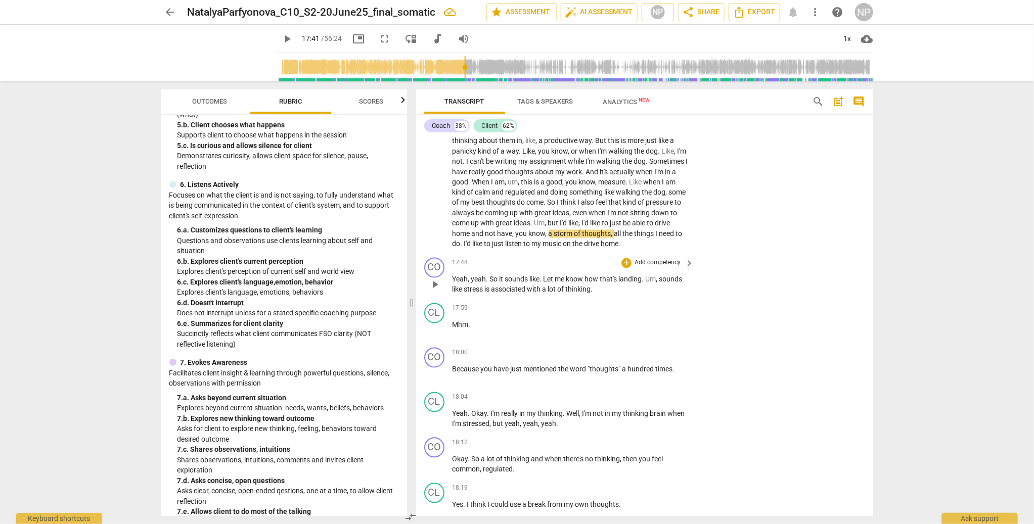
click at [661, 268] on p "Add competency" at bounding box center [658, 263] width 48 height 9
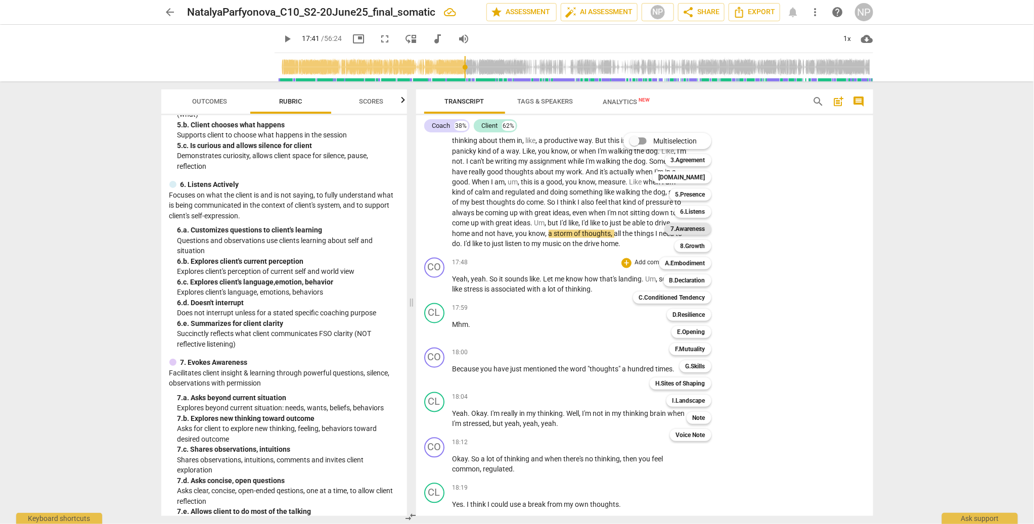
click at [690, 226] on b "7.Awareness" at bounding box center [688, 229] width 34 height 12
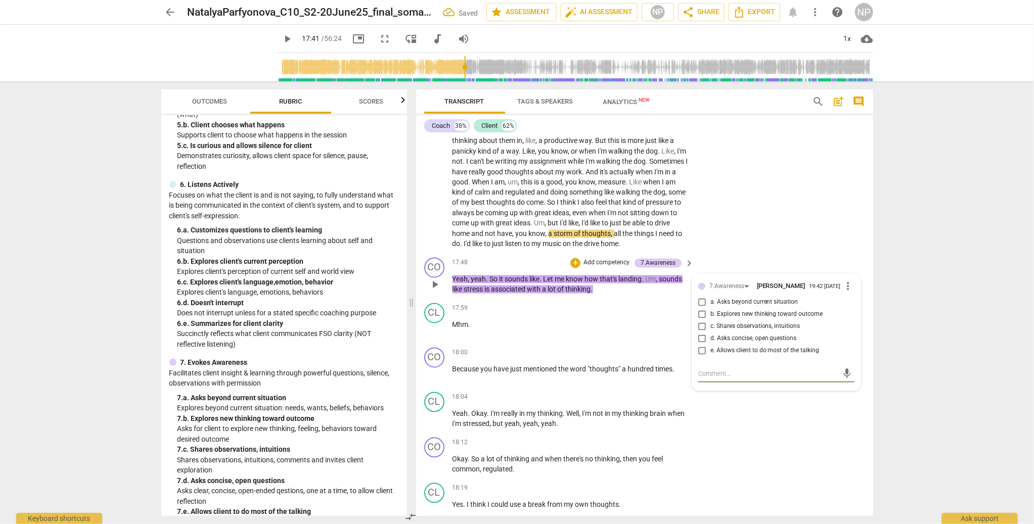
click at [702, 333] on input "c. Shares observations, intuitions" at bounding box center [702, 327] width 16 height 12
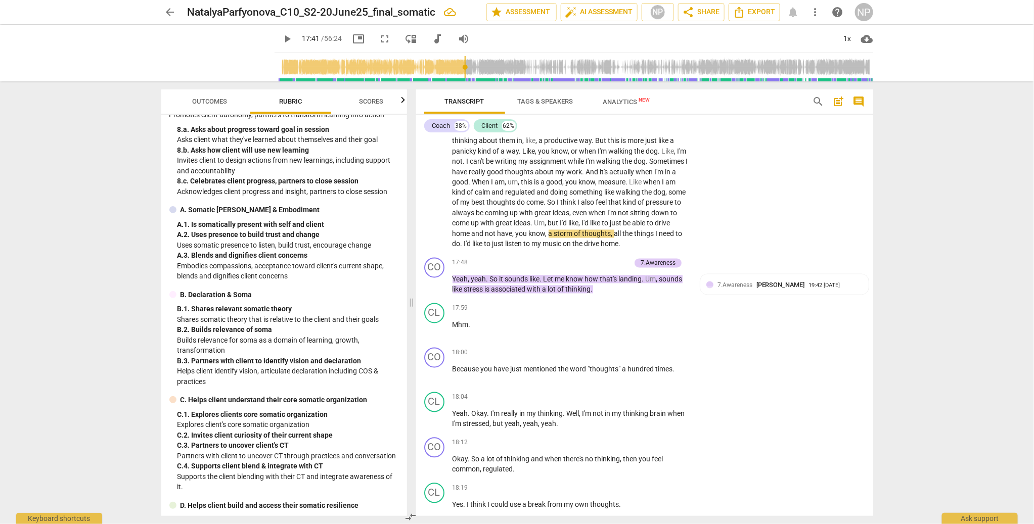
scroll to position [829, 0]
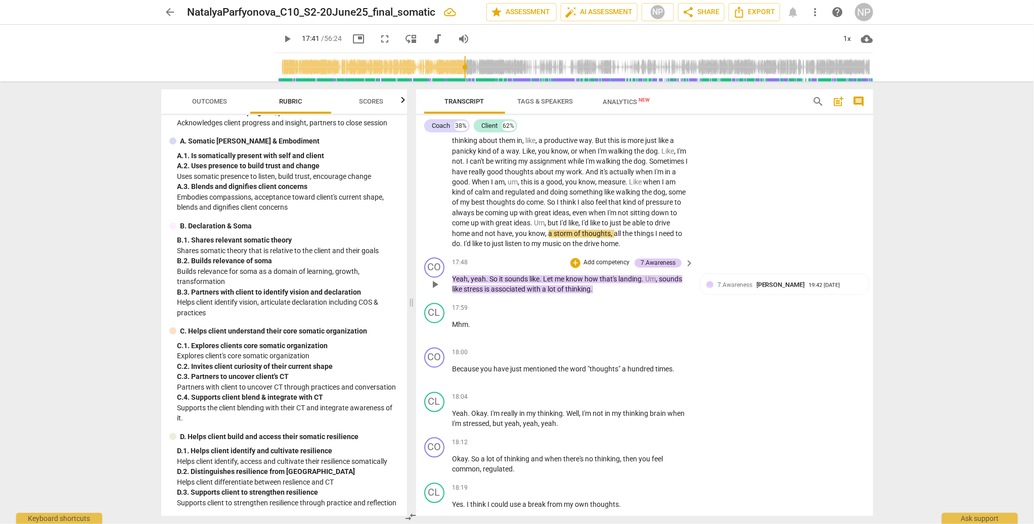
click at [618, 268] on p "Add competency" at bounding box center [607, 263] width 48 height 9
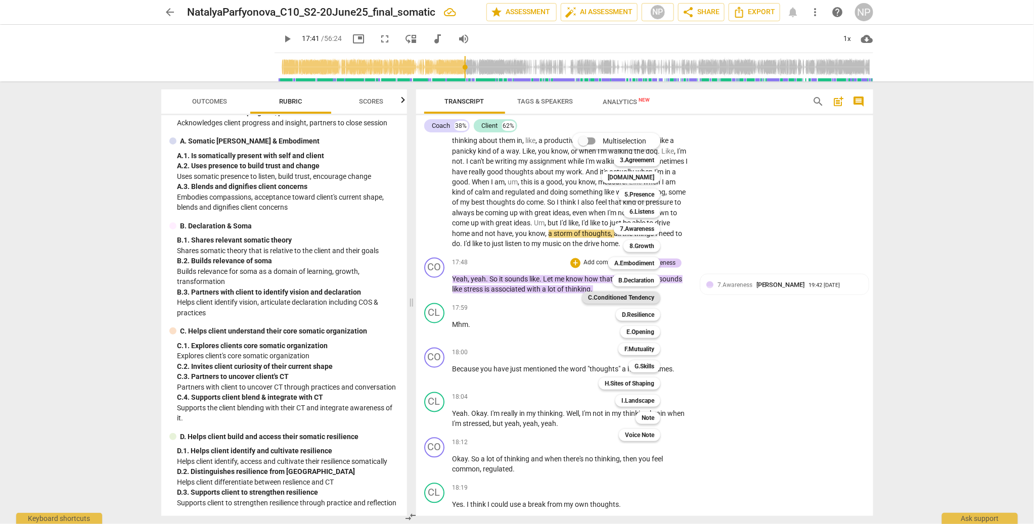
click at [634, 296] on b "C.Conditioned Tendency" at bounding box center [621, 298] width 66 height 12
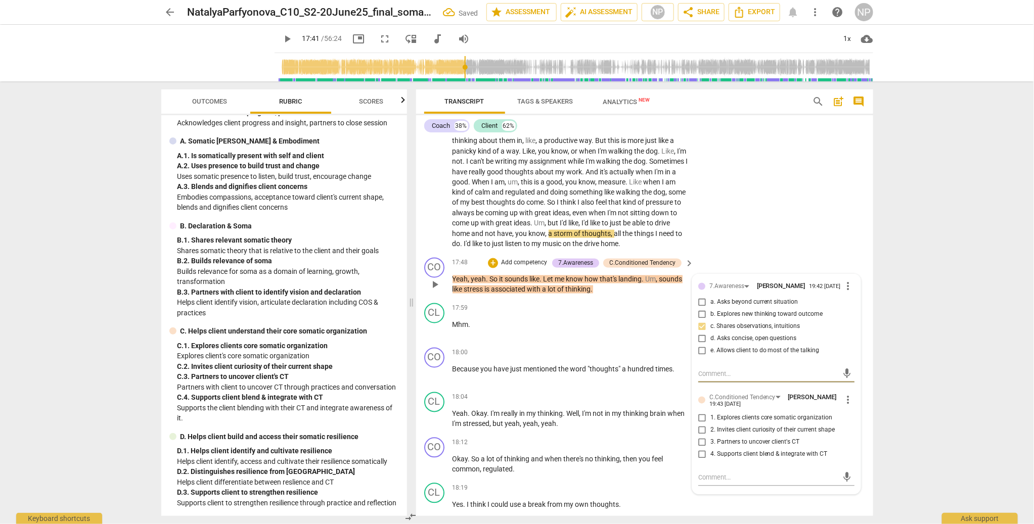
click at [699, 377] on input "2. Invites client curiosity of their current shape" at bounding box center [702, 431] width 16 height 12
click at [701, 333] on input "c. Shares observations, intuitions" at bounding box center [702, 327] width 16 height 12
click at [764, 293] on span "more_vert" at bounding box center [848, 287] width 12 height 12
click at [764, 331] on li "Delete" at bounding box center [856, 331] width 35 height 19
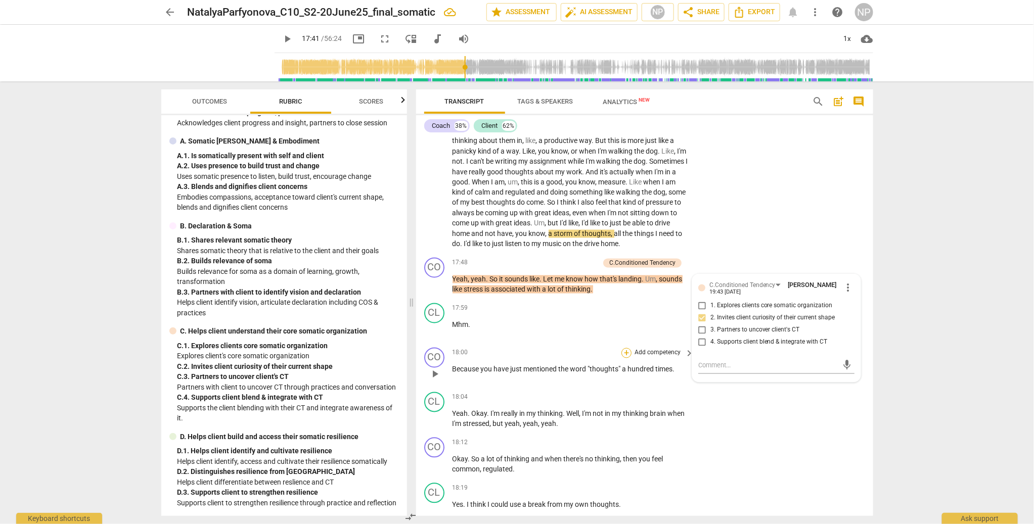
click at [626, 359] on div "+" at bounding box center [626, 353] width 10 height 10
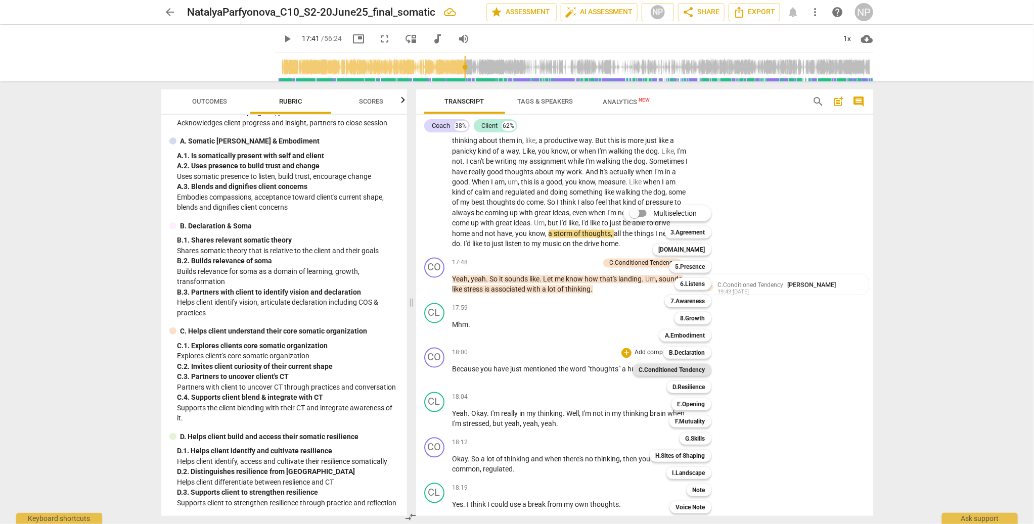
click at [681, 370] on b "C.Conditioned Tendency" at bounding box center [672, 370] width 66 height 12
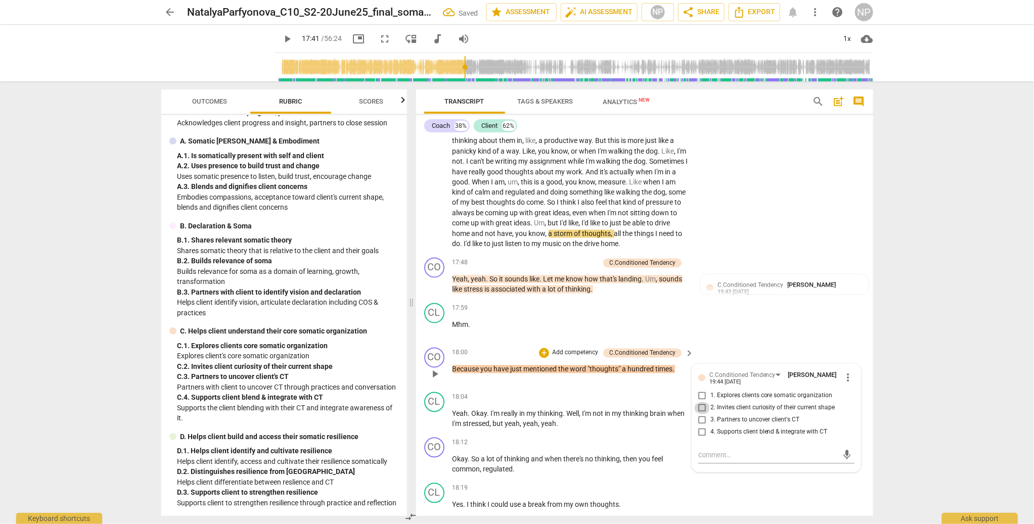
click at [701, 377] on input "2. Invites client curiosity of their current shape" at bounding box center [702, 409] width 16 height 12
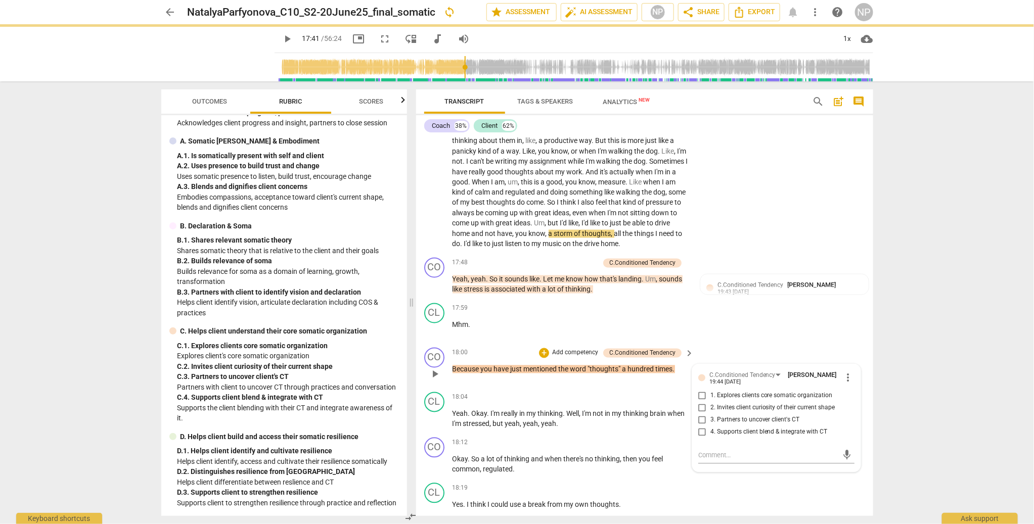
click at [764, 377] on span "more_vert" at bounding box center [848, 378] width 12 height 12
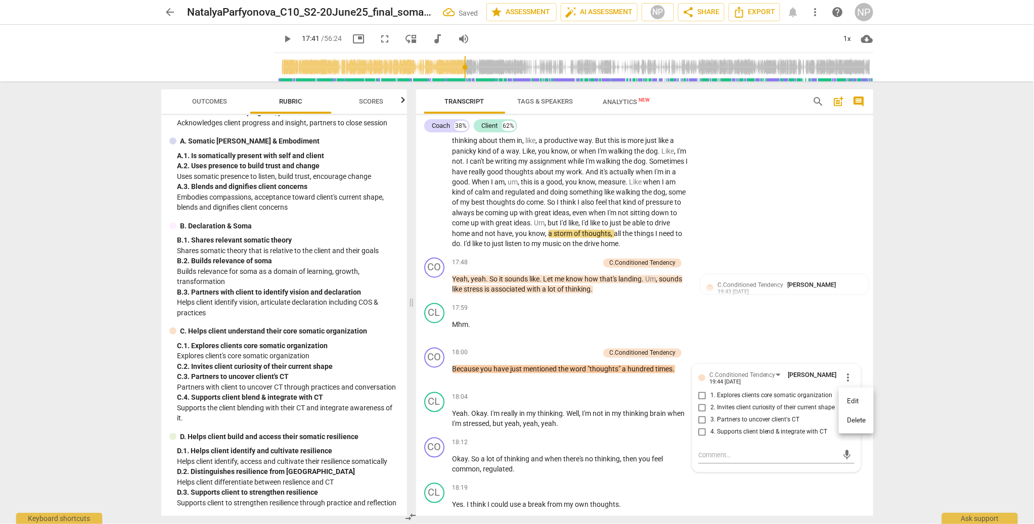
click at [764, 377] on li "Delete" at bounding box center [856, 420] width 35 height 19
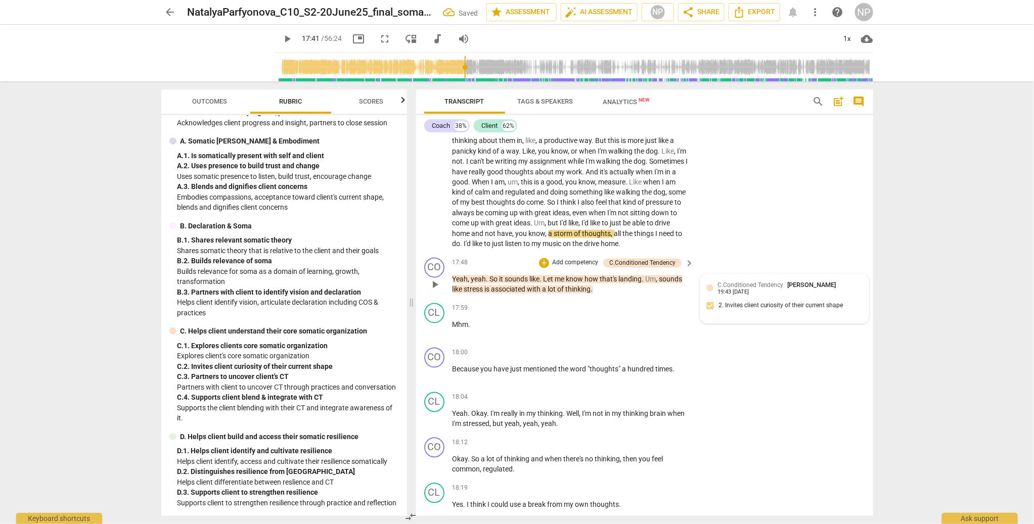
click at [743, 289] on span "C.Conditioned Tendency" at bounding box center [751, 285] width 66 height 7
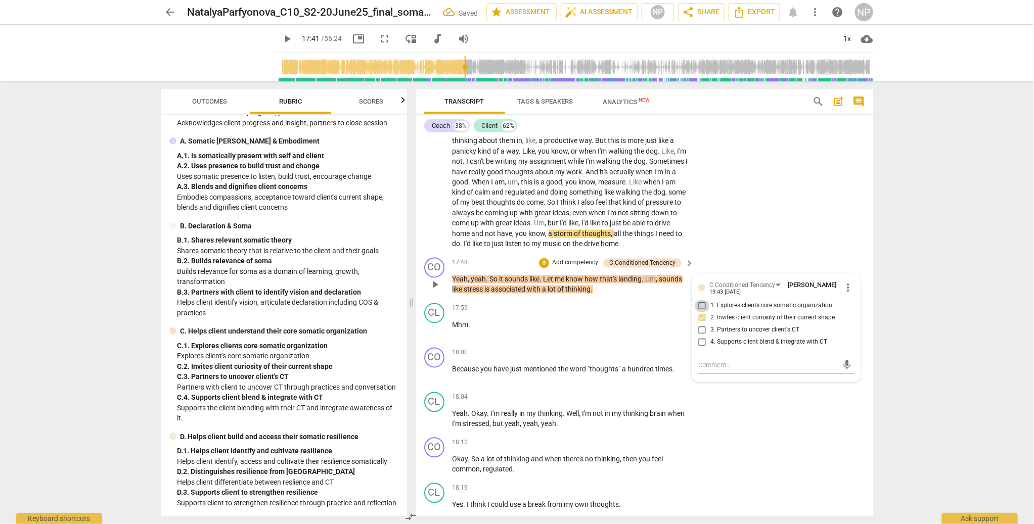
click at [699, 313] on input "1. Explores clients core somatic organization" at bounding box center [702, 306] width 16 height 12
click at [699, 337] on input "3. Partners to uncover client's CT" at bounding box center [702, 331] width 16 height 12
click at [701, 313] on input "1. Explores clients core somatic organization" at bounding box center [702, 306] width 16 height 12
click at [623, 359] on div "+" at bounding box center [626, 353] width 10 height 10
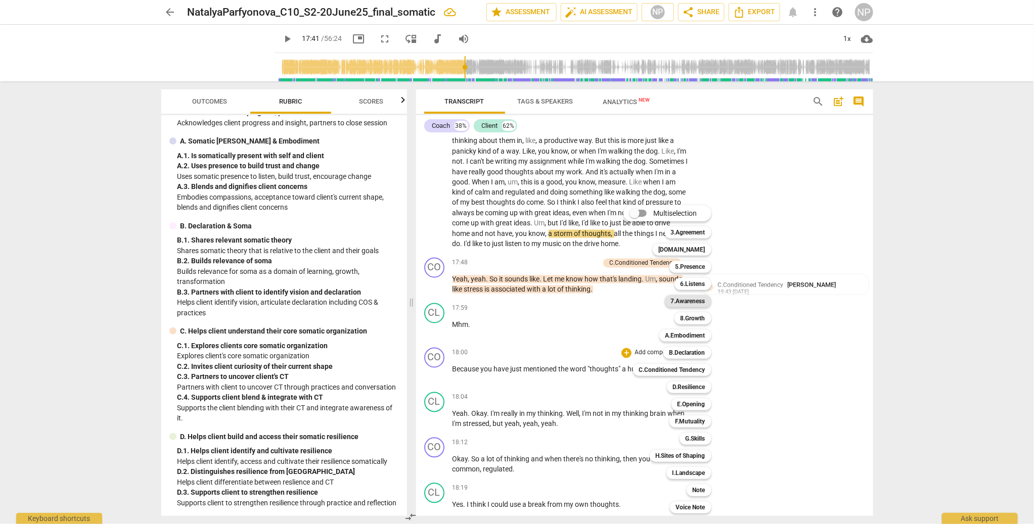
click at [699, 301] on b "7.Awareness" at bounding box center [688, 301] width 34 height 12
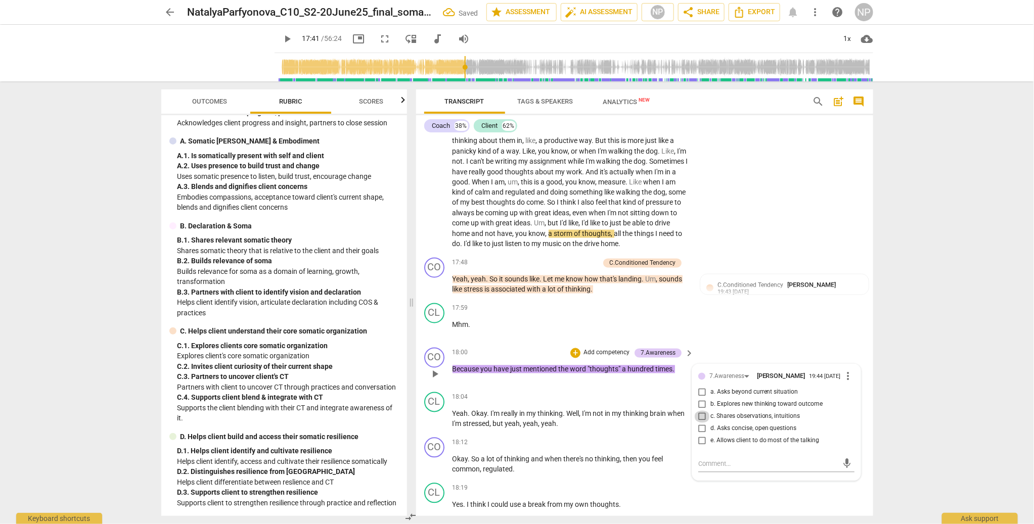
click at [700, 377] on input "c. Shares observations, intuitions" at bounding box center [702, 417] width 16 height 12
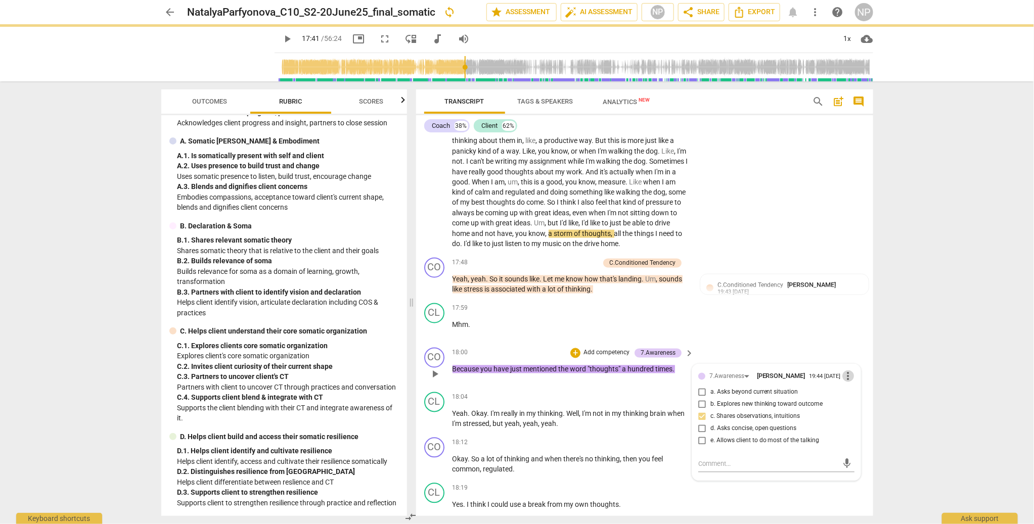
click at [764, 377] on span "more_vert" at bounding box center [848, 377] width 12 height 12
click at [764, 377] on li "Delete" at bounding box center [856, 420] width 35 height 19
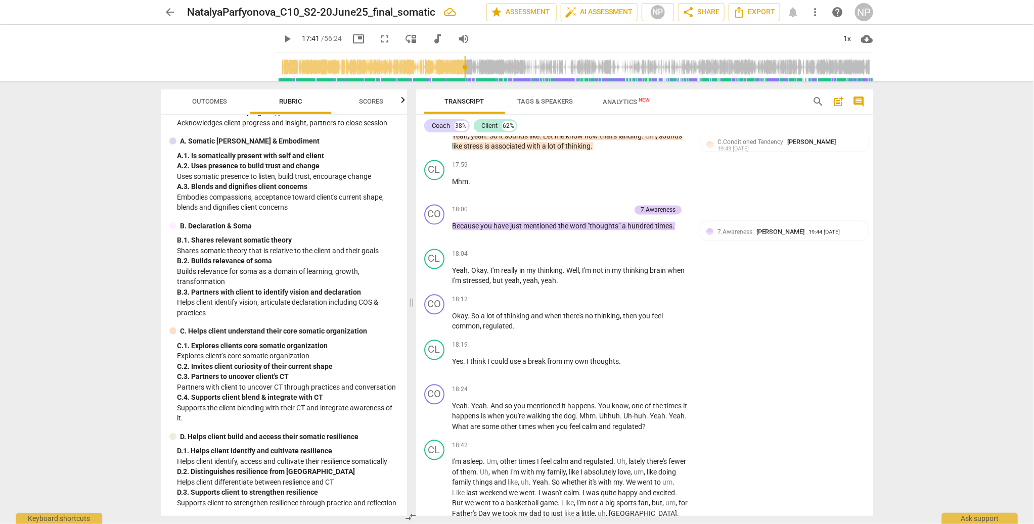
scroll to position [2903, 0]
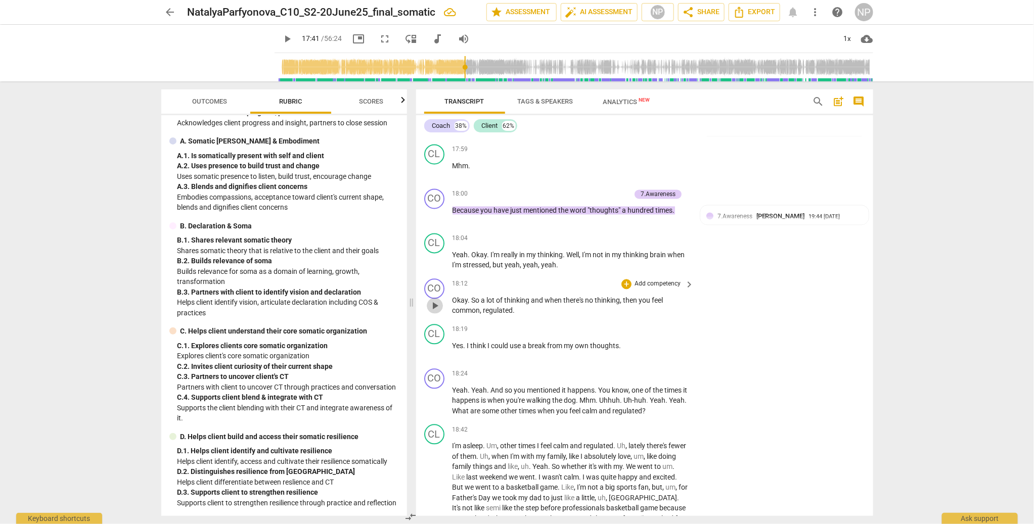
click at [432, 313] on span "play_arrow" at bounding box center [435, 306] width 12 height 12
click at [434, 313] on span "pause" at bounding box center [435, 306] width 12 height 12
drag, startPoint x: 478, startPoint y: 335, endPoint x: 454, endPoint y: 333, distance: 24.9
click at [454, 315] on span "common" at bounding box center [467, 311] width 28 height 8
click at [625, 290] on div "+" at bounding box center [626, 285] width 10 height 10
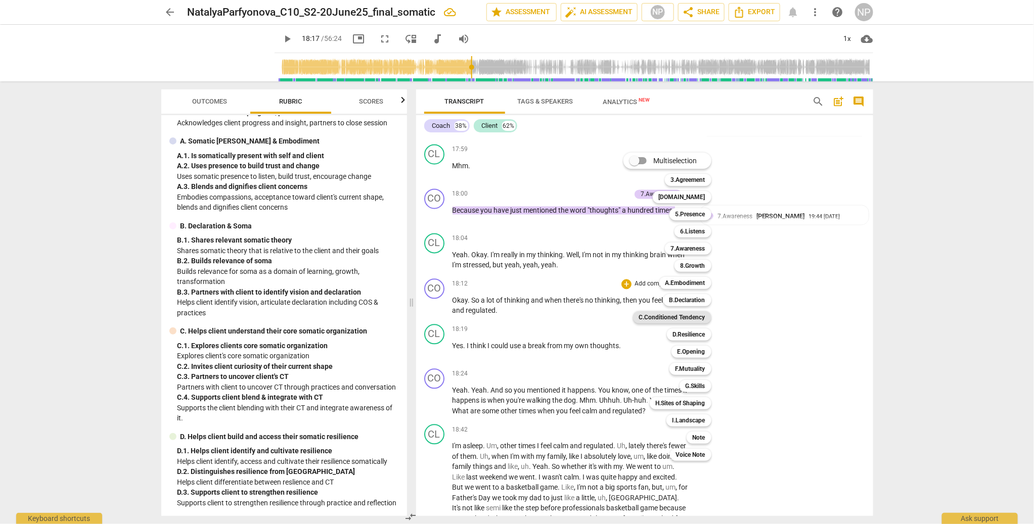
click at [689, 319] on b "C.Conditioned Tendency" at bounding box center [672, 317] width 66 height 12
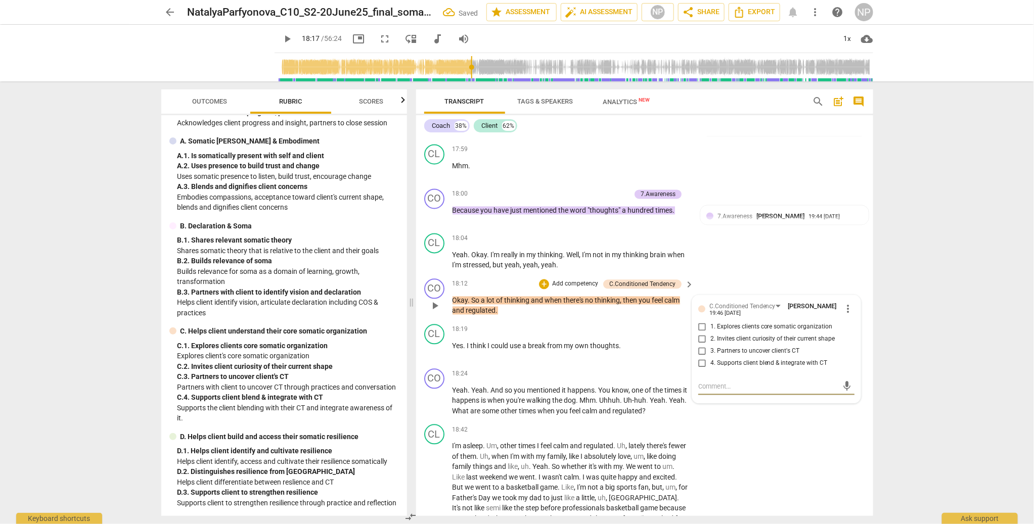
click at [703, 358] on input "3. Partners to uncover client's CT" at bounding box center [702, 352] width 16 height 12
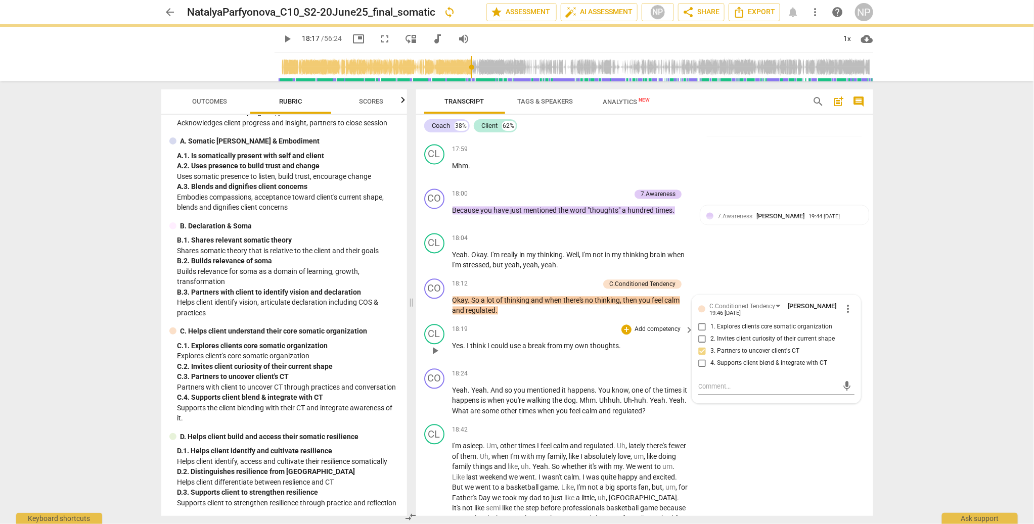
click at [584, 350] on span "own" at bounding box center [582, 346] width 15 height 8
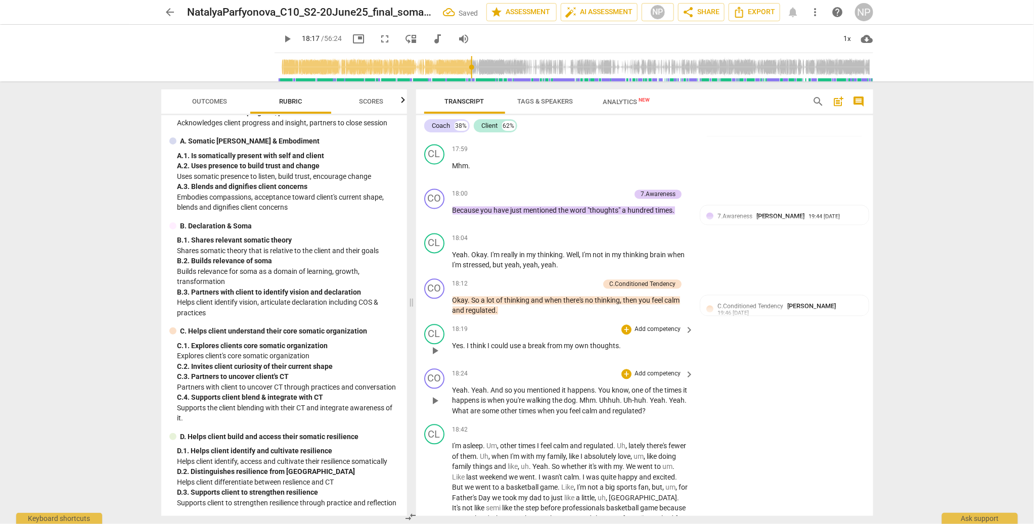
click at [527, 377] on span "you're" at bounding box center [517, 401] width 20 height 8
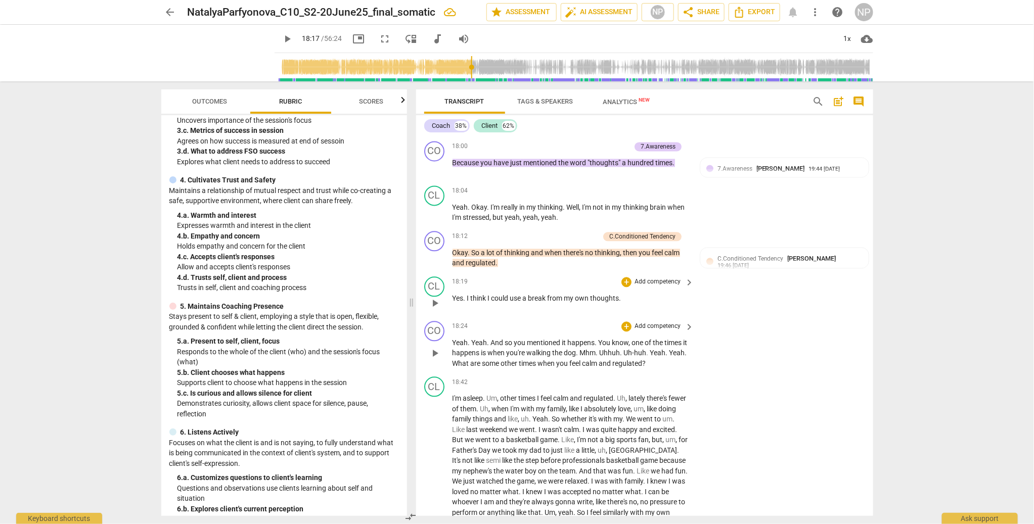
scroll to position [127, 0]
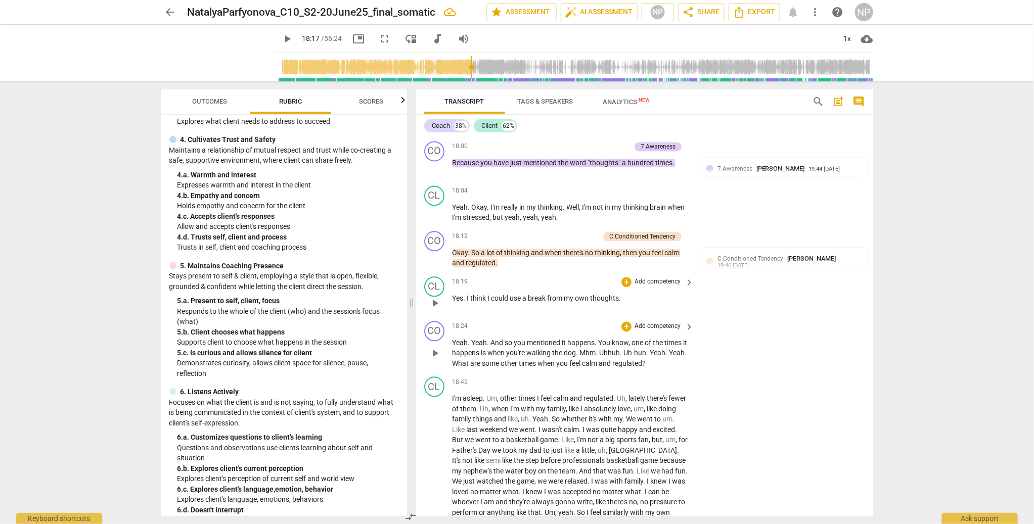
click at [668, 331] on p "Add competency" at bounding box center [658, 326] width 48 height 9
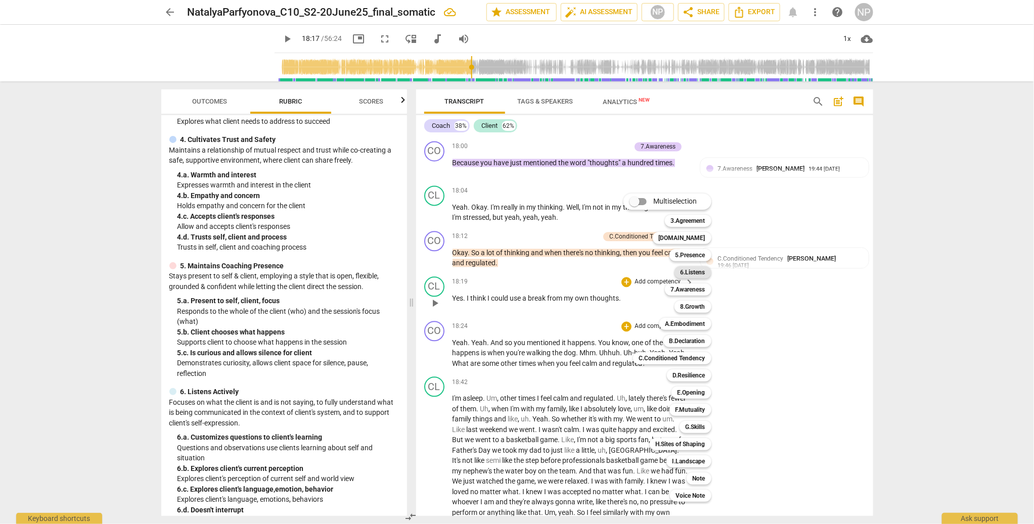
click at [696, 274] on b "6.Listens" at bounding box center [693, 272] width 25 height 12
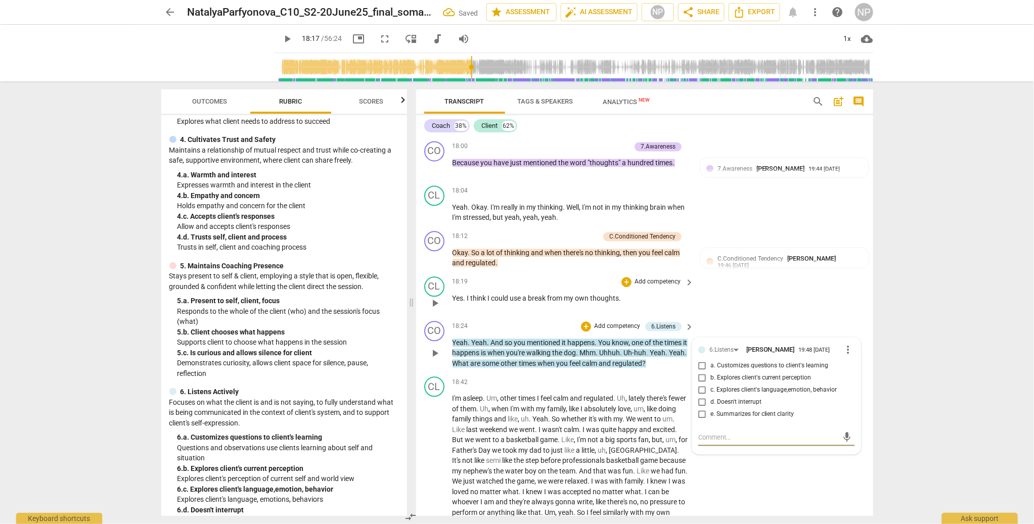
click at [700, 372] on input "a. Customizes questions to client's learning" at bounding box center [702, 366] width 16 height 12
click at [430, 360] on span "play_arrow" at bounding box center [435, 353] width 12 height 12
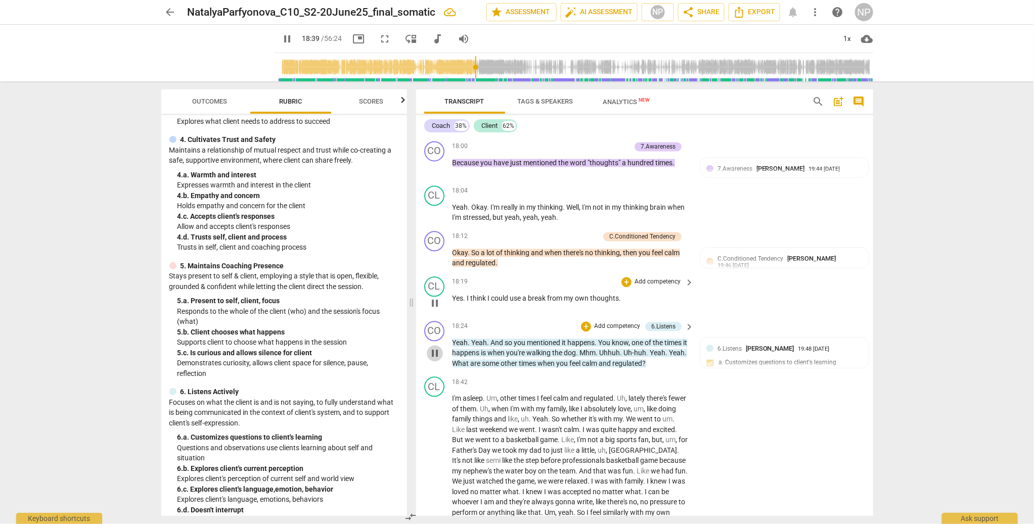
click at [434, 360] on span "pause" at bounding box center [435, 353] width 12 height 12
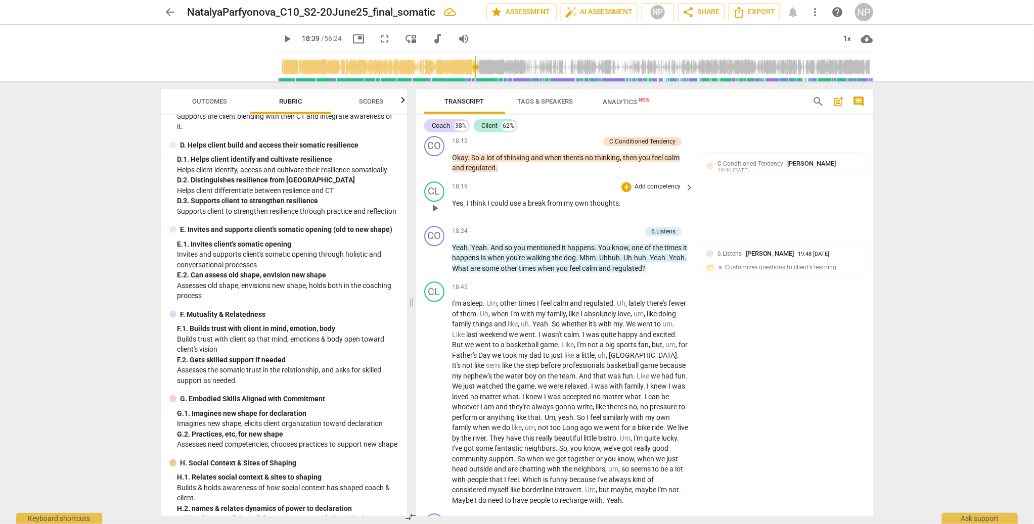
scroll to position [1106, 0]
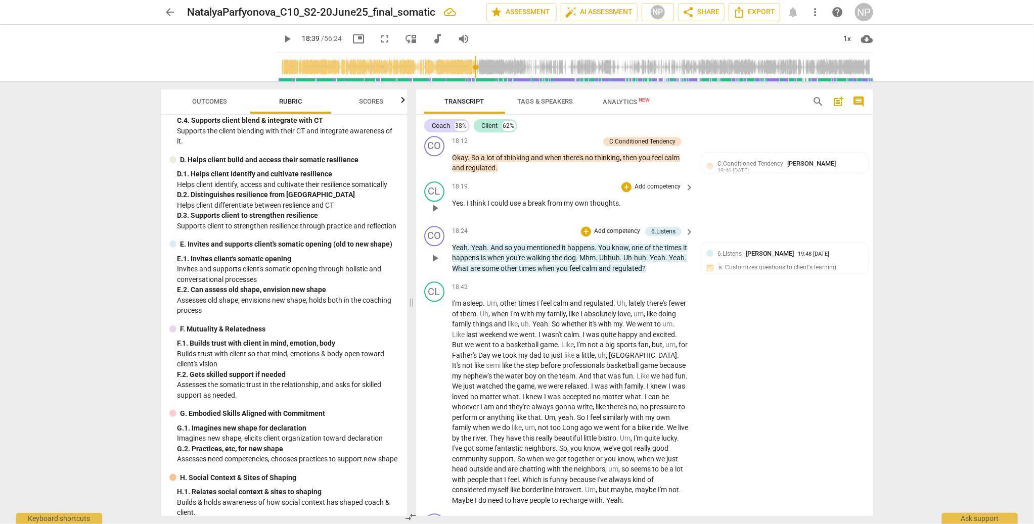
click at [606, 236] on p "Add competency" at bounding box center [617, 231] width 48 height 9
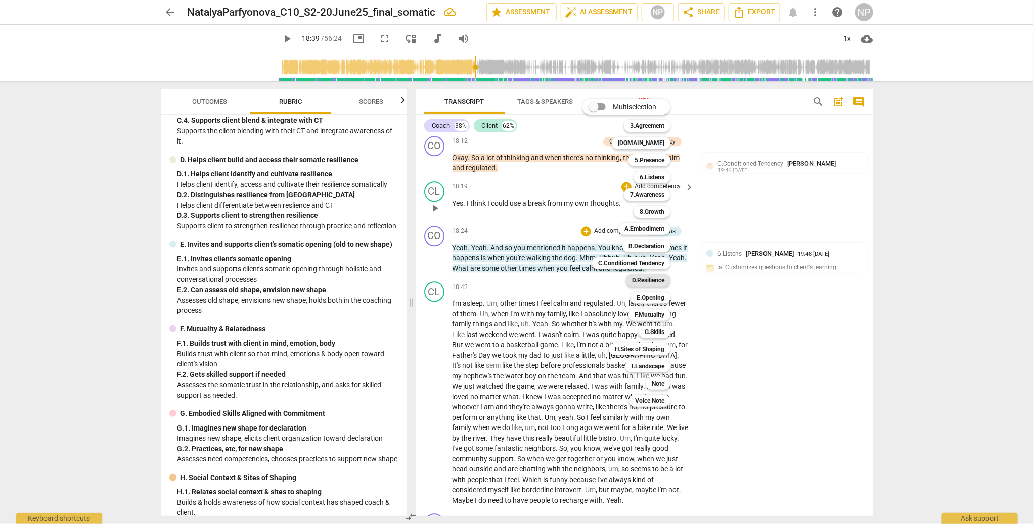
click at [655, 282] on b "D.Resilience" at bounding box center [648, 281] width 32 height 12
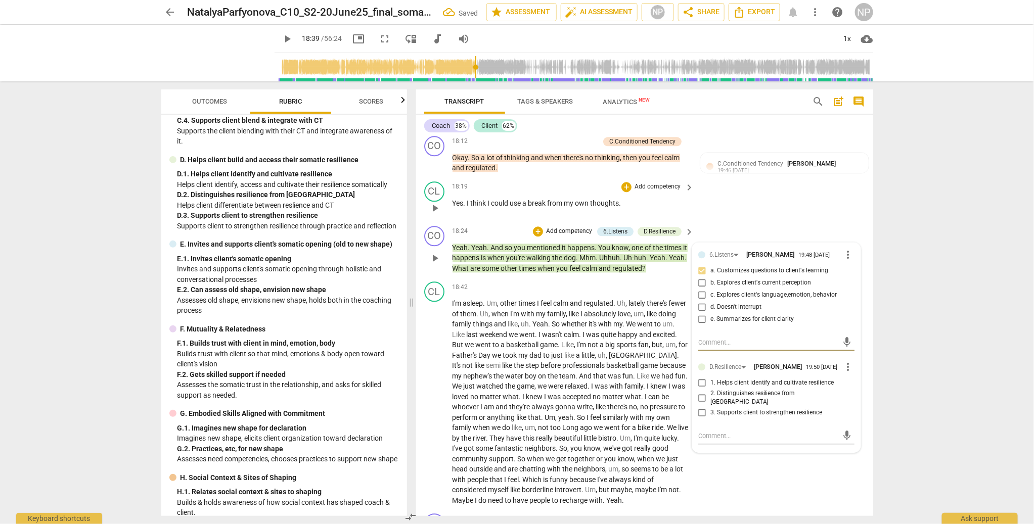
click at [703, 377] on input "1. Helps client identify and cultivate resilience" at bounding box center [702, 383] width 16 height 12
click at [600, 307] on span "regulated" at bounding box center [599, 303] width 30 height 8
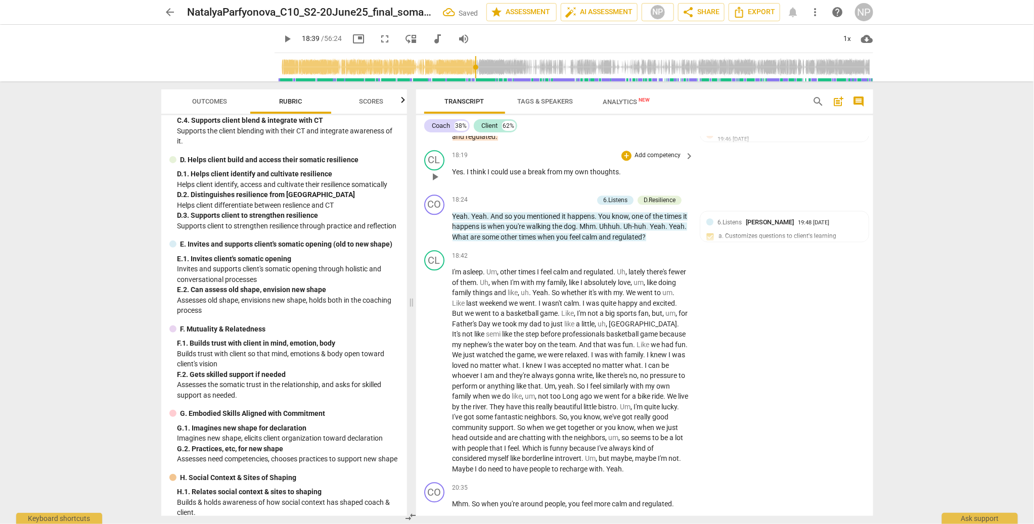
scroll to position [3093, 0]
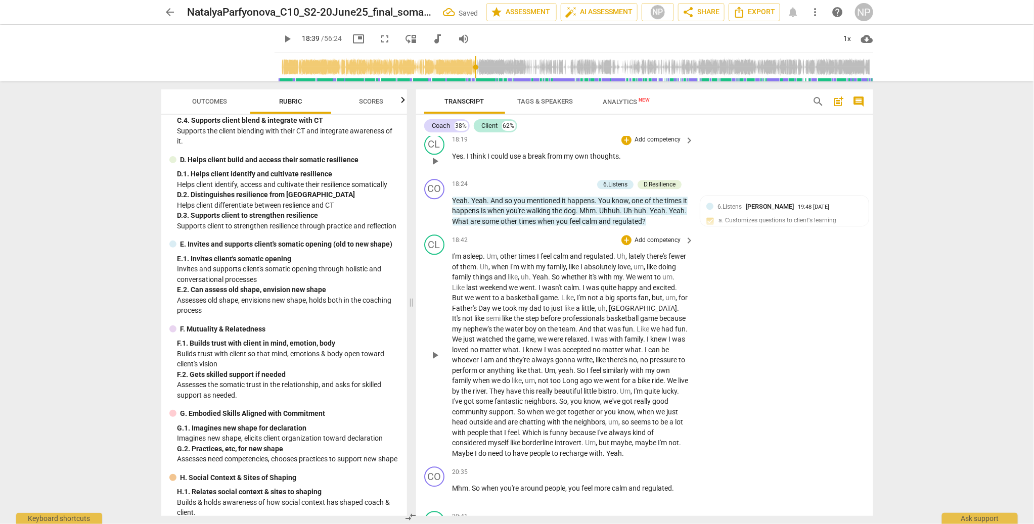
click at [437, 362] on span "play_arrow" at bounding box center [435, 355] width 12 height 12
click at [453, 260] on span "I'm" at bounding box center [458, 256] width 11 height 8
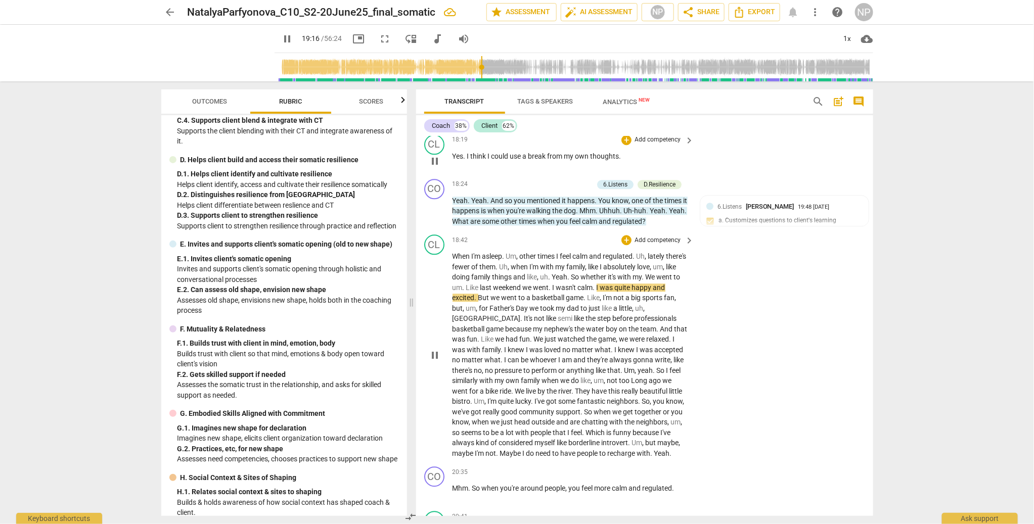
click at [435, 362] on span "pause" at bounding box center [435, 355] width 12 height 12
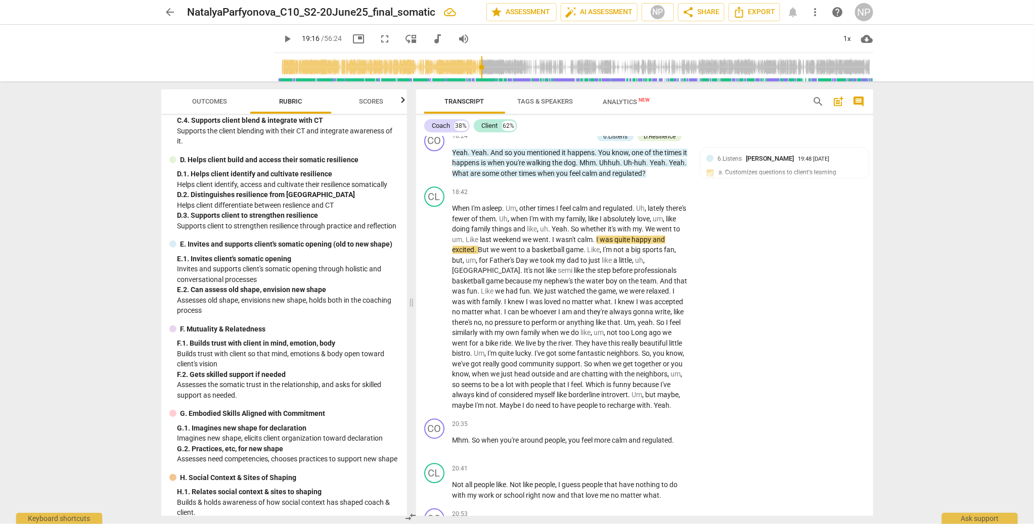
scroll to position [3157, 0]
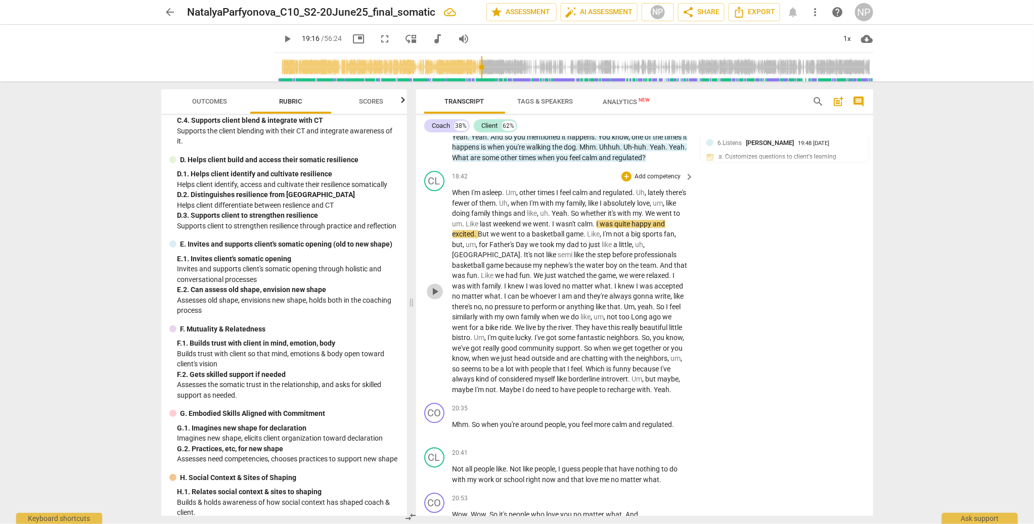
click at [434, 298] on span "play_arrow" at bounding box center [435, 292] width 12 height 12
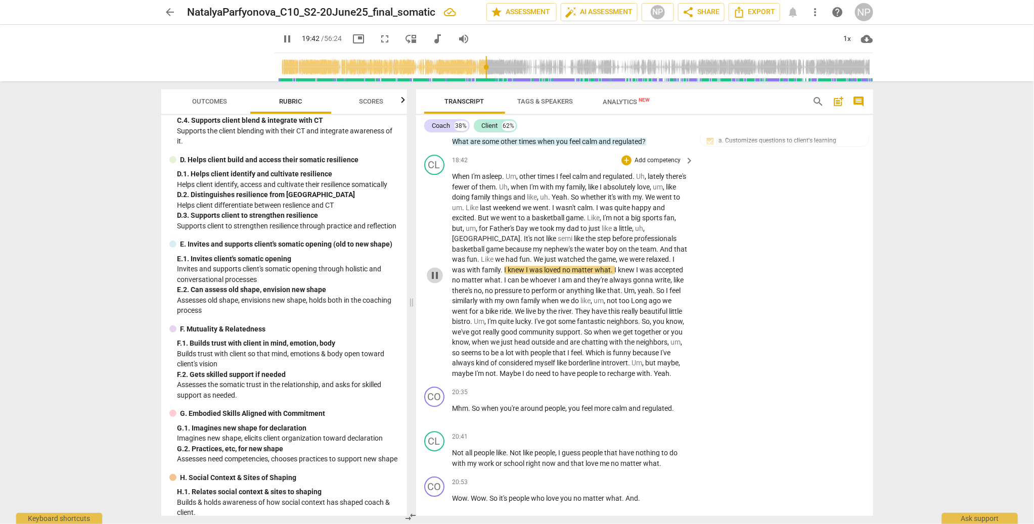
click at [432, 282] on span "pause" at bounding box center [435, 276] width 12 height 12
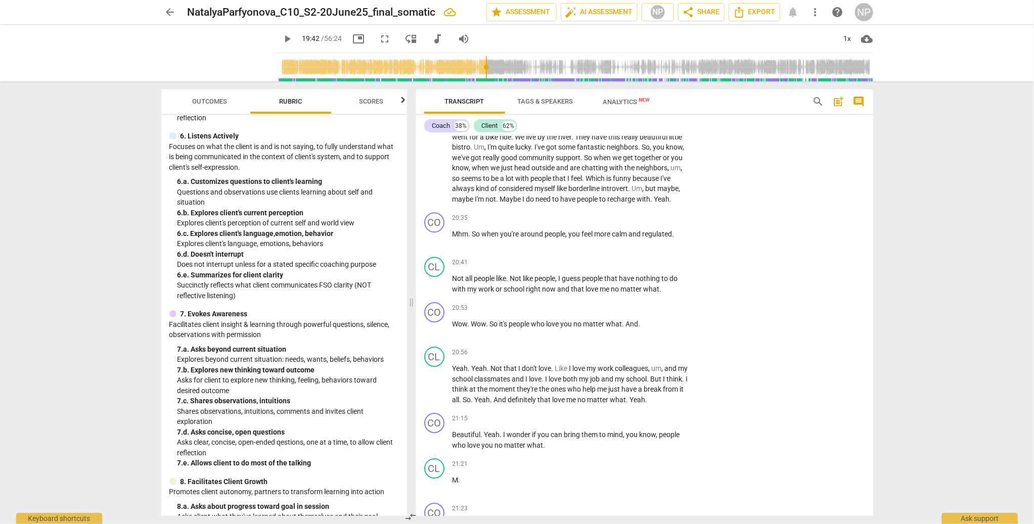
scroll to position [379, 0]
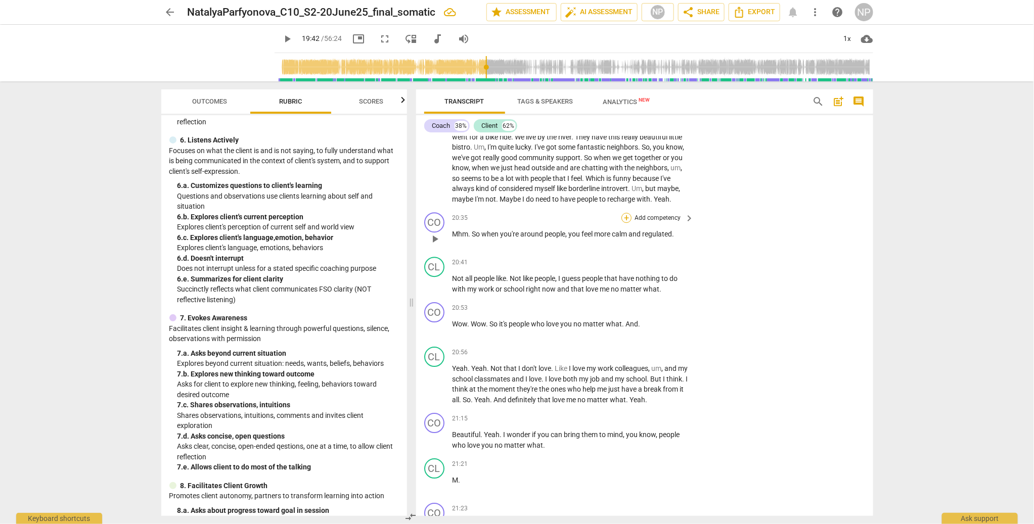
click at [624, 223] on div "+" at bounding box center [626, 218] width 10 height 10
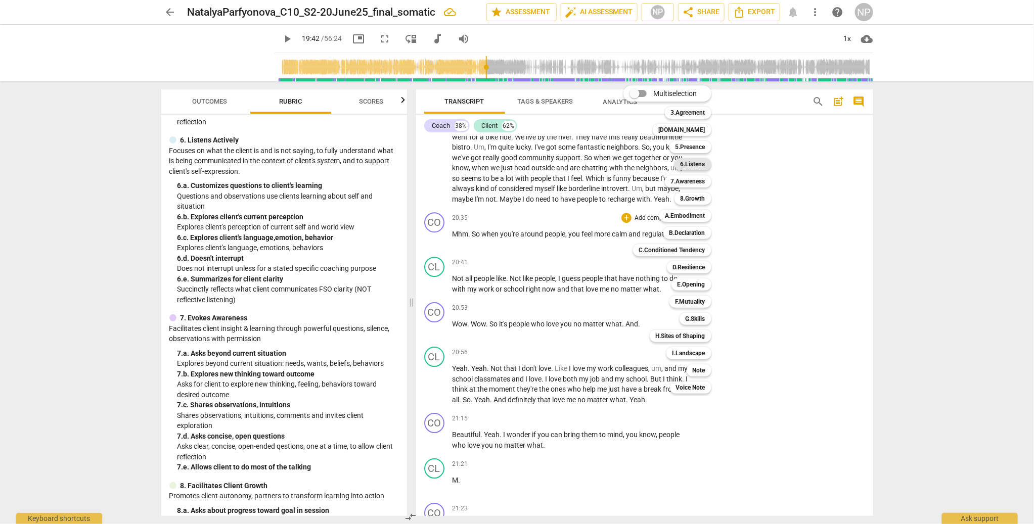
click at [695, 163] on b "6.Listens" at bounding box center [693, 164] width 25 height 12
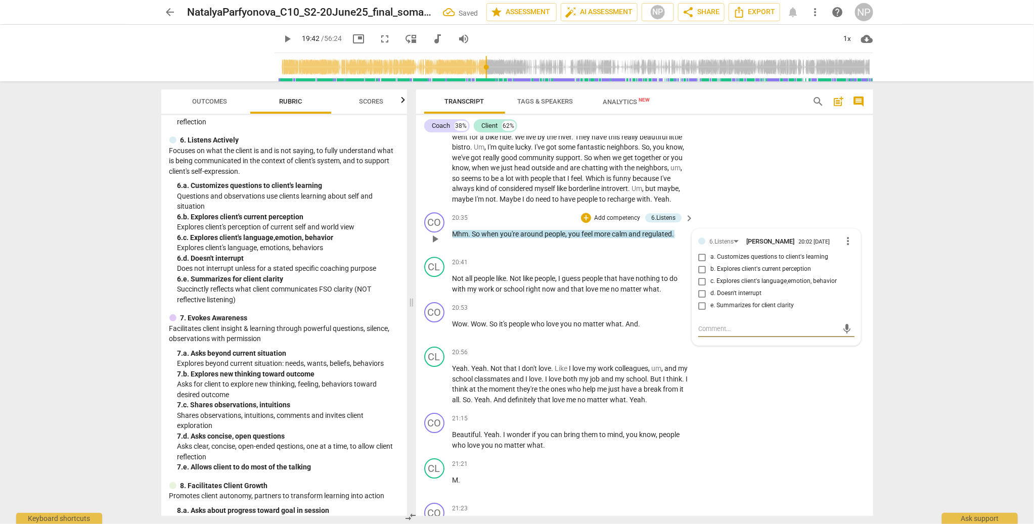
click at [700, 288] on input "c. Explores client's language,emotion, behavior" at bounding box center [702, 282] width 16 height 12
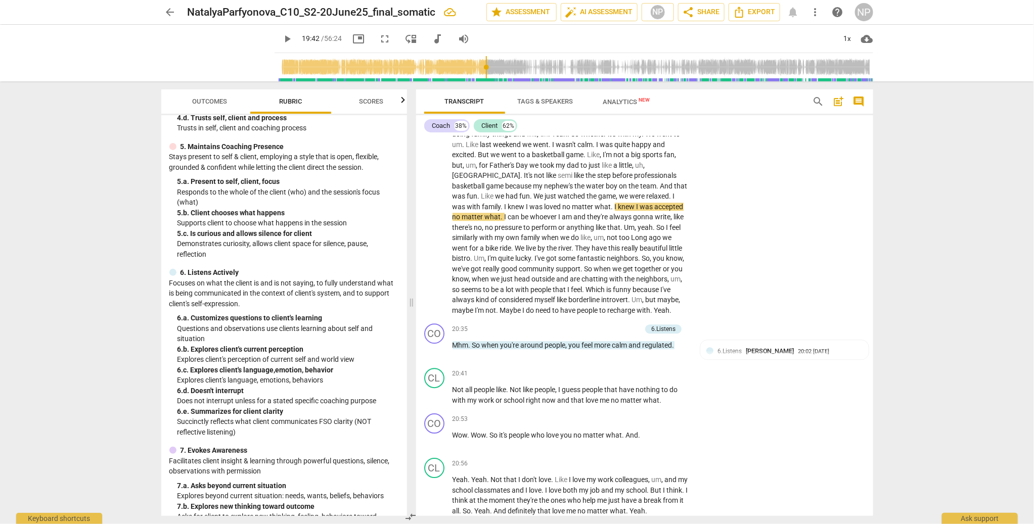
scroll to position [3252, 0]
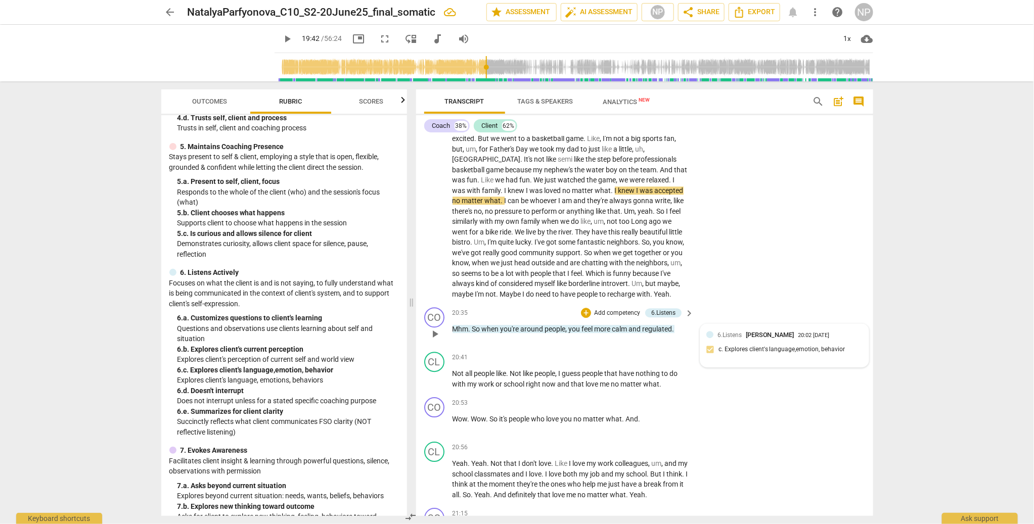
click at [764, 339] on span "[PERSON_NAME]" at bounding box center [770, 335] width 49 height 8
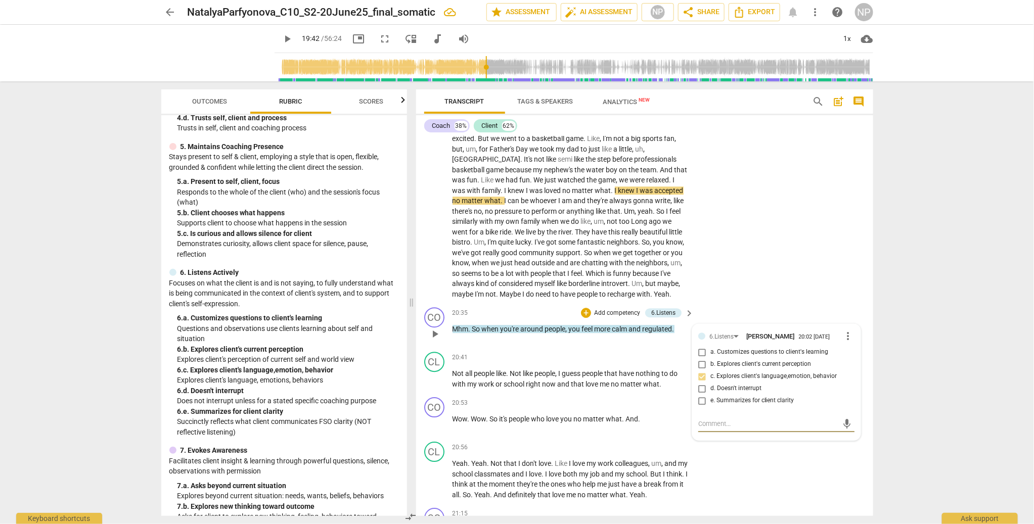
click at [700, 377] on input "e. Summarizes for client clarity" at bounding box center [702, 401] width 16 height 12
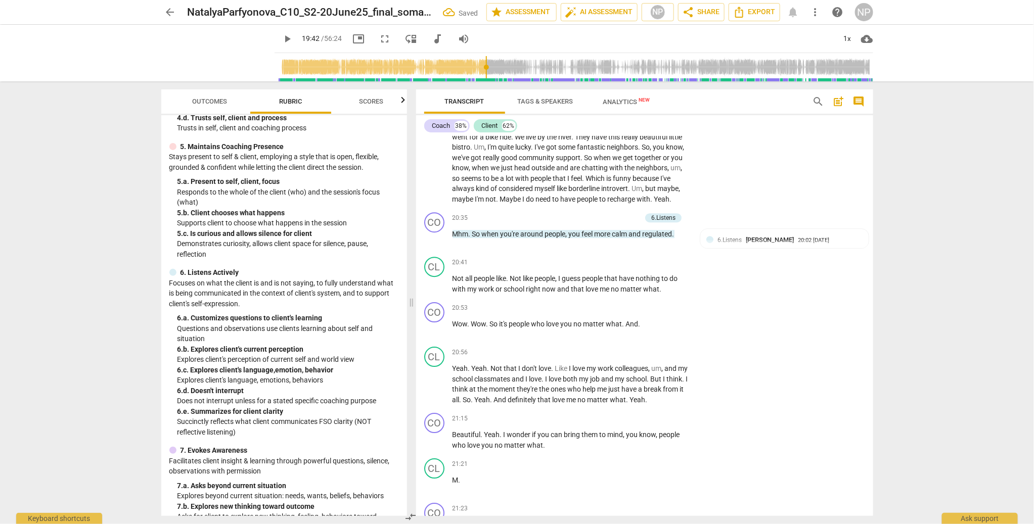
scroll to position [3364, 0]
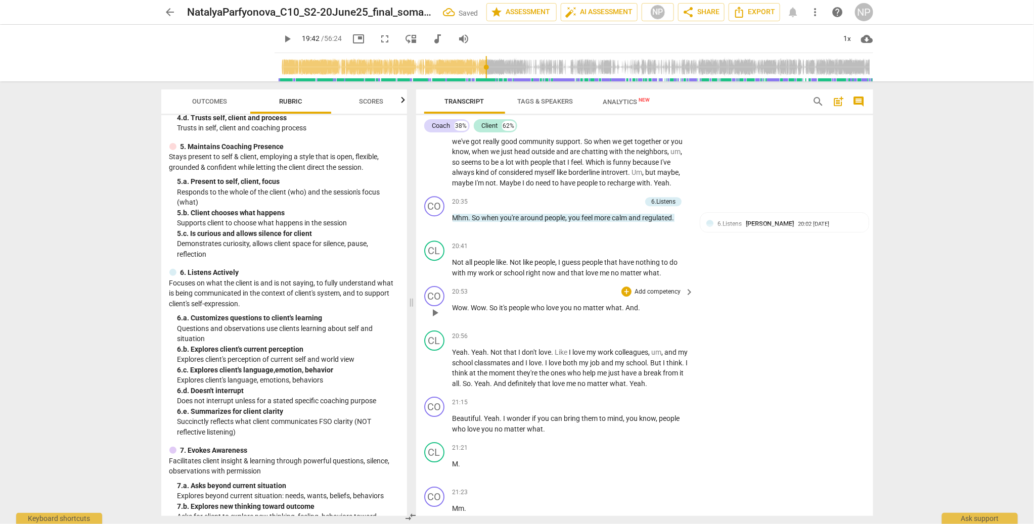
click at [435, 319] on span "play_arrow" at bounding box center [435, 313] width 12 height 12
click at [436, 375] on span "pause" at bounding box center [435, 369] width 12 height 12
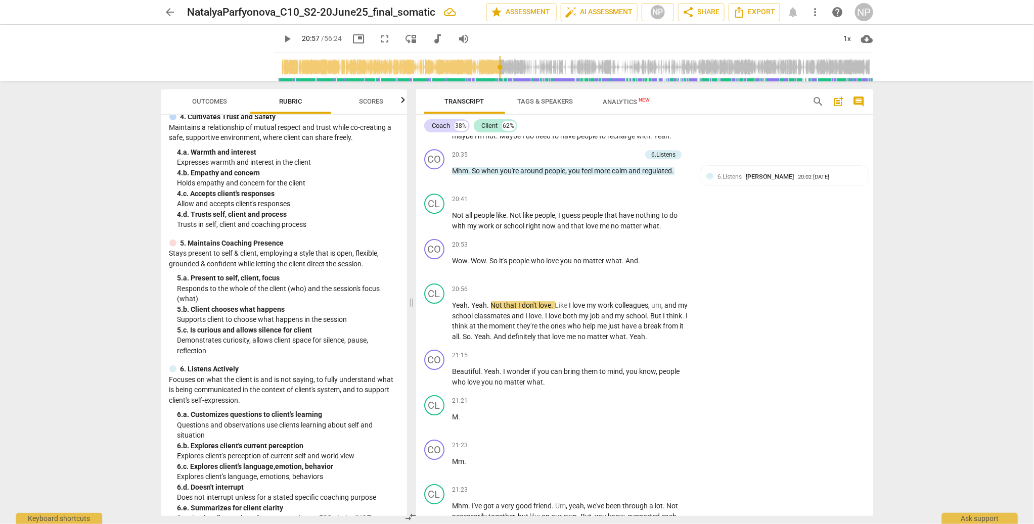
scroll to position [134, 0]
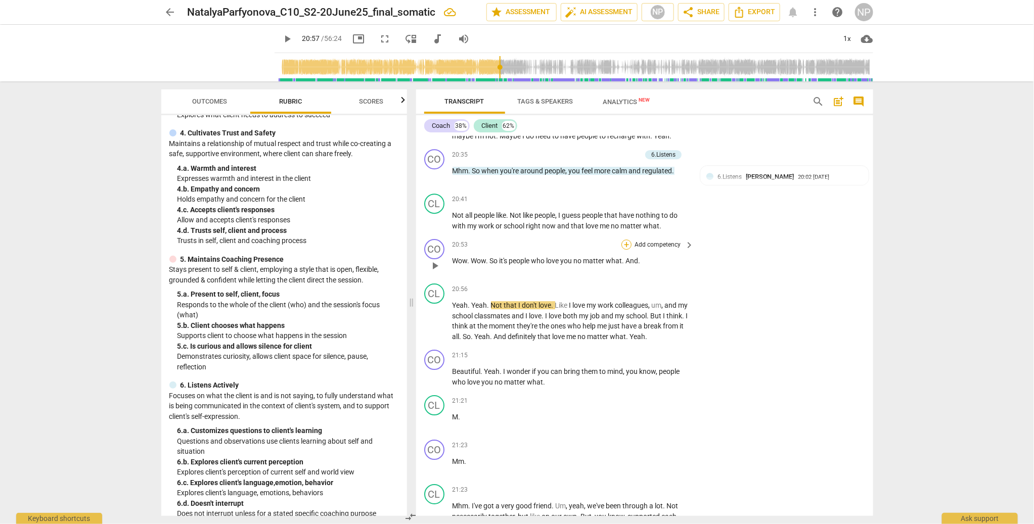
click at [626, 250] on div "+" at bounding box center [626, 245] width 10 height 10
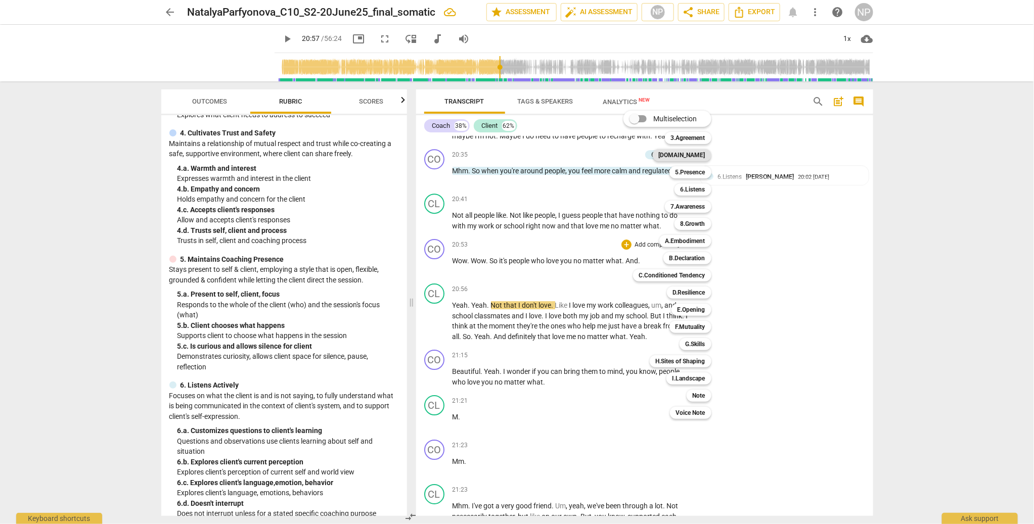
click at [690, 157] on b "[DOMAIN_NAME]" at bounding box center [682, 155] width 47 height 12
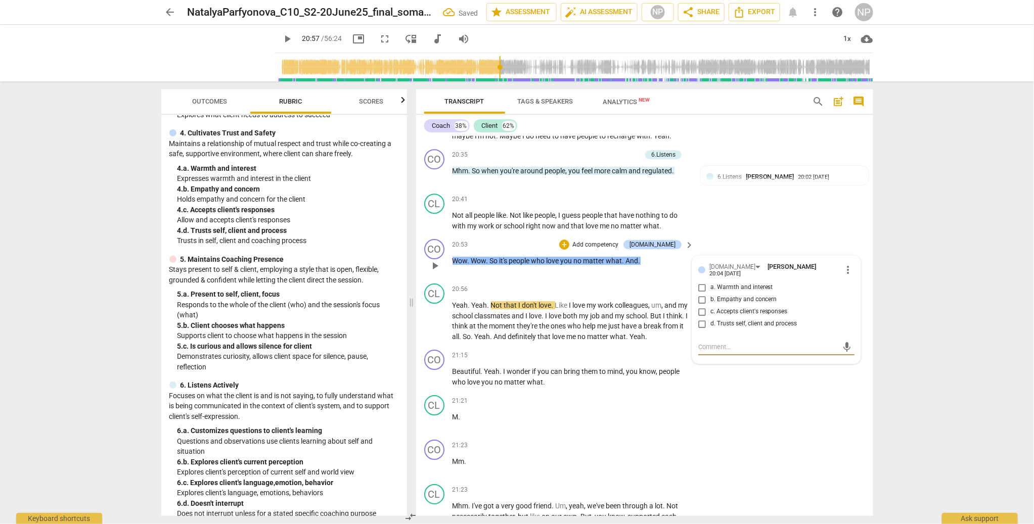
click at [702, 294] on input "a. Warmth and interest" at bounding box center [702, 288] width 16 height 12
click at [701, 318] on input "c. Accepts client's responses" at bounding box center [702, 312] width 16 height 12
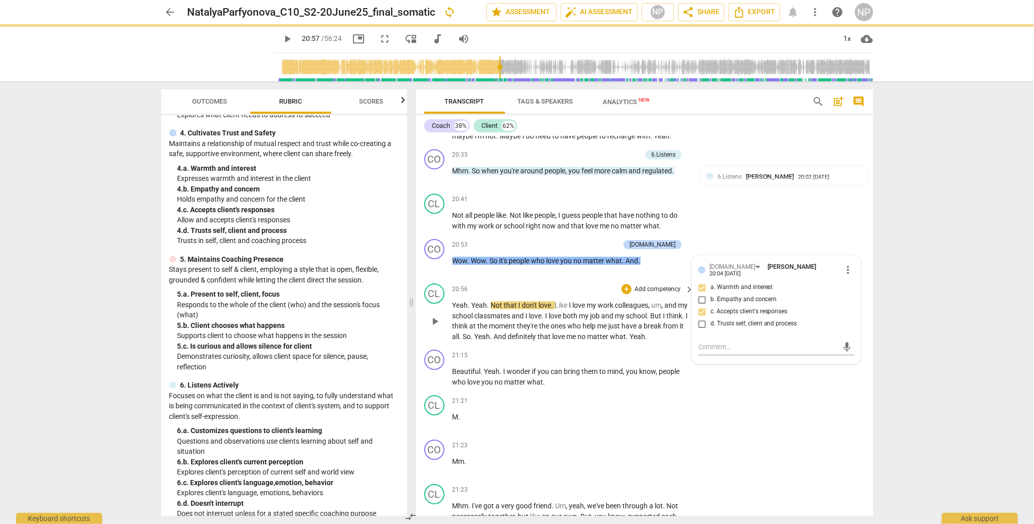
click at [578, 309] on span "love" at bounding box center [580, 305] width 14 height 8
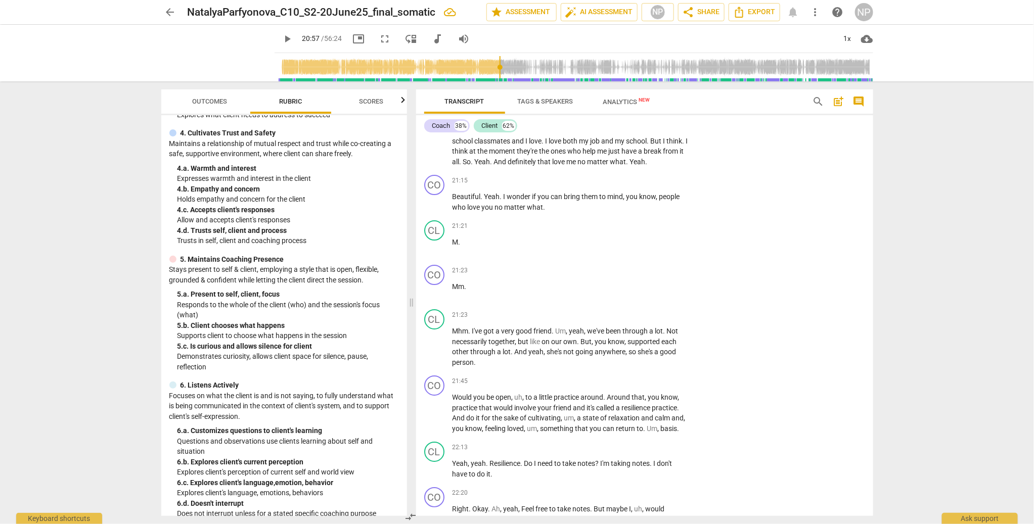
scroll to position [3569, 0]
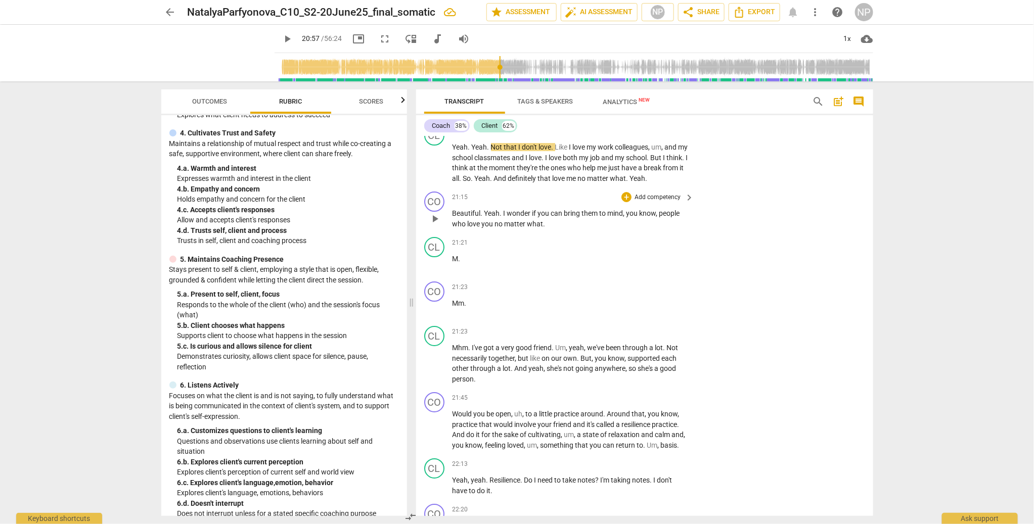
click at [434, 225] on span "play_arrow" at bounding box center [435, 219] width 12 height 12
click at [434, 225] on span "pause" at bounding box center [435, 219] width 12 height 12
click at [453, 307] on span "Mm" at bounding box center [459, 303] width 12 height 8
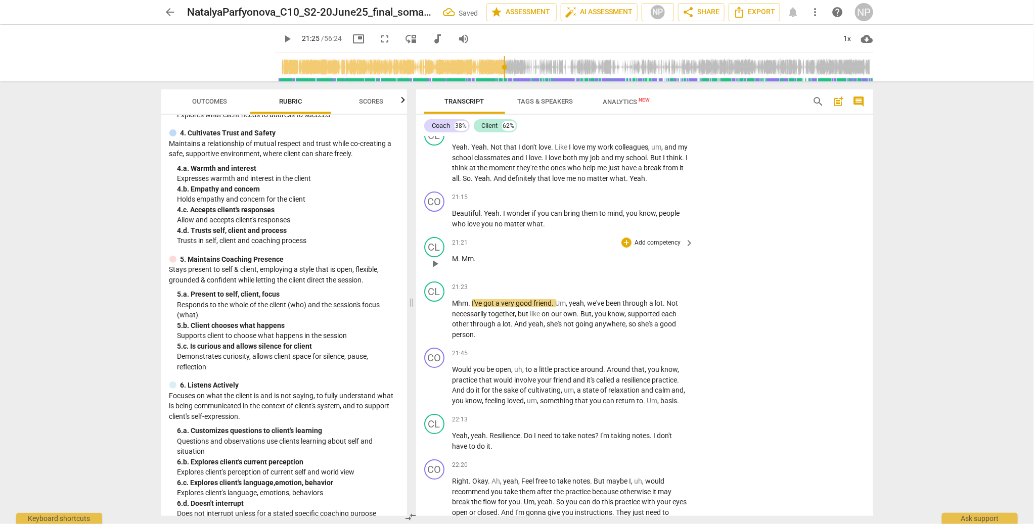
click at [453, 263] on span "M" at bounding box center [456, 259] width 6 height 8
click at [453, 307] on span "Mhm" at bounding box center [461, 303] width 16 height 8
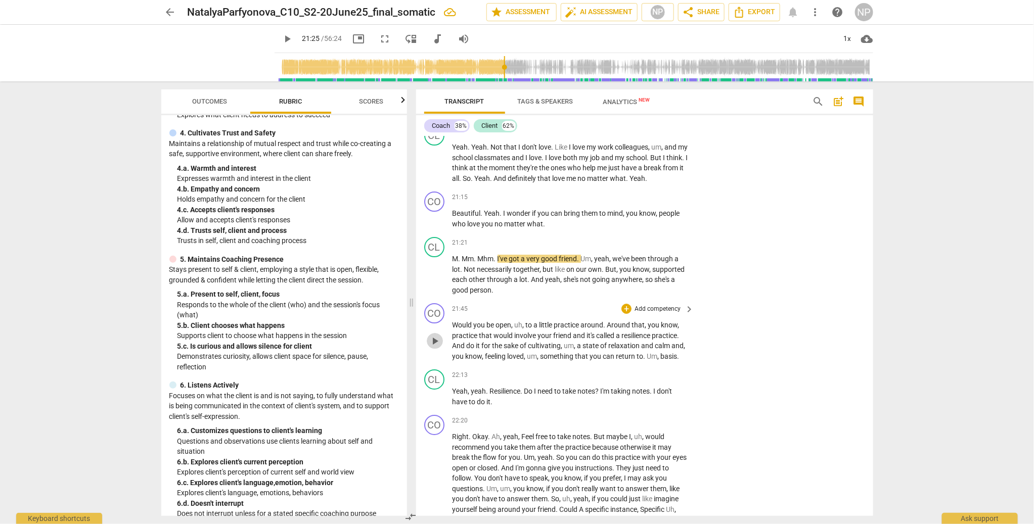
click at [437, 347] on span "play_arrow" at bounding box center [435, 341] width 12 height 12
click at [432, 347] on span "pause" at bounding box center [435, 341] width 12 height 12
drag, startPoint x: 658, startPoint y: 377, endPoint x: 643, endPoint y: 378, distance: 15.7
click at [643, 362] on p "Would you be open , uh , to a little practice around . Around that , you know ,…" at bounding box center [571, 340] width 237 height 41
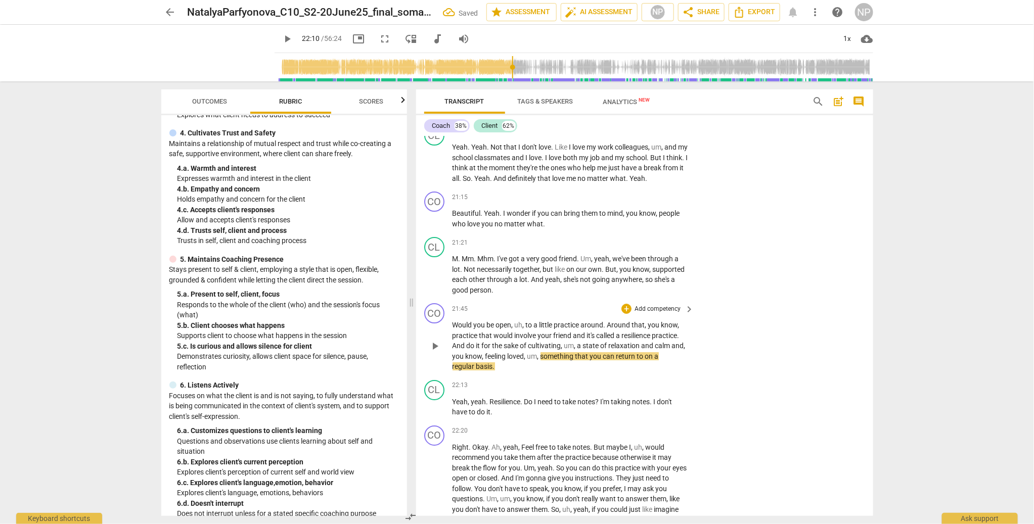
click at [611, 348] on p "Would you be open , uh , to a little practice around . Around that , you know ,…" at bounding box center [571, 346] width 237 height 52
click at [603, 329] on span "around" at bounding box center [592, 325] width 23 height 8
click at [568, 340] on span "friend" at bounding box center [564, 336] width 20 height 8
click at [453, 350] on span "And" at bounding box center [460, 346] width 14 height 8
click at [531, 372] on p "Would you be open , uh , to a little practice around . Around that , you know ,…" at bounding box center [571, 346] width 237 height 52
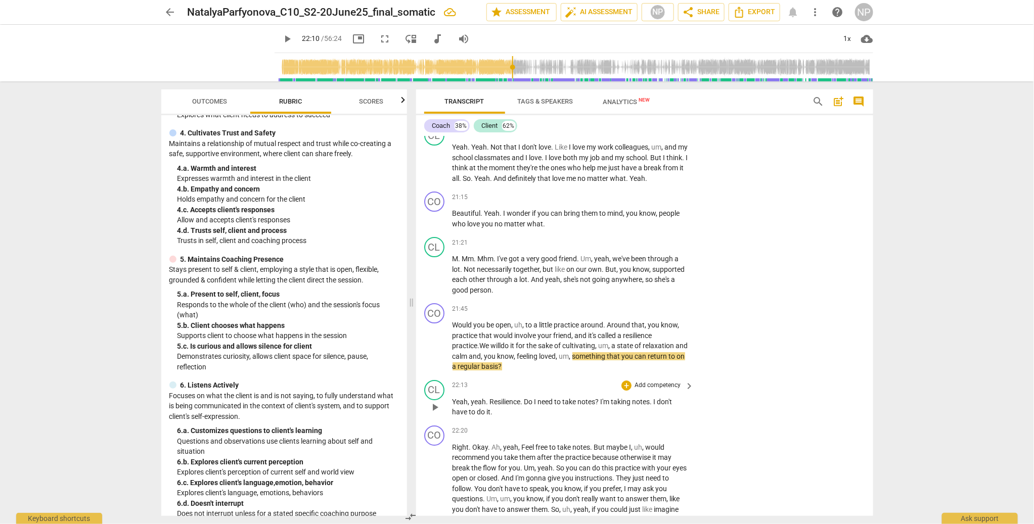
click at [490, 377] on span "Resilience" at bounding box center [505, 402] width 31 height 8
click at [607, 329] on span "Around" at bounding box center [619, 325] width 25 height 8
drag, startPoint x: 632, startPoint y: 345, endPoint x: 603, endPoint y: 345, distance: 28.8
click at [603, 345] on p "Would you be open , uh , to a little practice around . Around that , you know ,…" at bounding box center [571, 346] width 237 height 52
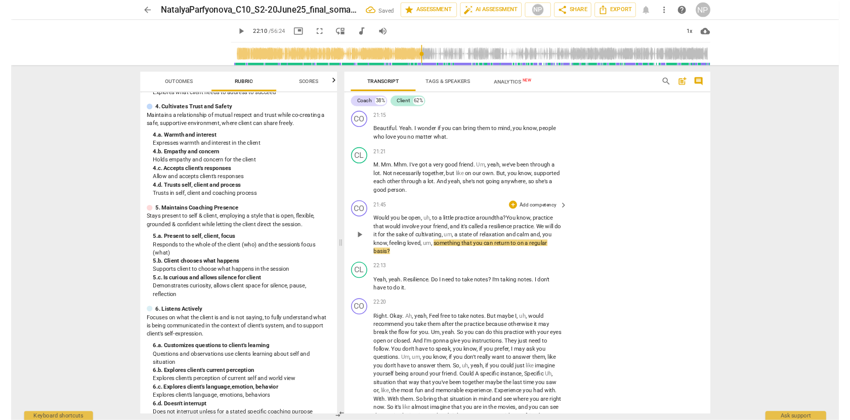
scroll to position [3637, 0]
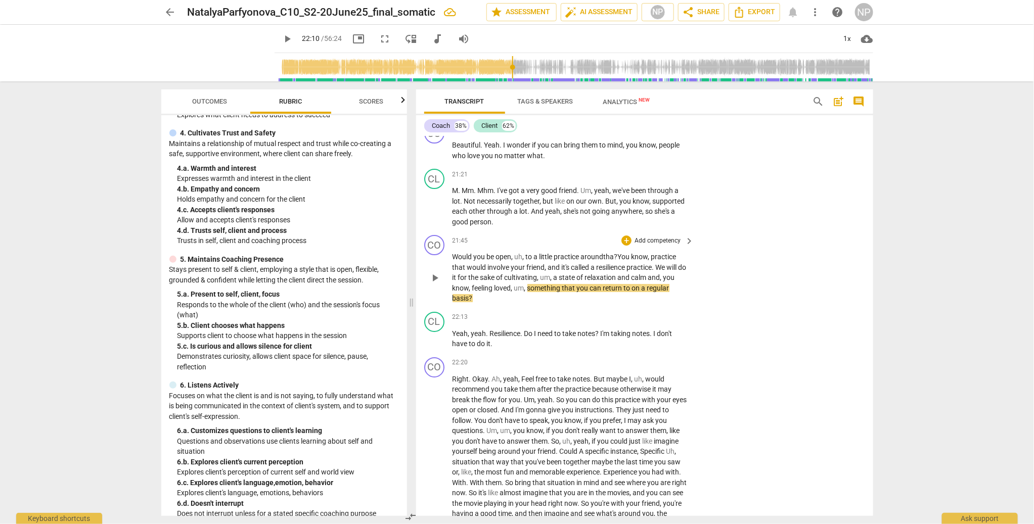
click at [612, 261] on span "tha?" at bounding box center [611, 257] width 14 height 8
click at [656, 246] on p "Add competency" at bounding box center [658, 241] width 48 height 9
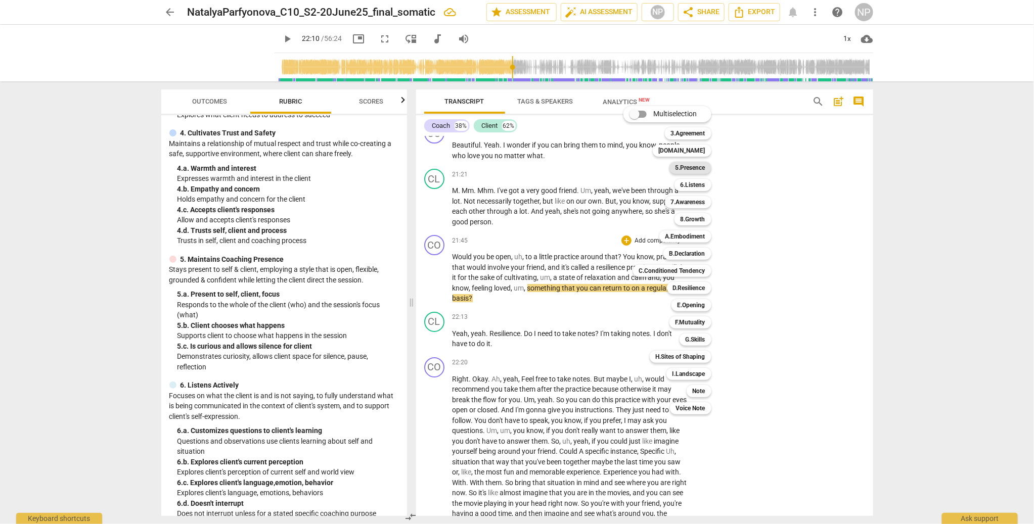
click at [692, 166] on b "5.Presence" at bounding box center [691, 168] width 30 height 12
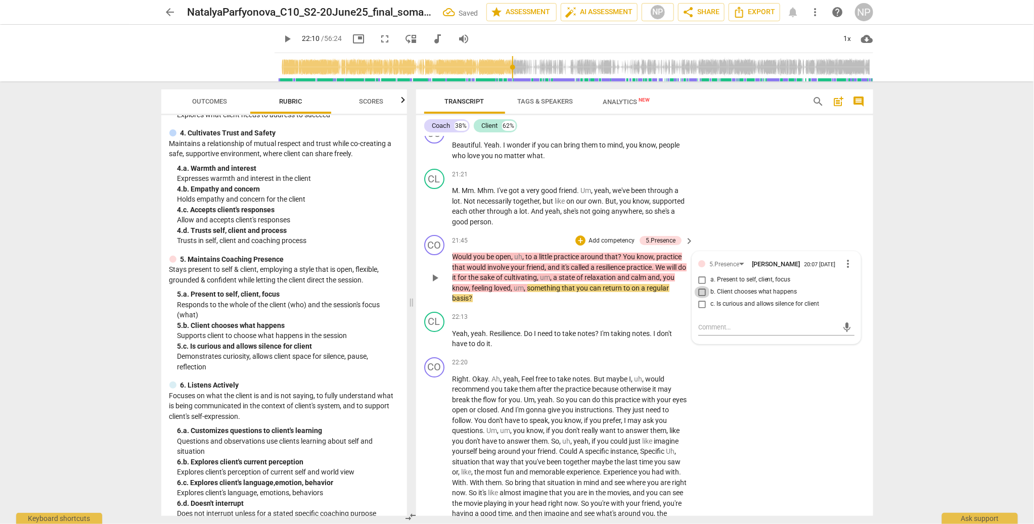
click at [701, 298] on input "b. Client chooses what happens" at bounding box center [702, 292] width 16 height 12
click at [764, 227] on div "arrow_back NatalyaParfyonova_C10_S2-20June25_final_somatic edit star Assessment…" at bounding box center [517, 262] width 1034 height 524
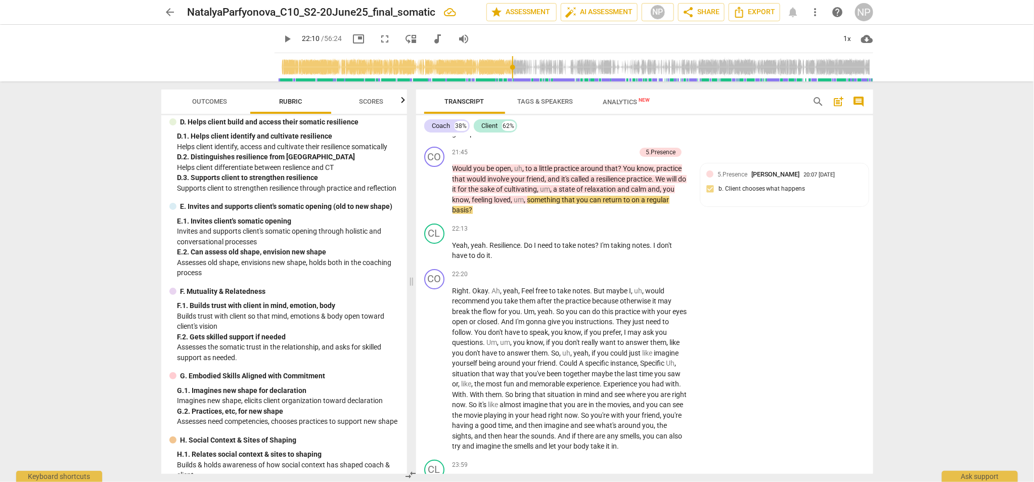
scroll to position [1126, 0]
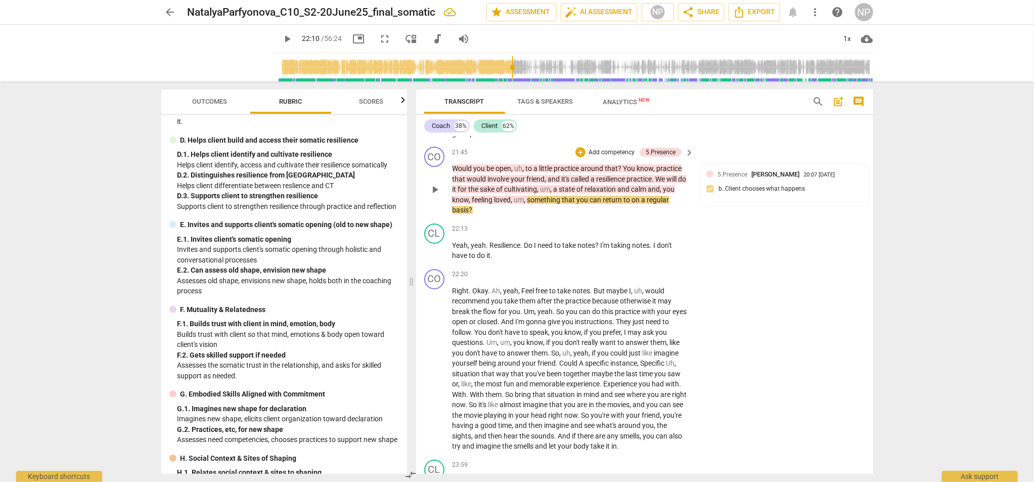
click at [613, 157] on p "Add competency" at bounding box center [612, 152] width 48 height 9
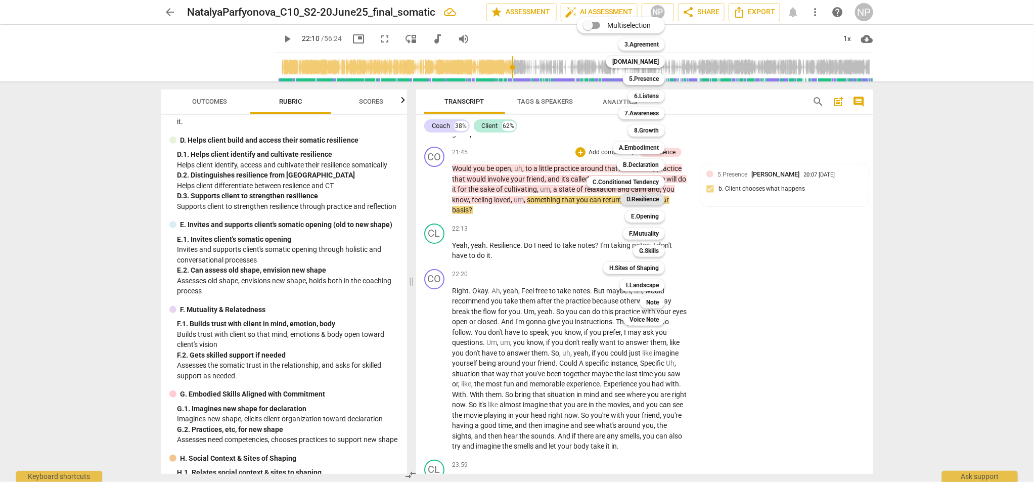
click at [642, 195] on b "D.Resilience" at bounding box center [643, 199] width 32 height 12
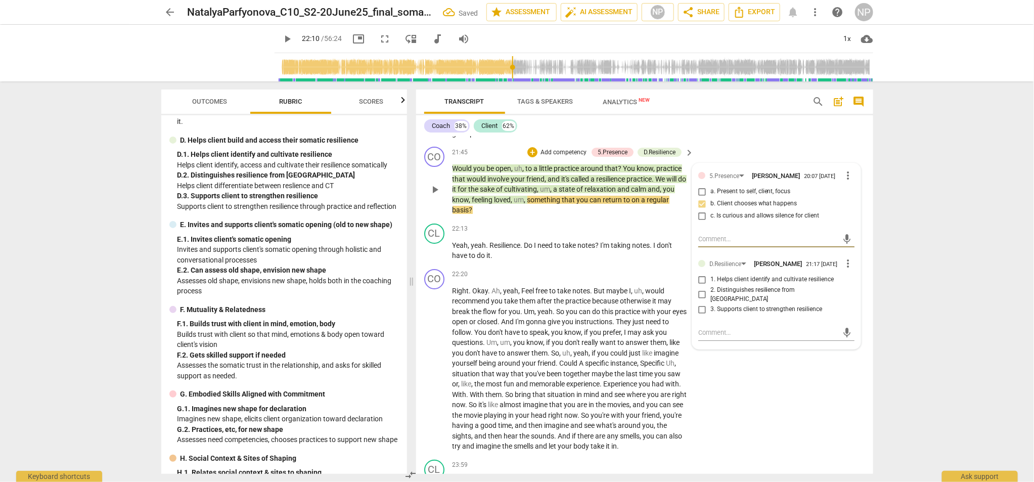
click at [703, 286] on input "1. Helps client identify and cultivate resilience" at bounding box center [702, 280] width 16 height 12
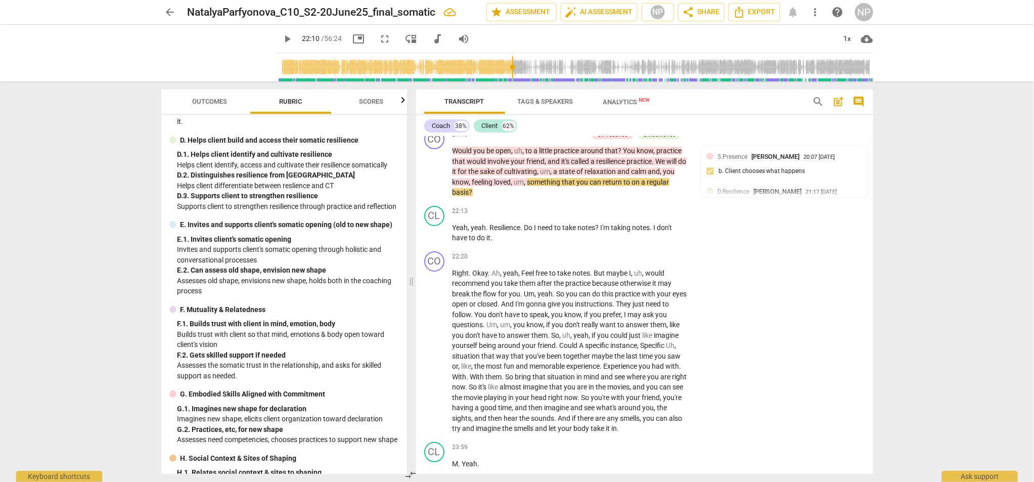
scroll to position [3761, 0]
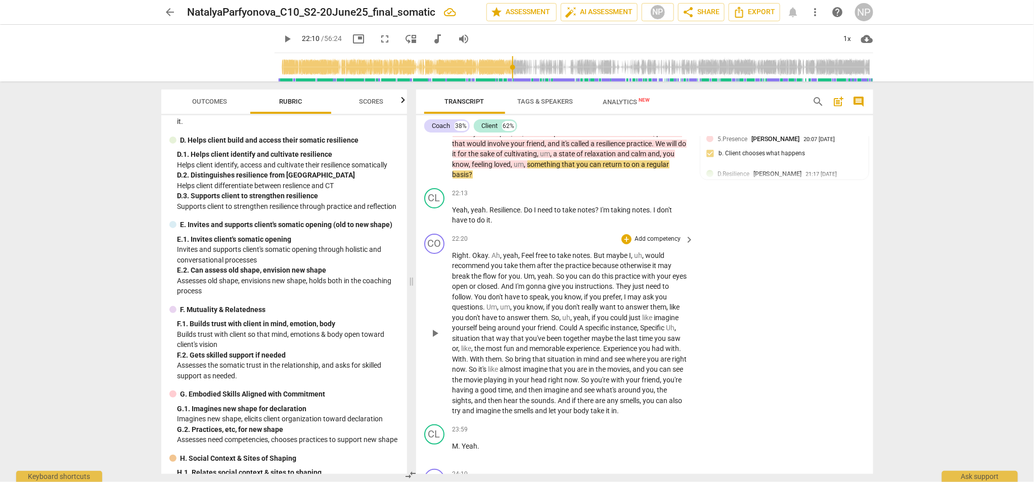
click at [523, 259] on span "Feel" at bounding box center [529, 255] width 14 height 8
drag, startPoint x: 649, startPoint y: 305, endPoint x: 635, endPoint y: 305, distance: 13.7
click at [633, 290] on span "They" at bounding box center [624, 286] width 17 height 8
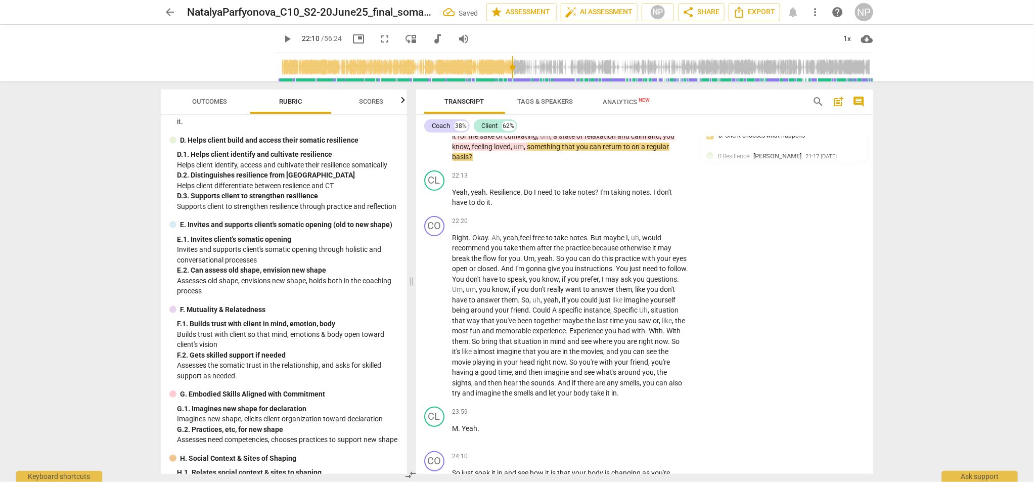
scroll to position [3797, 0]
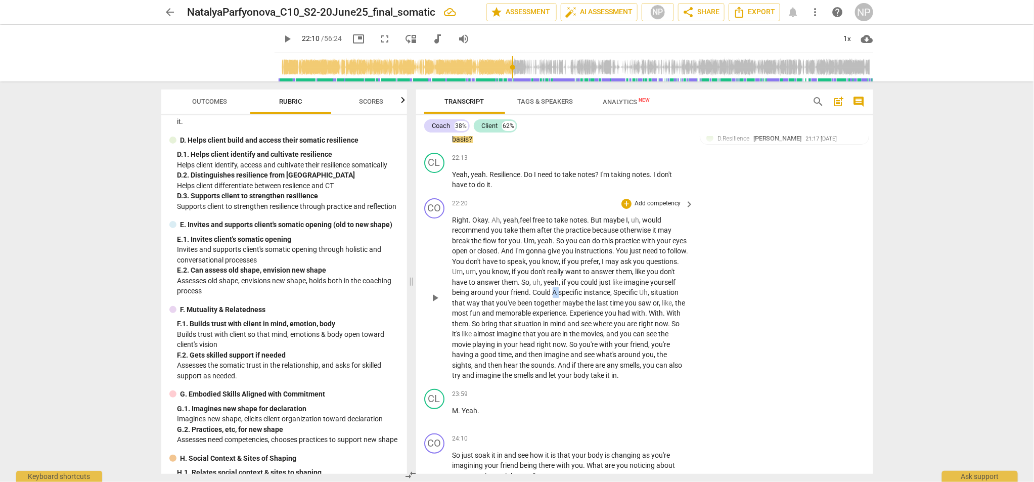
drag, startPoint x: 585, startPoint y: 313, endPoint x: 579, endPoint y: 312, distance: 5.6
click at [579, 312] on p "Right . Okay . Ah , yeah , f eel free to take notes . But maybe I , uh , would …" at bounding box center [571, 298] width 237 height 166
click at [645, 296] on span "Specific" at bounding box center [632, 292] width 26 height 8
click at [649, 317] on span "." at bounding box center [648, 313] width 4 height 8
drag, startPoint x: 526, startPoint y: 343, endPoint x: 471, endPoint y: 343, distance: 55.6
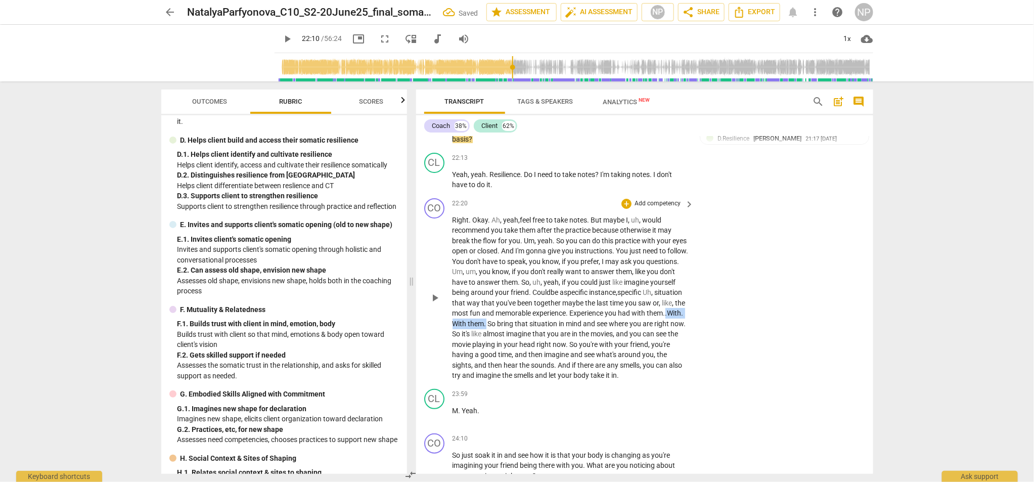
click at [471, 343] on p "Right . Okay . Ah , yeah , f eel free to take notes . But maybe I , uh , would …" at bounding box center [571, 298] width 237 height 166
click at [521, 328] on span "in" at bounding box center [517, 324] width 7 height 8
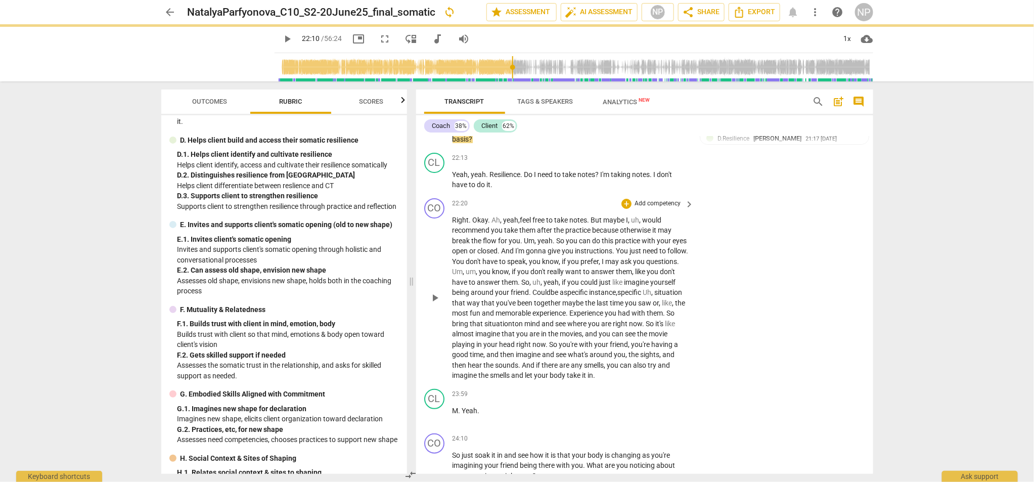
click at [525, 328] on span "n" at bounding box center [522, 324] width 6 height 8
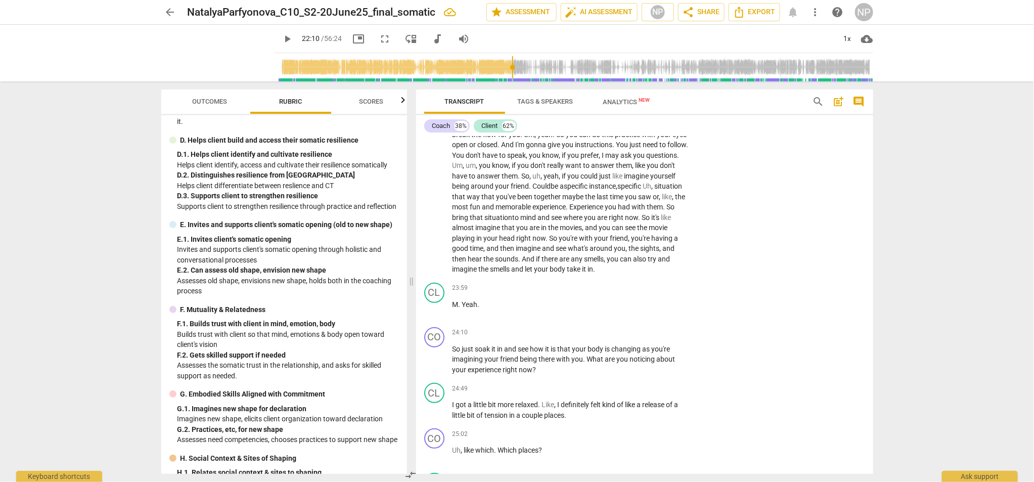
scroll to position [3850, 0]
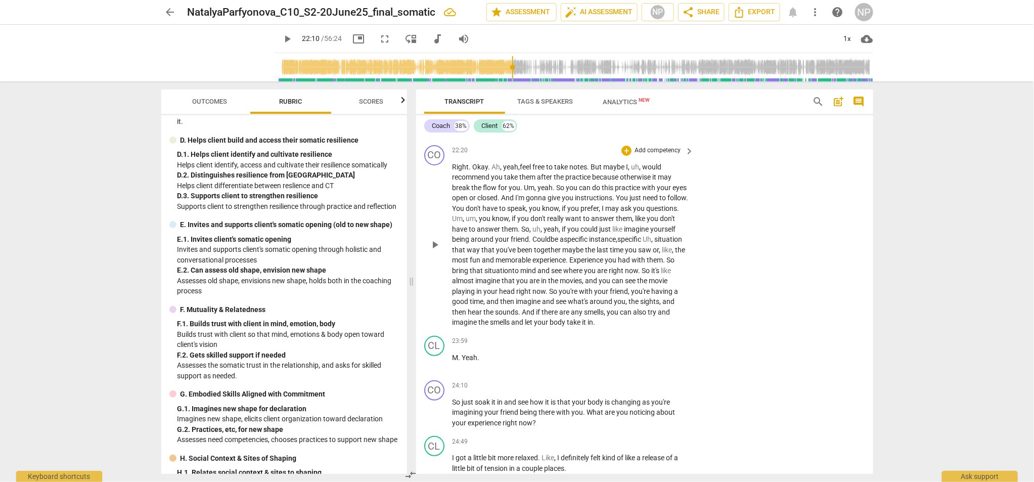
click at [660, 155] on p "Add competency" at bounding box center [658, 150] width 48 height 9
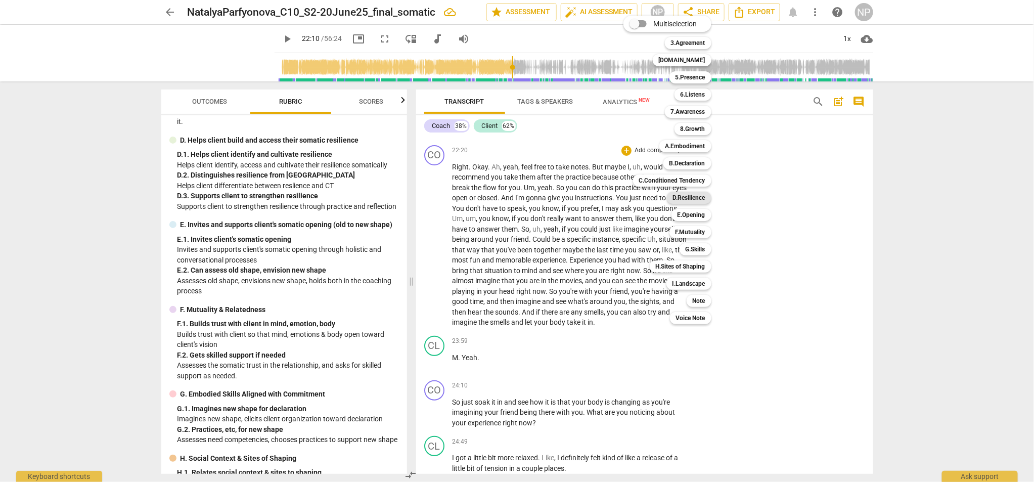
click at [682, 197] on b "D.Resilience" at bounding box center [689, 198] width 32 height 12
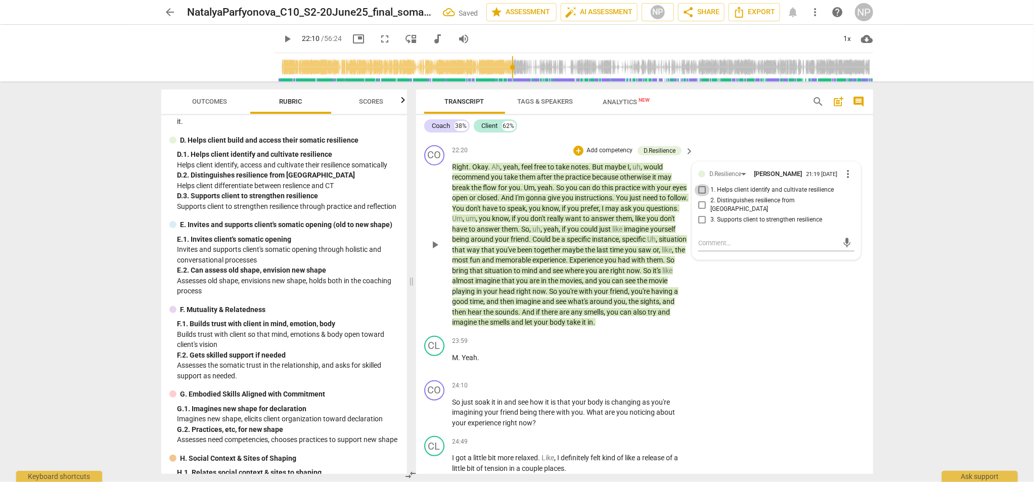
click at [701, 196] on input "1. Helps client identify and cultivate resilience" at bounding box center [702, 190] width 16 height 12
click at [703, 226] on input "3. Supports client to strengthen resilience" at bounding box center [702, 220] width 16 height 12
click at [701, 196] on input "1. Helps client identify and cultivate resilience" at bounding box center [702, 190] width 16 height 12
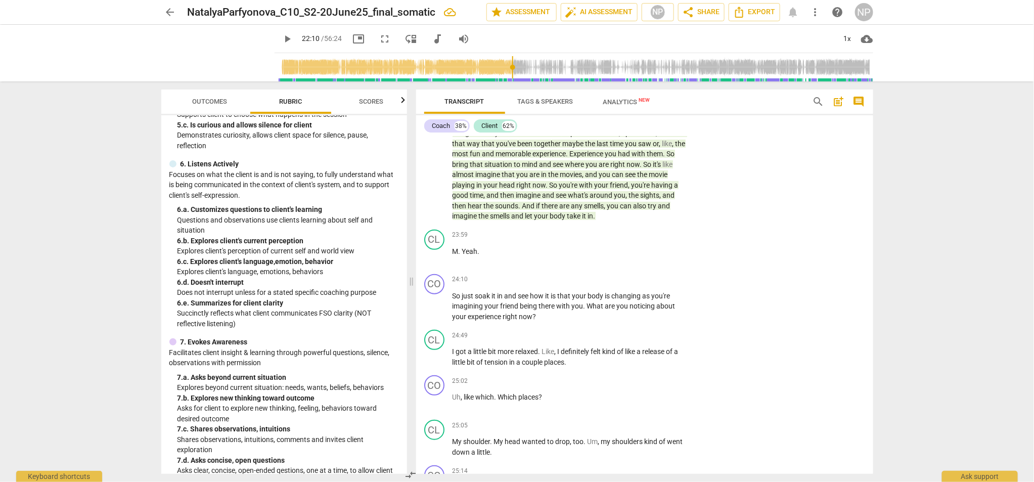
scroll to position [356, 0]
click at [663, 284] on p "Add competency" at bounding box center [658, 279] width 48 height 9
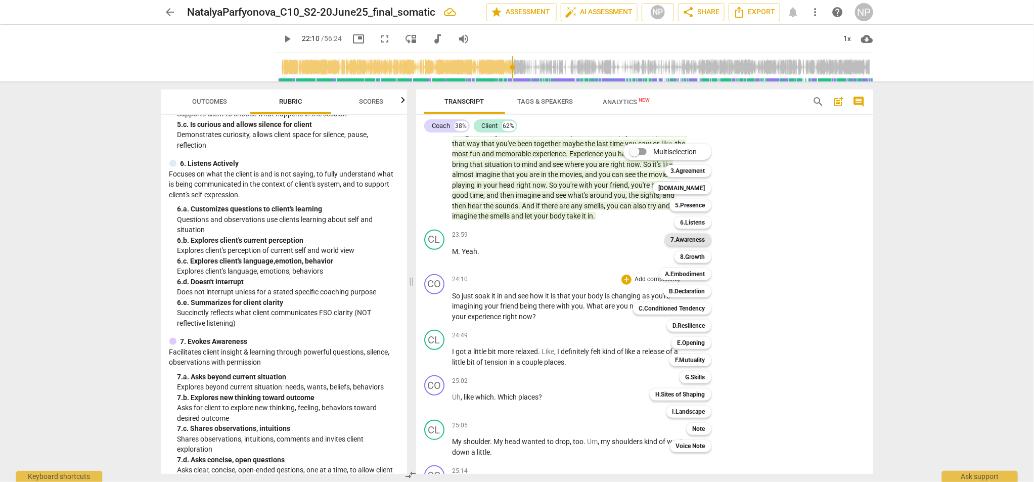
click at [683, 240] on b "7.Awareness" at bounding box center [688, 240] width 34 height 12
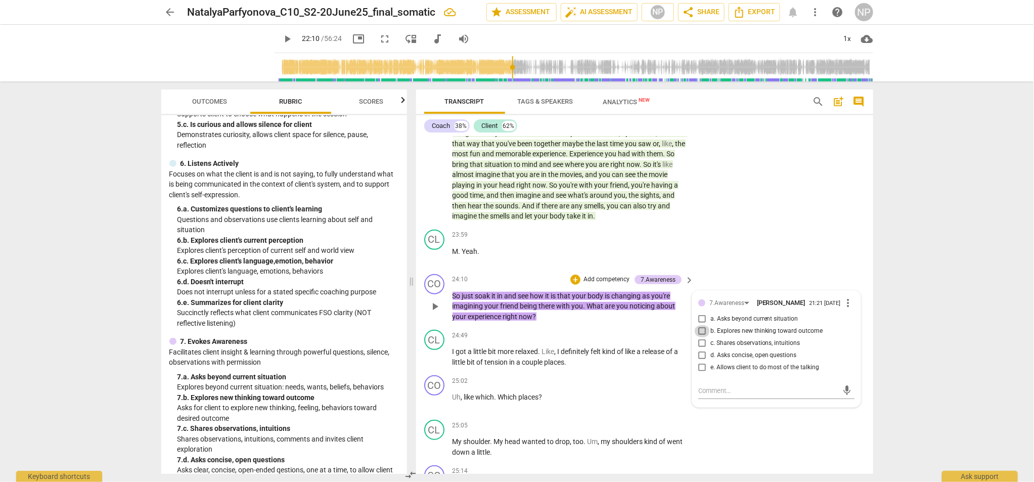
click at [698, 337] on input "b. Explores new thinking toward outcome" at bounding box center [702, 331] width 16 height 12
drag, startPoint x: 403, startPoint y: 262, endPoint x: 402, endPoint y: 286, distance: 23.8
click at [403, 286] on div "SISC Competencies 2021 3. Establishes and Follows Coaching Agreement Explores w…" at bounding box center [284, 294] width 246 height 359
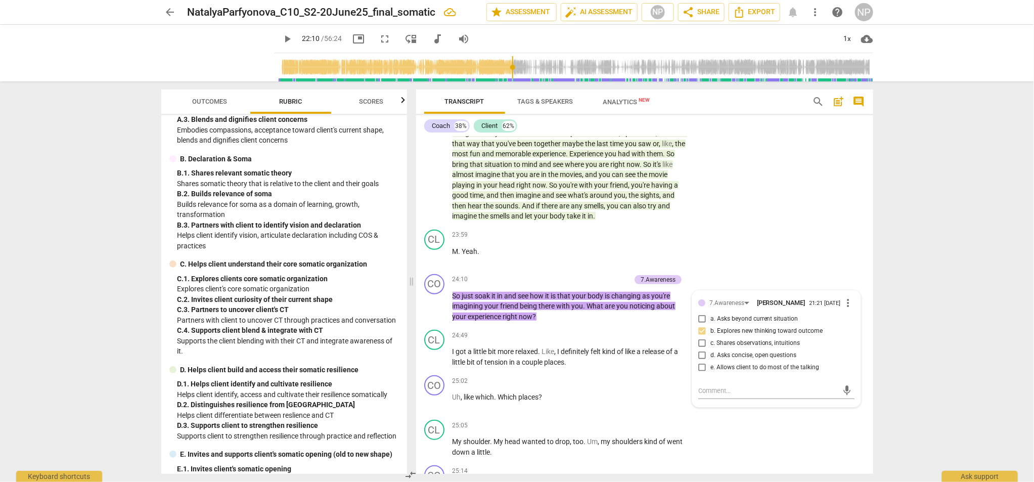
scroll to position [899, 0]
click at [593, 284] on p "Add competency" at bounding box center [607, 279] width 48 height 9
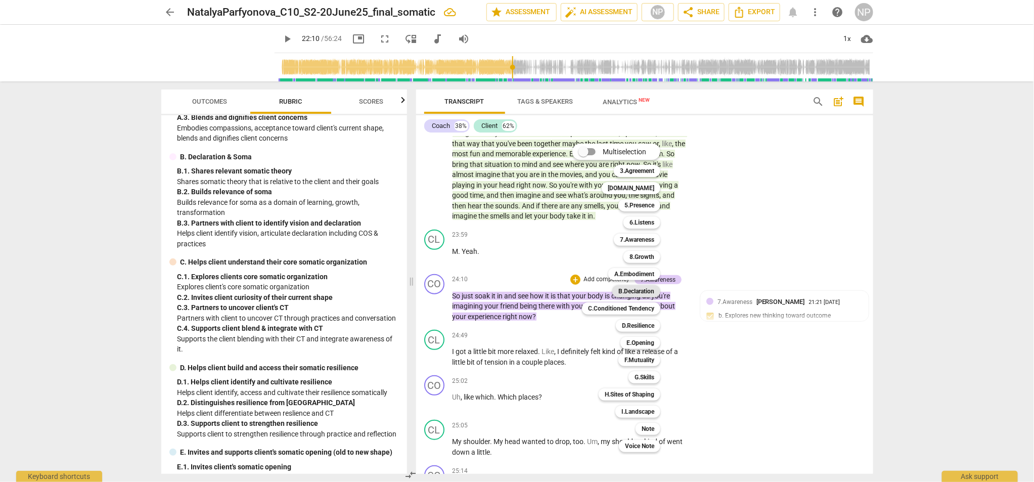
click at [638, 291] on b "B.Declaration" at bounding box center [636, 291] width 36 height 12
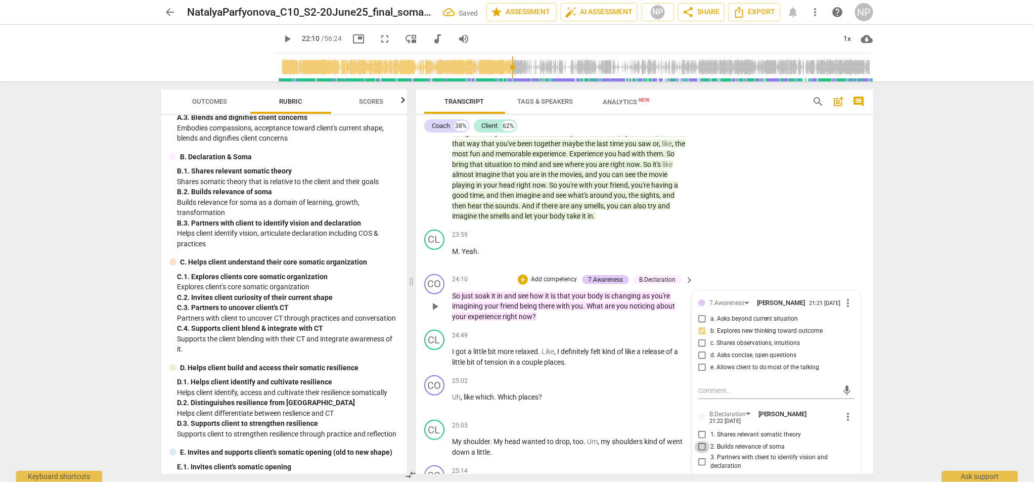
click at [699, 377] on input "2. Builds relevance of soma" at bounding box center [702, 447] width 16 height 12
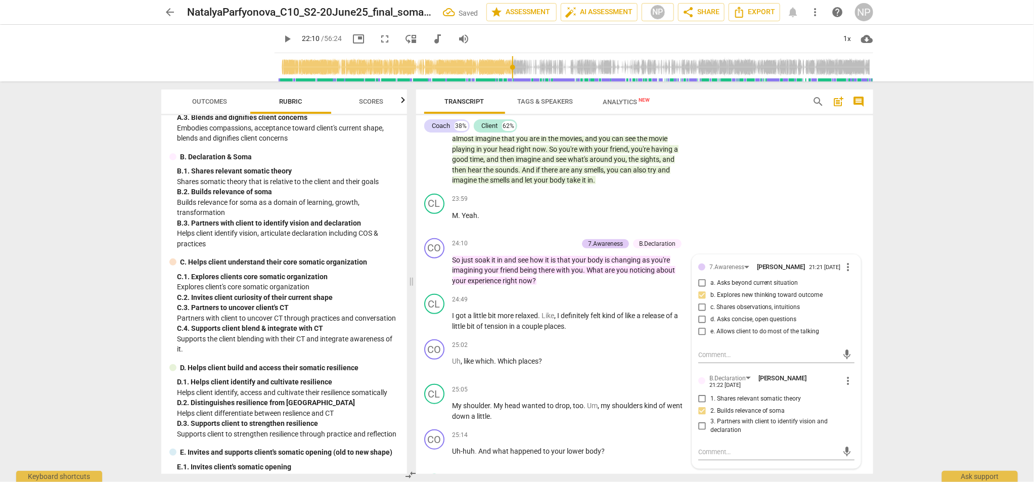
scroll to position [4027, 0]
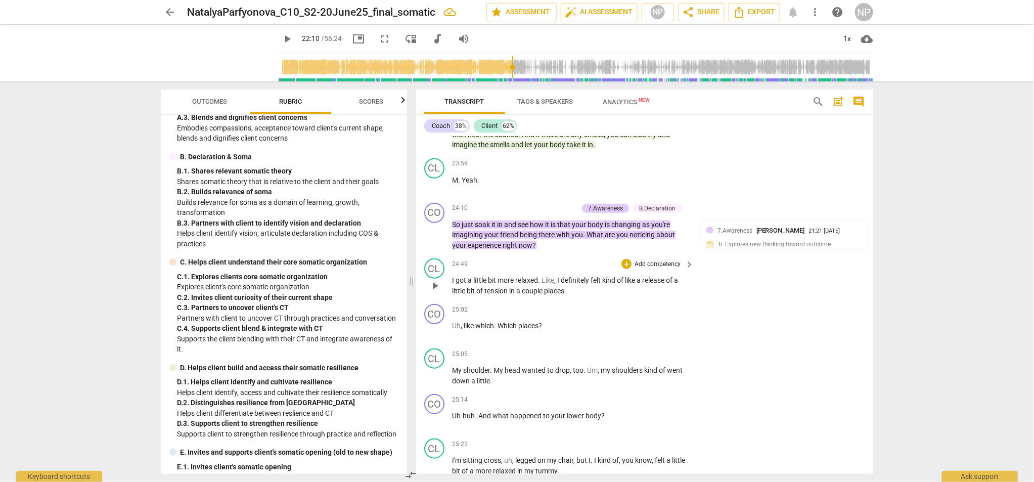
click at [546, 295] on span "places" at bounding box center [555, 291] width 20 height 8
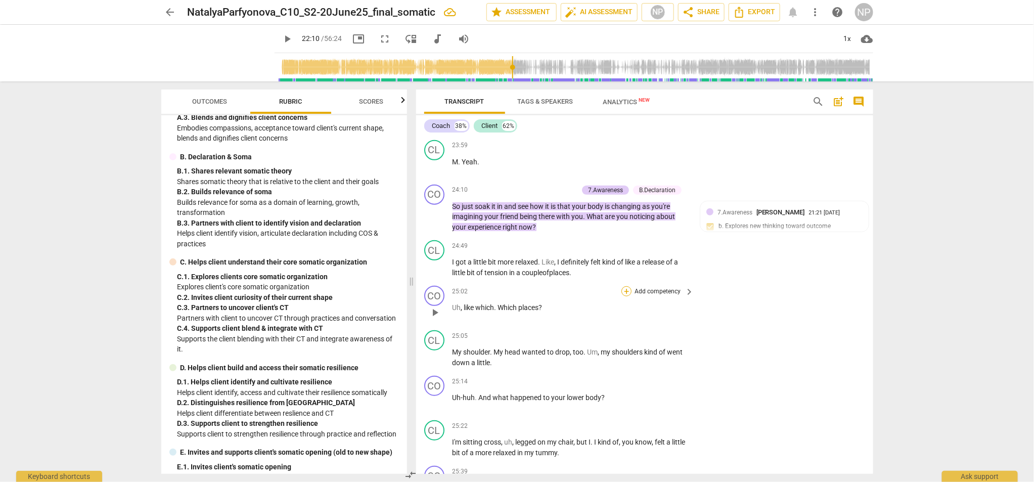
click at [626, 296] on div "+" at bounding box center [626, 291] width 10 height 10
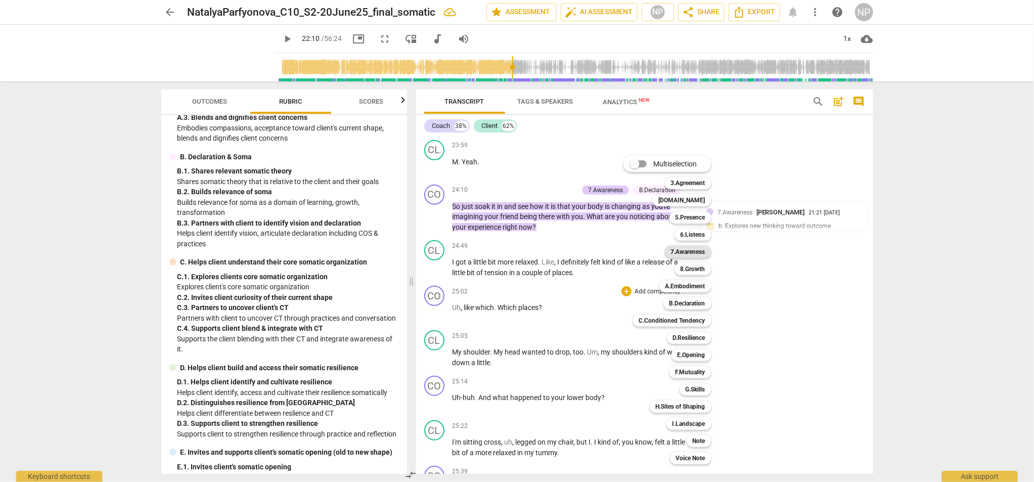
click at [683, 251] on b "7.Awareness" at bounding box center [688, 252] width 34 height 12
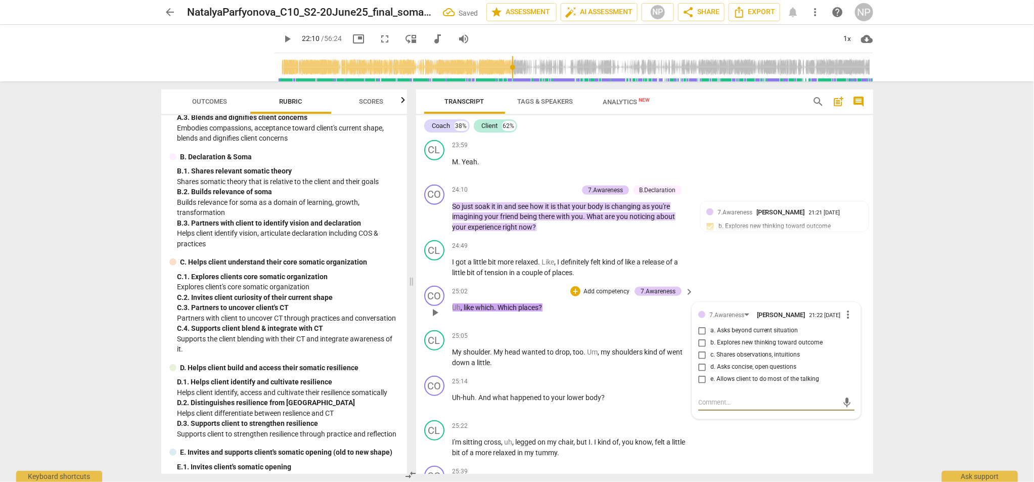
click at [764, 321] on span "more_vert" at bounding box center [848, 314] width 12 height 12
click at [764, 354] on li "Delete" at bounding box center [856, 353] width 35 height 19
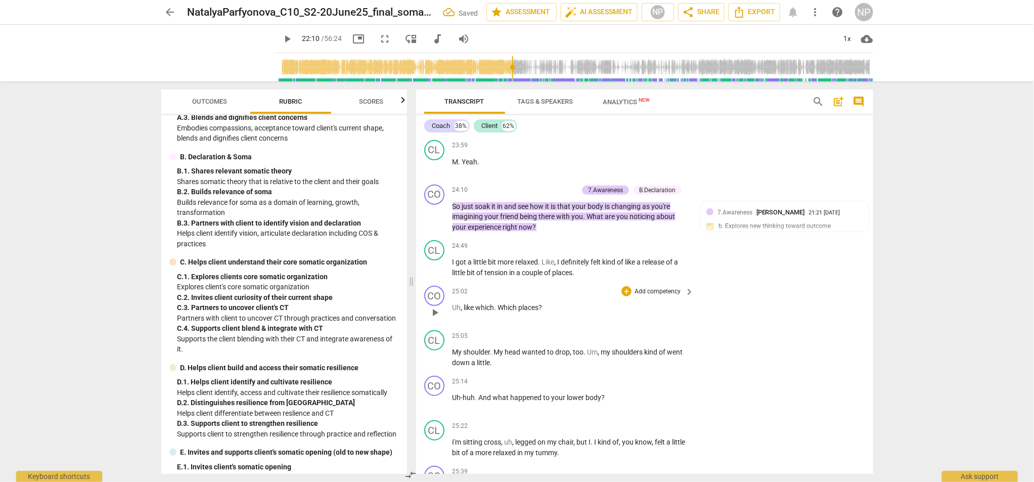
click at [640, 296] on p "Add competency" at bounding box center [658, 291] width 48 height 9
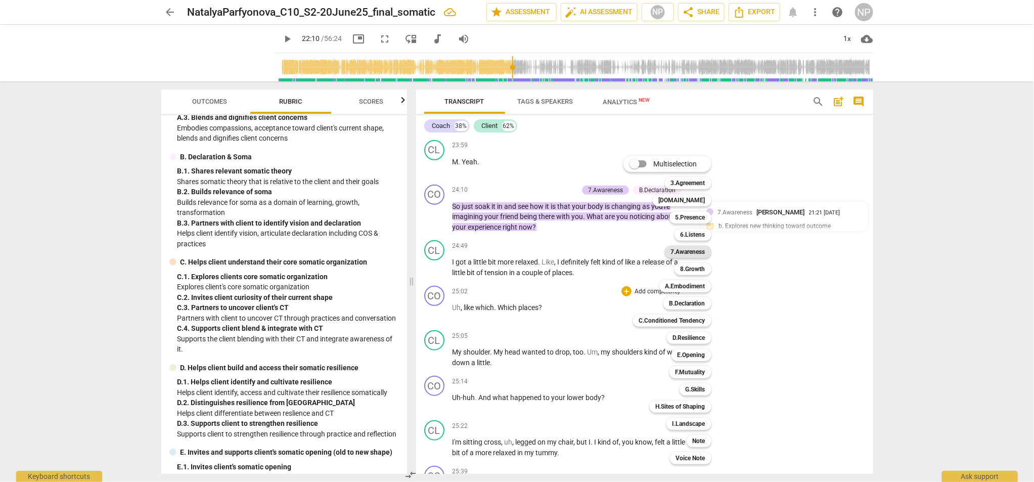
click at [688, 251] on b "7.Awareness" at bounding box center [688, 252] width 34 height 12
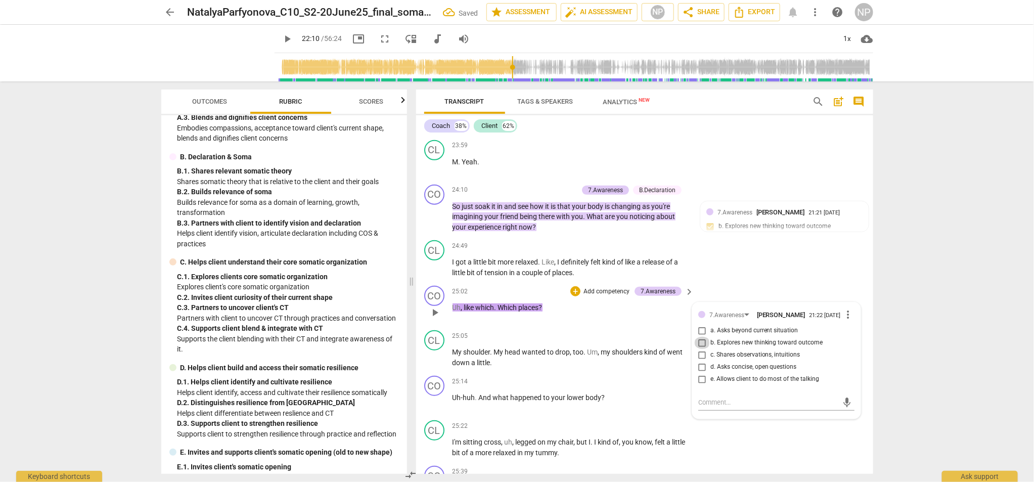
click at [701, 349] on input "b. Explores new thinking toward outcome" at bounding box center [702, 343] width 16 height 12
click at [595, 296] on p "Add competency" at bounding box center [607, 291] width 48 height 9
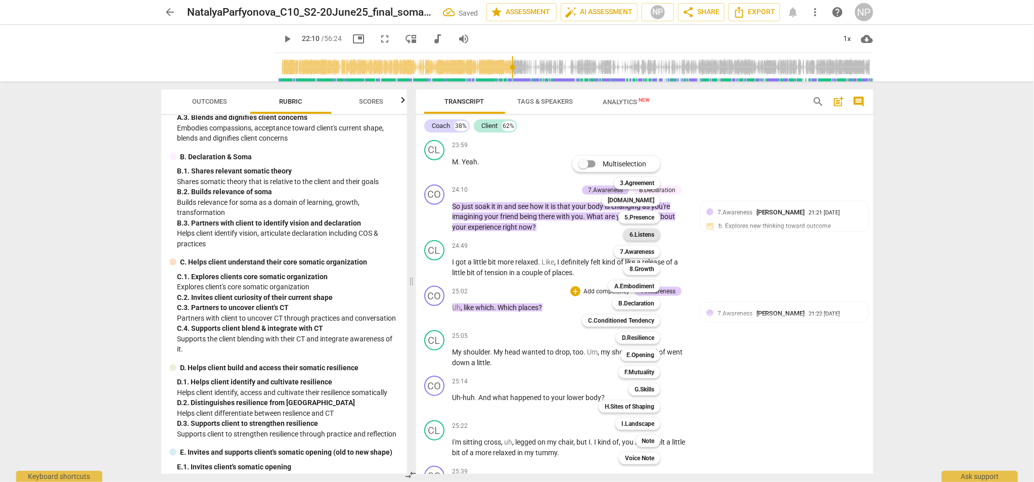
click at [641, 233] on b "6.Listens" at bounding box center [642, 235] width 25 height 12
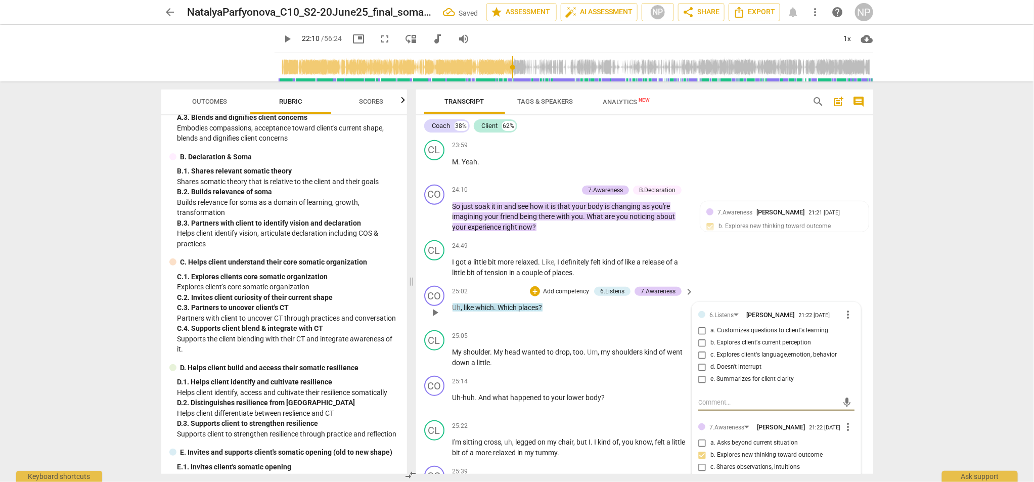
click at [702, 337] on input "a. Customizes questions to client's learning" at bounding box center [702, 331] width 16 height 12
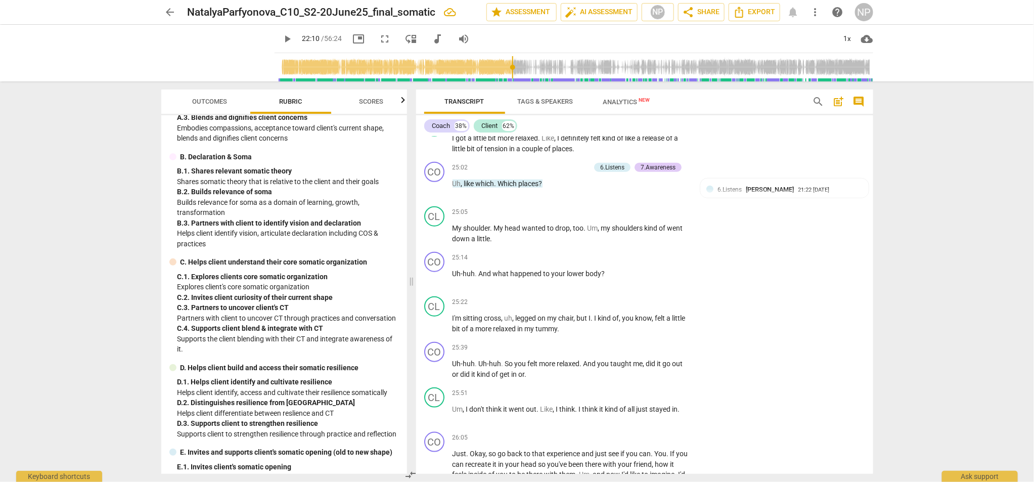
scroll to position [4187, 0]
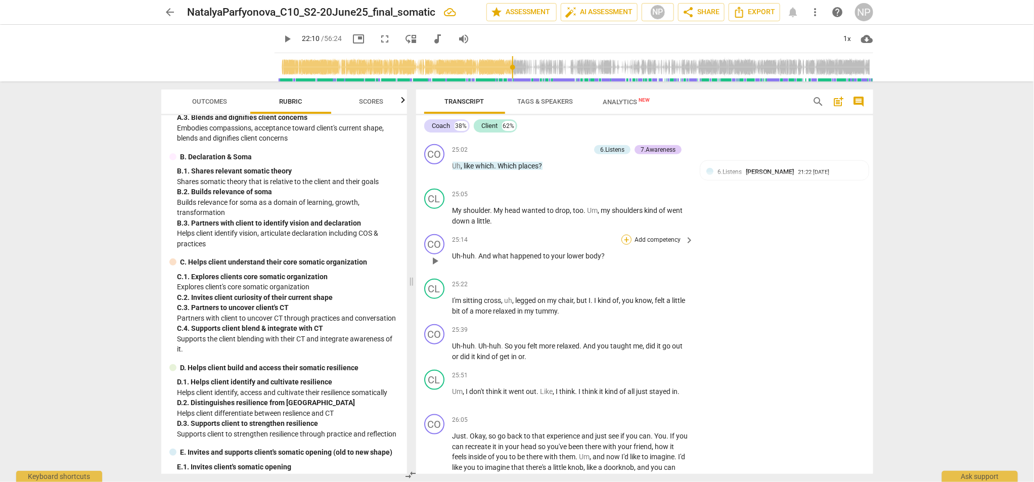
click at [626, 245] on div "+" at bounding box center [626, 240] width 10 height 10
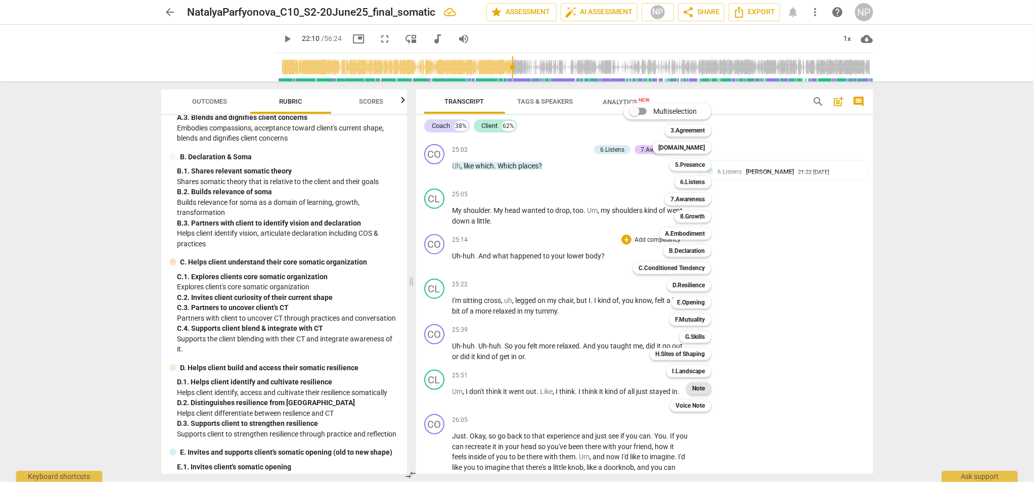
click at [696, 377] on b "Note" at bounding box center [699, 388] width 13 height 12
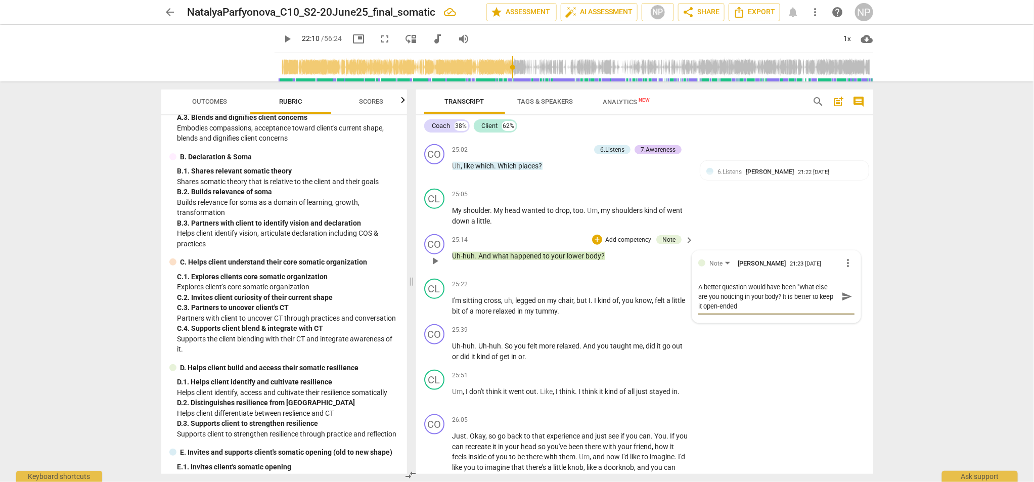
scroll to position [0, 0]
click at [751, 311] on textarea "A better question would have been "What else are you noticing in your body? It …" at bounding box center [768, 296] width 140 height 29
drag, startPoint x: 802, startPoint y: 320, endPoint x: 805, endPoint y: 329, distance: 9.9
click at [764, 311] on textarea "A better question would have been "What else are you noticing in your body? It …" at bounding box center [768, 296] width 140 height 29
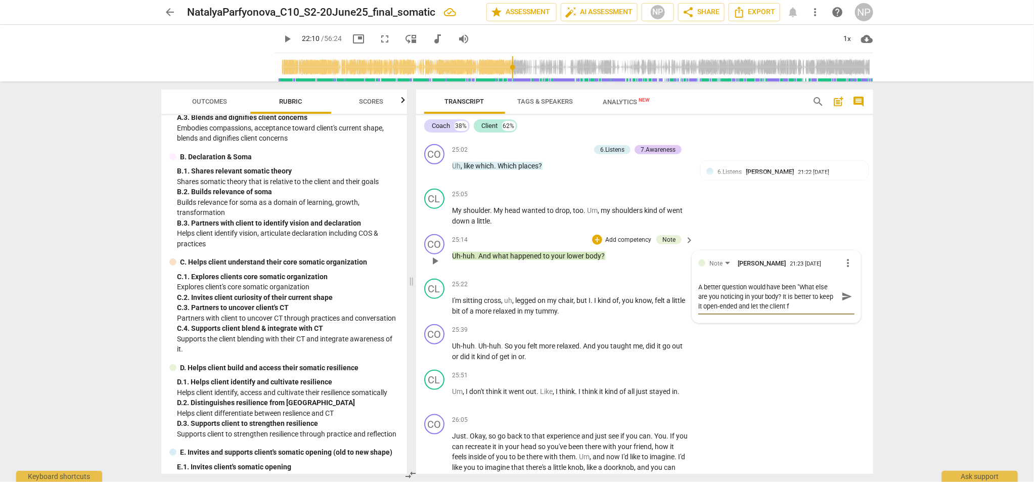
scroll to position [0, 0]
drag, startPoint x: 783, startPoint y: 320, endPoint x: 829, endPoint y: 335, distance: 49.1
click at [764, 315] on div "A better question would have been "What else are you noticing in your body? It …" at bounding box center [776, 296] width 156 height 35
drag, startPoint x: 783, startPoint y: 319, endPoint x: 828, endPoint y: 319, distance: 45.0
click at [764, 301] on textarea "A better question would have been "What else are you noticing in your body? The…" at bounding box center [768, 291] width 140 height 19
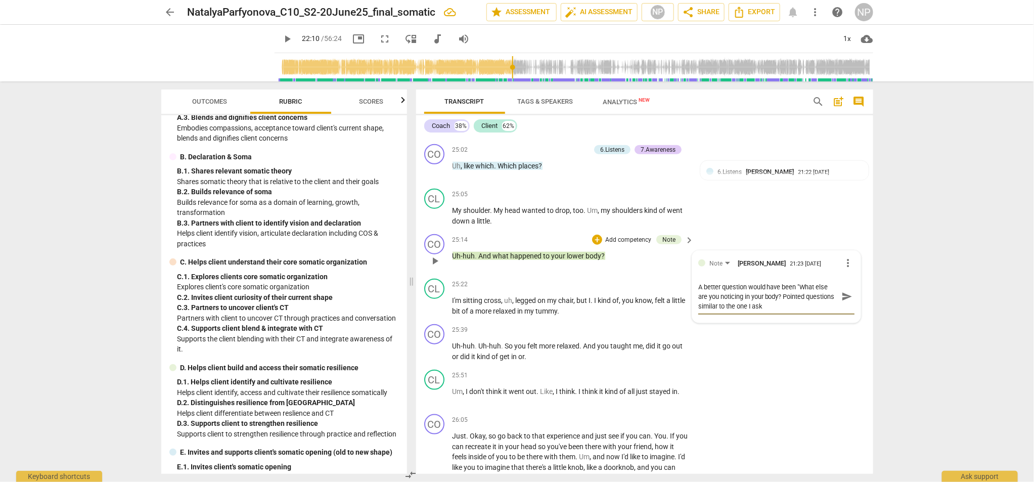
drag, startPoint x: 728, startPoint y: 329, endPoint x: 823, endPoint y: 328, distance: 94.6
click at [764, 311] on textarea "A better question would have been "What else are you noticing in your body? Poi…" at bounding box center [768, 296] width 140 height 29
click at [764, 301] on div "A better question would have been "What else are you noticing in your body? Poi…" at bounding box center [776, 291] width 156 height 19
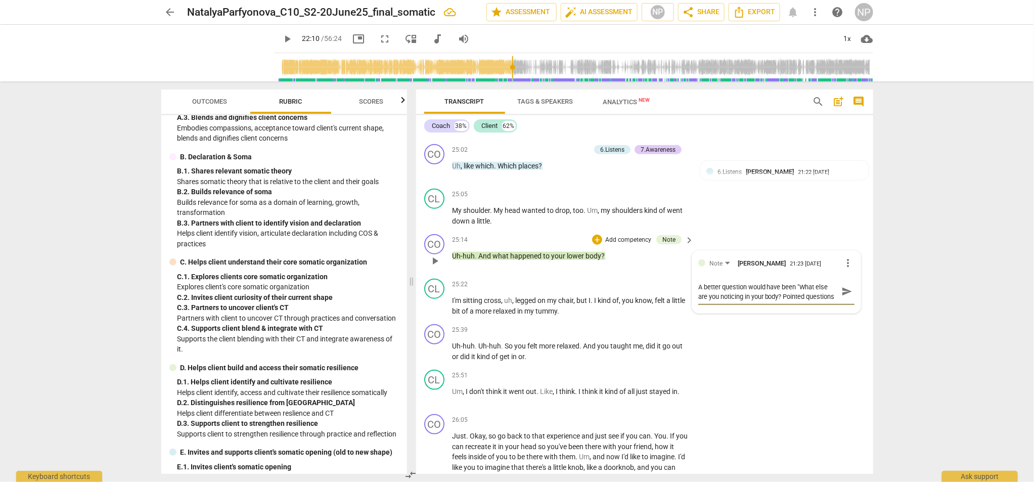
drag, startPoint x: 785, startPoint y: 312, endPoint x: 789, endPoint y: 323, distance: 11.6
click at [764, 301] on textarea "A better question would have been "What else are you noticing in your body? Poi…" at bounding box center [768, 291] width 140 height 19
drag, startPoint x: 782, startPoint y: 317, endPoint x: 824, endPoint y: 316, distance: 42.0
click at [764, 301] on textarea "A better question would have been "What else are you noticing in your body? I d…" at bounding box center [768, 291] width 140 height 19
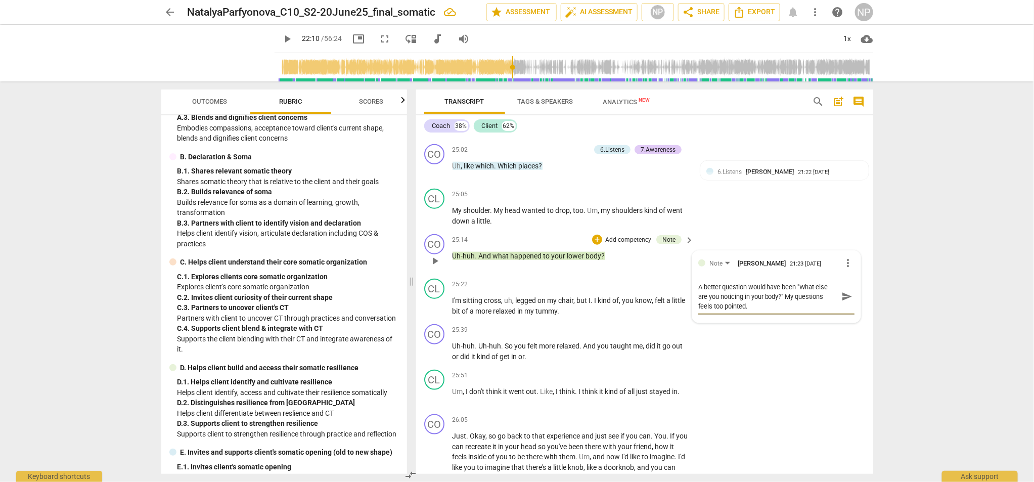
click at [764, 302] on span "send" at bounding box center [846, 296] width 11 height 11
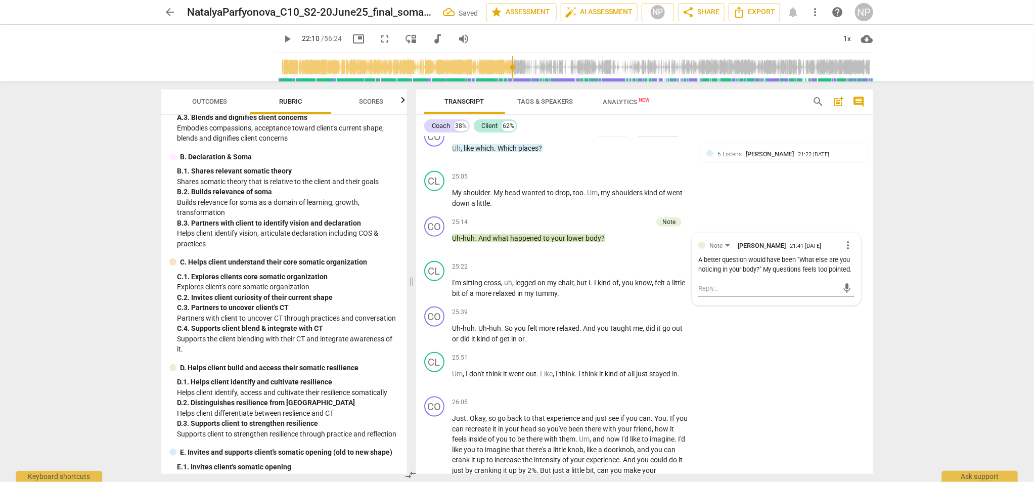
scroll to position [4223, 0]
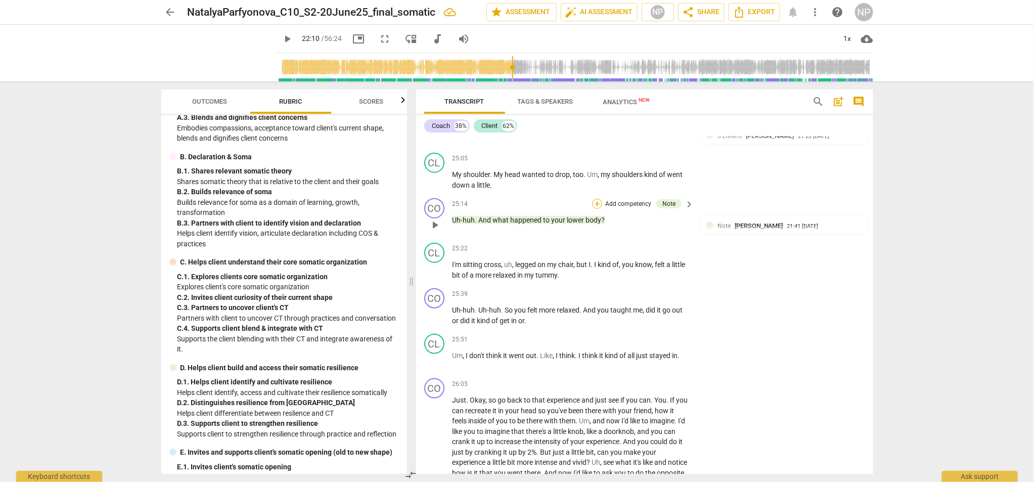
click at [595, 209] on div "+" at bounding box center [597, 204] width 10 height 10
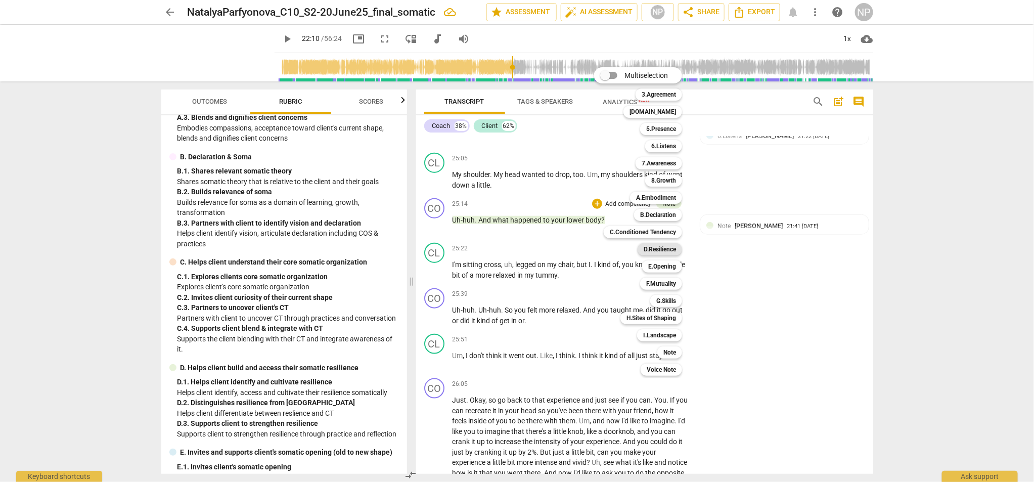
click at [650, 248] on b "D.Resilience" at bounding box center [660, 249] width 32 height 12
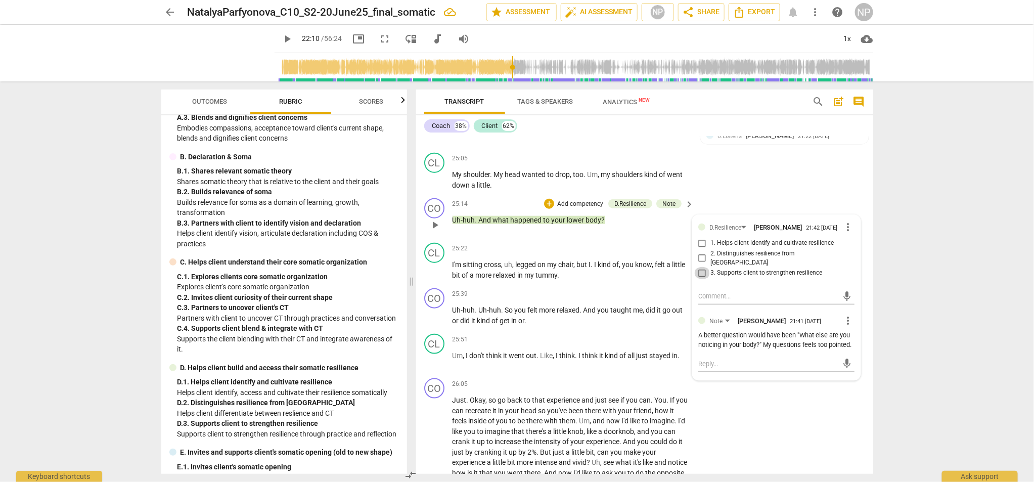
click at [701, 279] on input "3. Supports client to strengthen resilience" at bounding box center [702, 273] width 16 height 12
click at [698, 279] on input "3. Supports client to strengthen resilience" at bounding box center [702, 273] width 16 height 12
click at [764, 233] on span "more_vert" at bounding box center [848, 227] width 12 height 12
click at [764, 267] on li "Delete" at bounding box center [856, 265] width 35 height 19
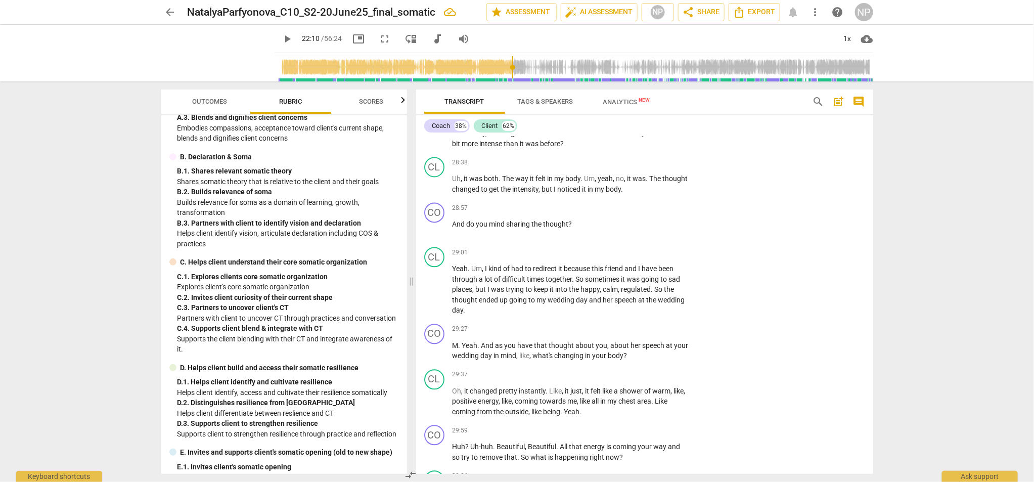
scroll to position [4790, 0]
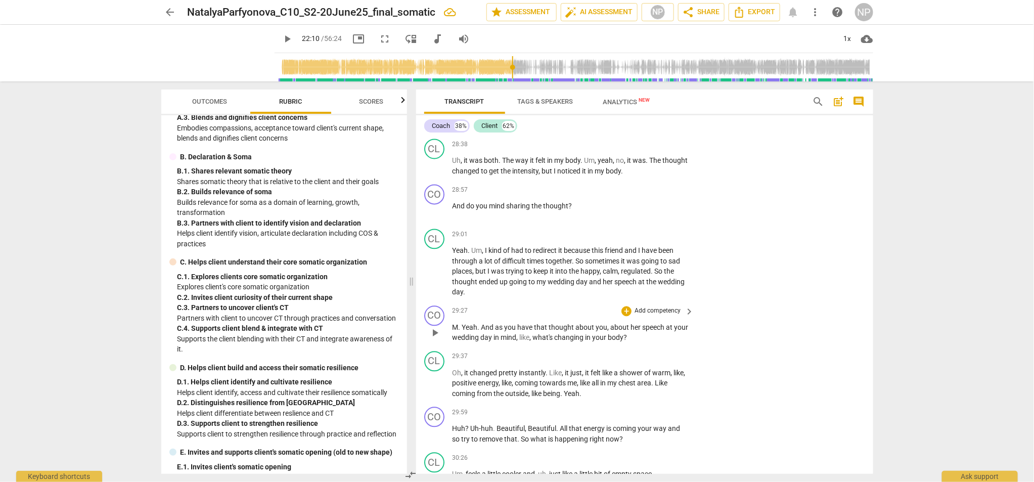
click at [587, 332] on span "about" at bounding box center [586, 328] width 20 height 8
drag, startPoint x: 606, startPoint y: 340, endPoint x: 615, endPoint y: 340, distance: 9.1
click at [615, 340] on p "M . Yeah . And as you have that thought about you , about her speech at your we…" at bounding box center [571, 333] width 237 height 21
drag, startPoint x: 593, startPoint y: 341, endPoint x: 628, endPoint y: 341, distance: 34.9
click at [628, 341] on p "M . Yeah . And as you have that thought about you , about her speech at your we…" at bounding box center [571, 333] width 237 height 21
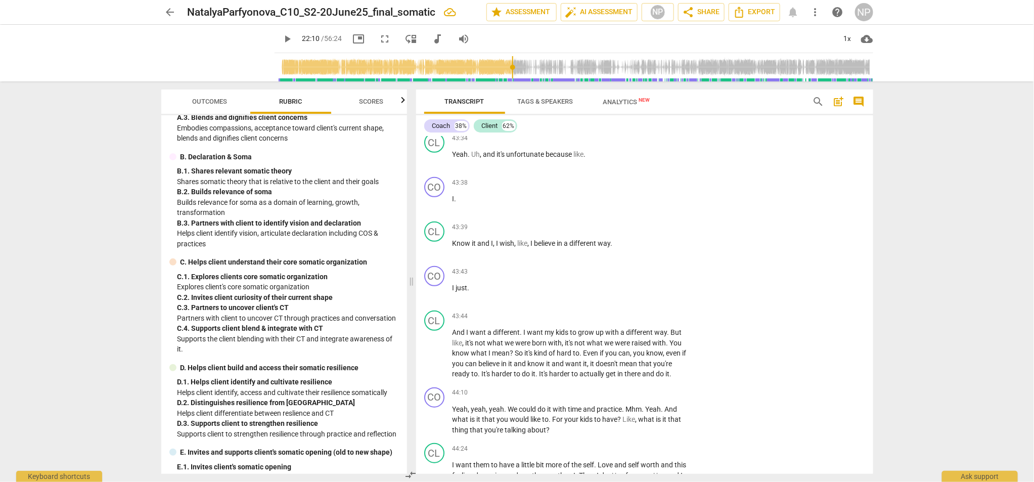
scroll to position [7771, 0]
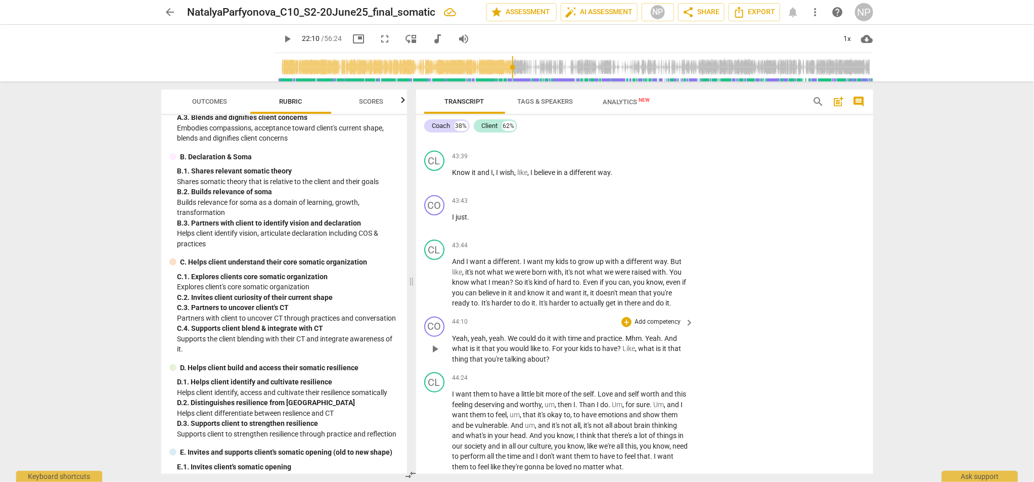
click at [553, 344] on span "For" at bounding box center [559, 348] width 12 height 8
click at [632, 344] on span "," at bounding box center [630, 348] width 3 height 8
click at [561, 338] on p "Yeah , yeah , yeah . We could do it with time and practice . Mhm . Yeah . And w…" at bounding box center [571, 348] width 237 height 31
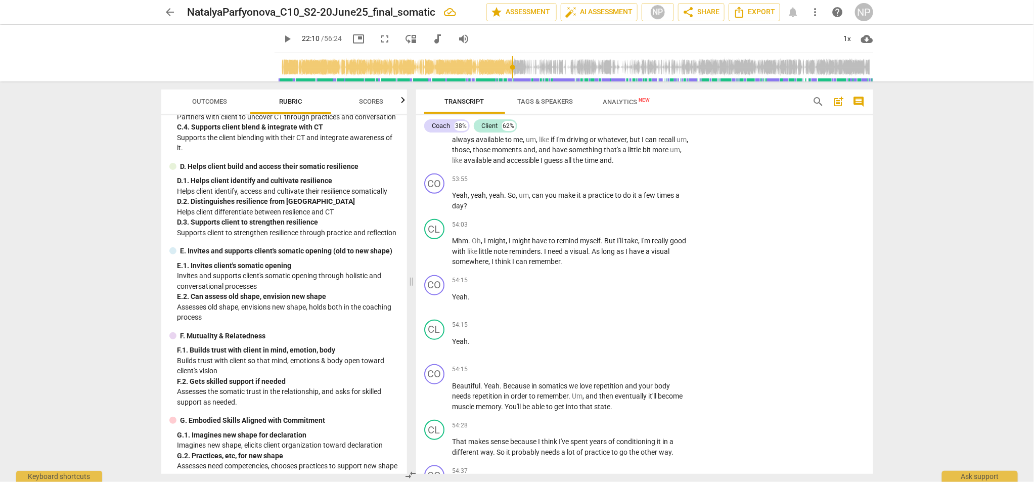
scroll to position [9722, 0]
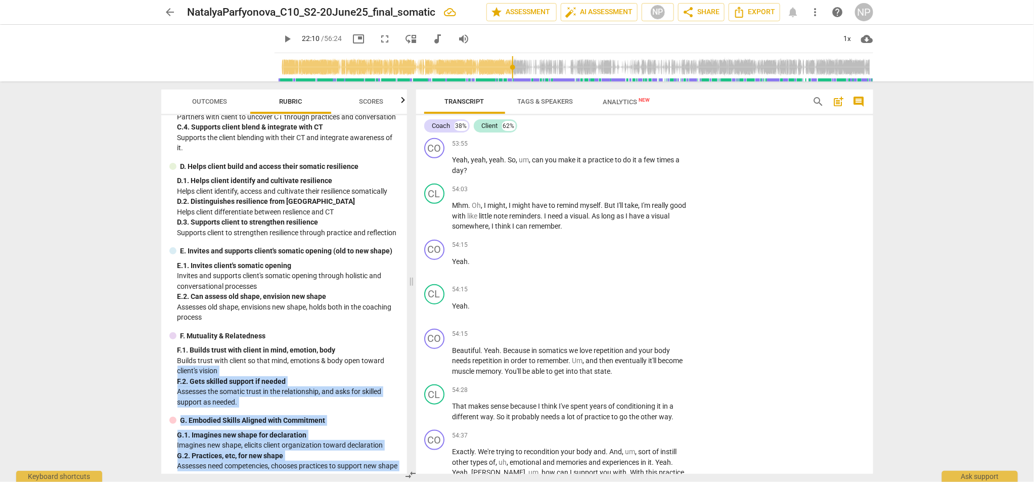
drag, startPoint x: 407, startPoint y: 377, endPoint x: 414, endPoint y: 403, distance: 26.4
click at [414, 377] on div "Outcomes Rubric Scores SISC Competencies 2021 3. Establishes and Follows Coachi…" at bounding box center [517, 281] width 728 height 400
click at [402, 377] on div "SISC Competencies 2021 3. Establishes and Follows Coaching Agreement Explores w…" at bounding box center [284, 294] width 246 height 359
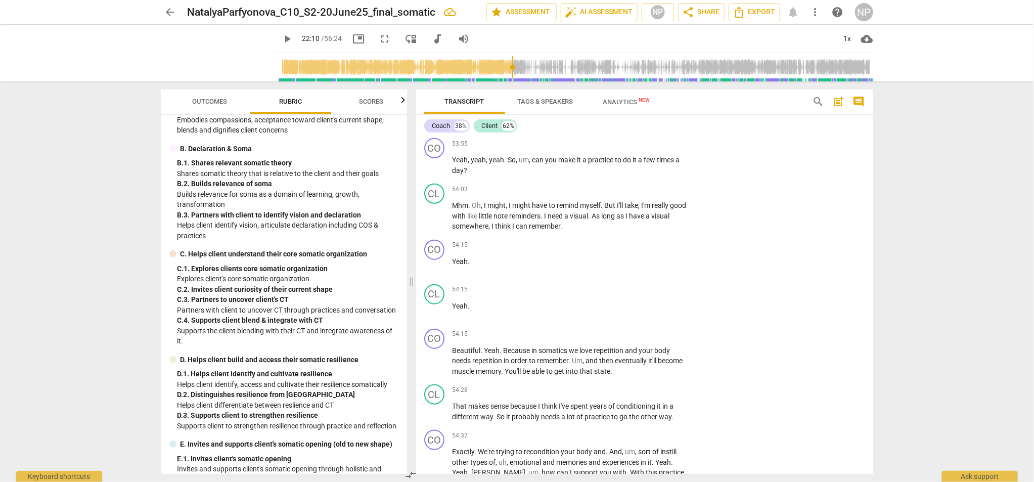
scroll to position [902, 0]
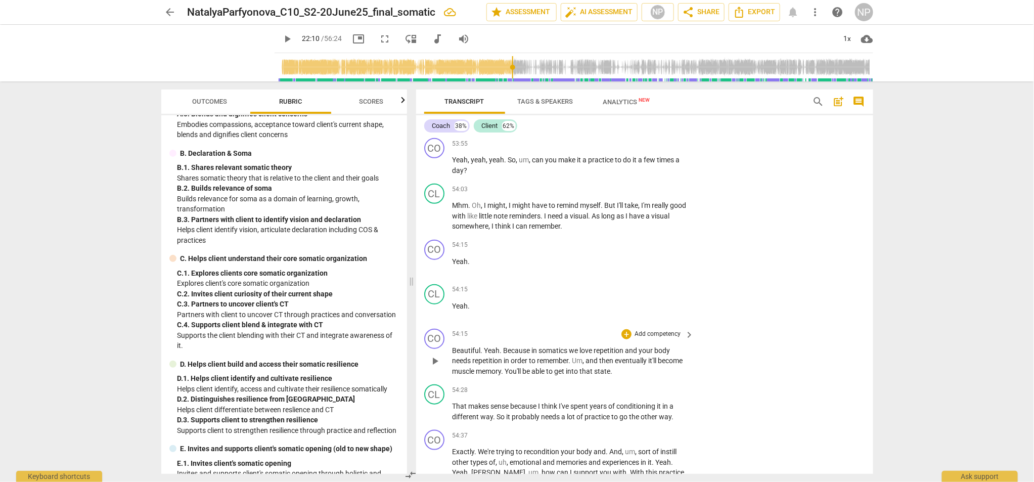
click at [675, 330] on p "Add competency" at bounding box center [658, 334] width 48 height 9
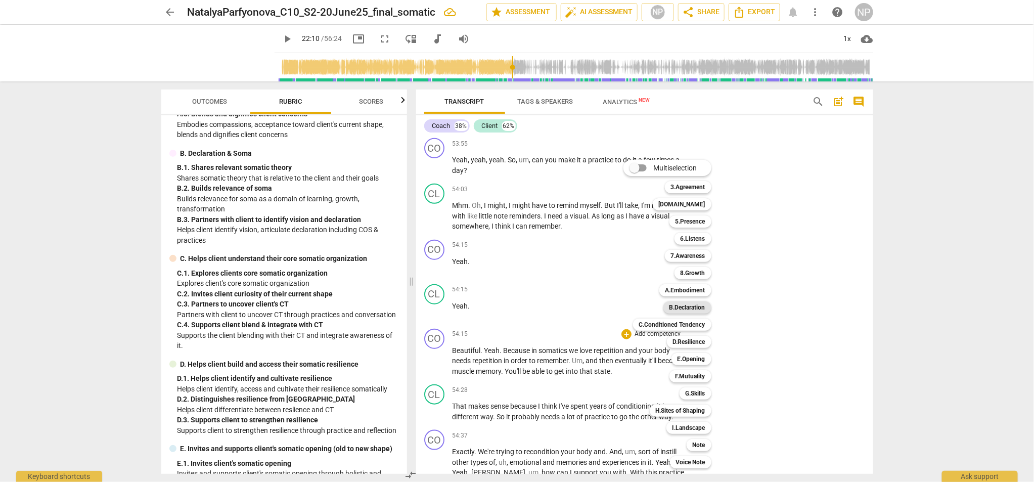
click at [690, 305] on b "B.Declaration" at bounding box center [688, 307] width 36 height 12
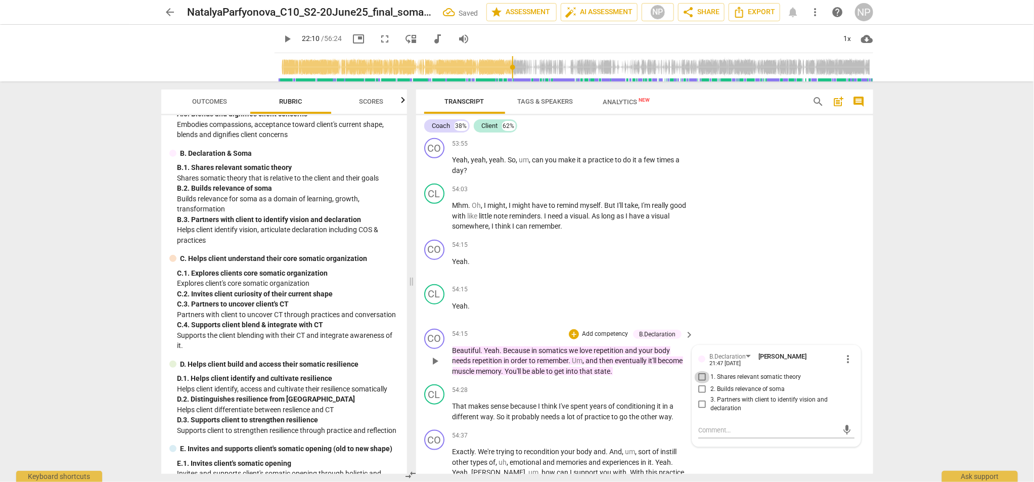
click at [703, 371] on input "1. Shares relevant somatic theory" at bounding box center [702, 377] width 16 height 12
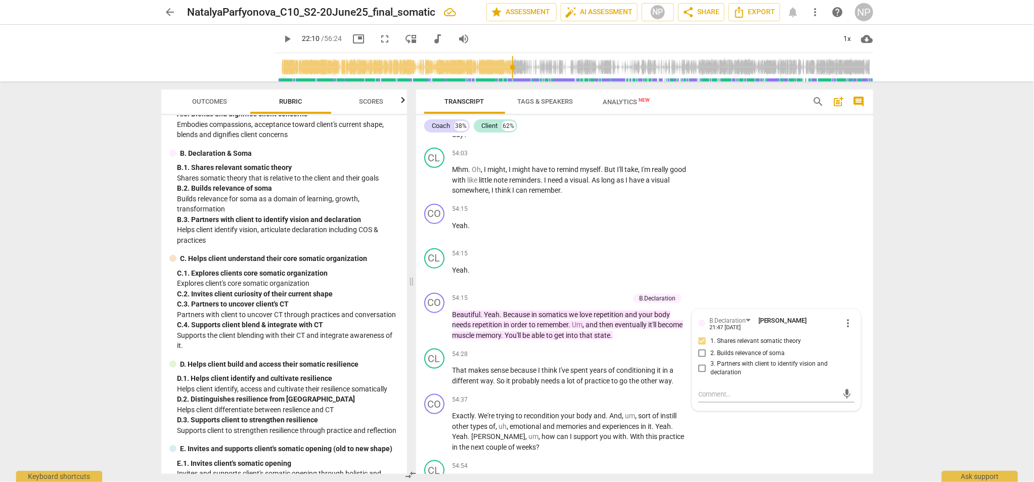
scroll to position [9776, 0]
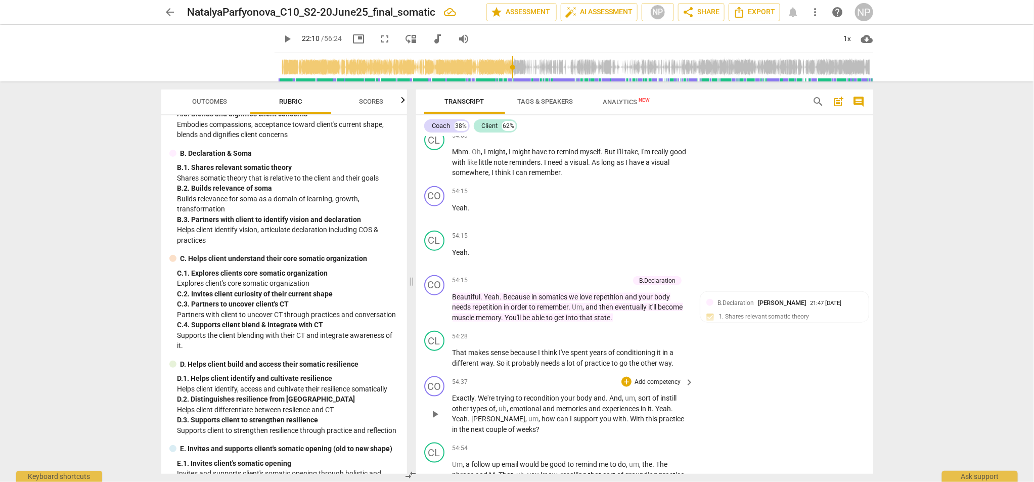
click at [663, 377] on span "instill" at bounding box center [669, 398] width 16 height 8
click at [665, 377] on p "Add competency" at bounding box center [658, 382] width 48 height 9
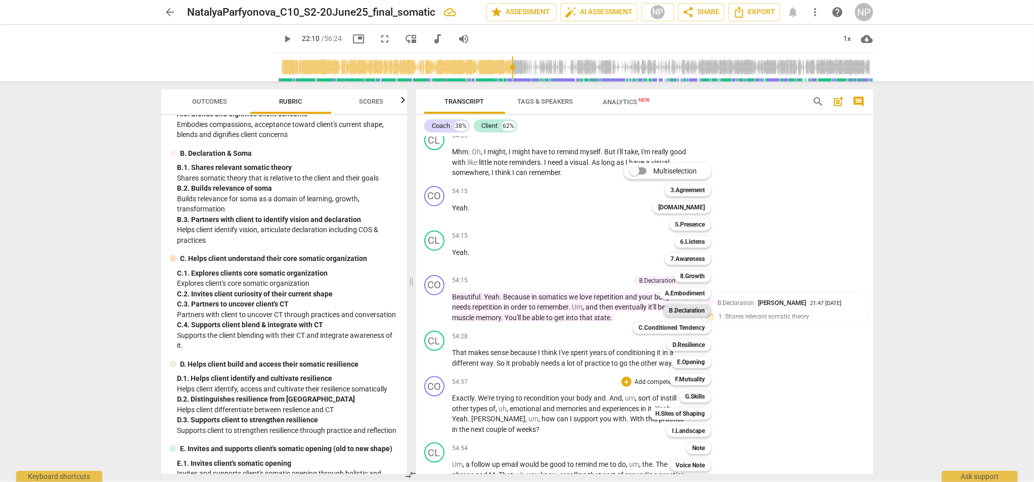
click at [688, 310] on b "B.Declaration" at bounding box center [688, 310] width 36 height 12
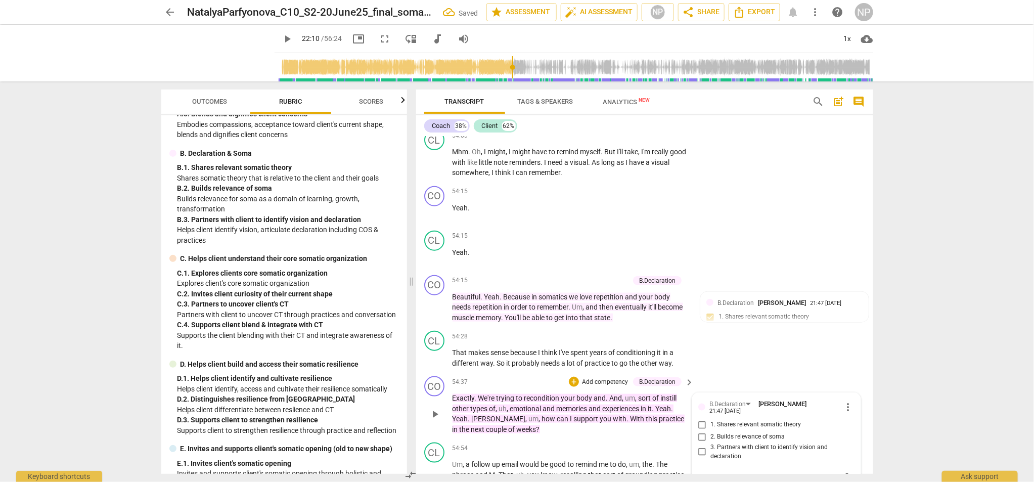
click at [703, 377] on input "1. Shares relevant somatic theory" at bounding box center [702, 425] width 16 height 12
click at [702, 377] on input "2. Builds relevance of soma" at bounding box center [702, 437] width 16 height 12
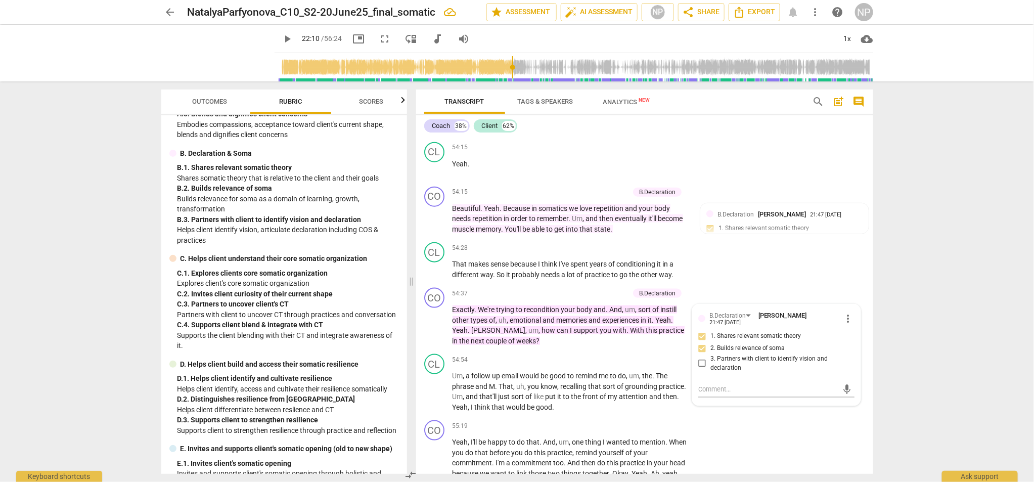
scroll to position [9900, 0]
